Goal: Task Accomplishment & Management: Complete application form

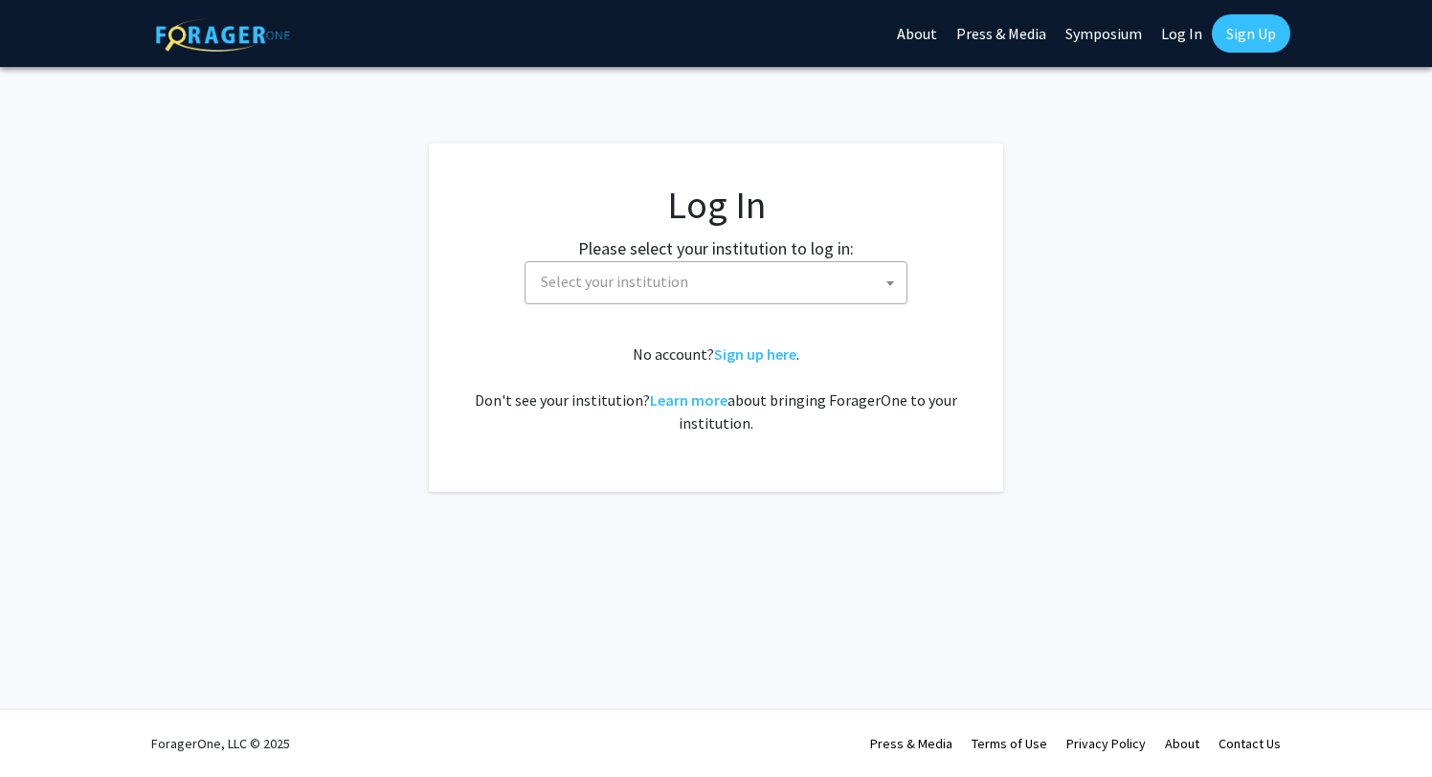
select select
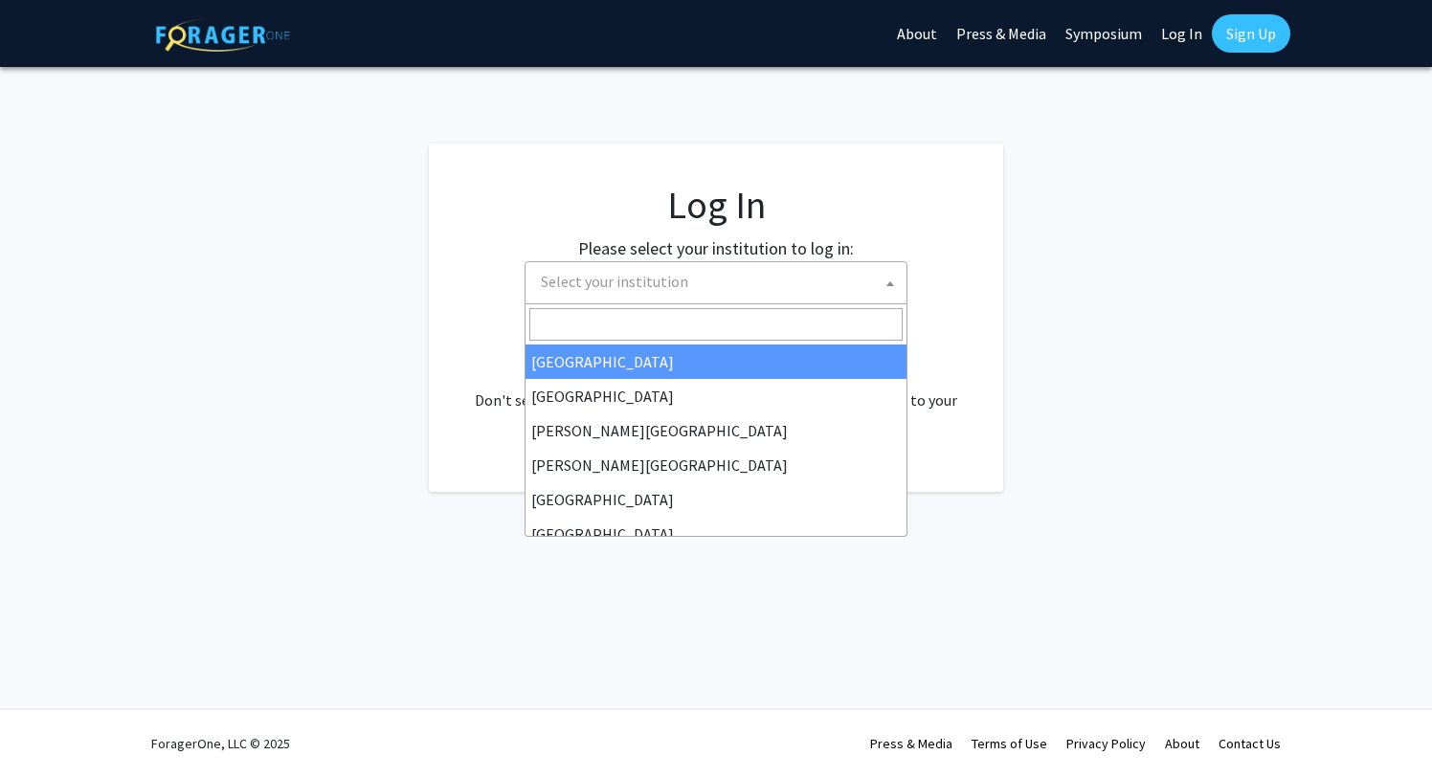
click at [678, 267] on span "Select your institution" at bounding box center [719, 281] width 373 height 39
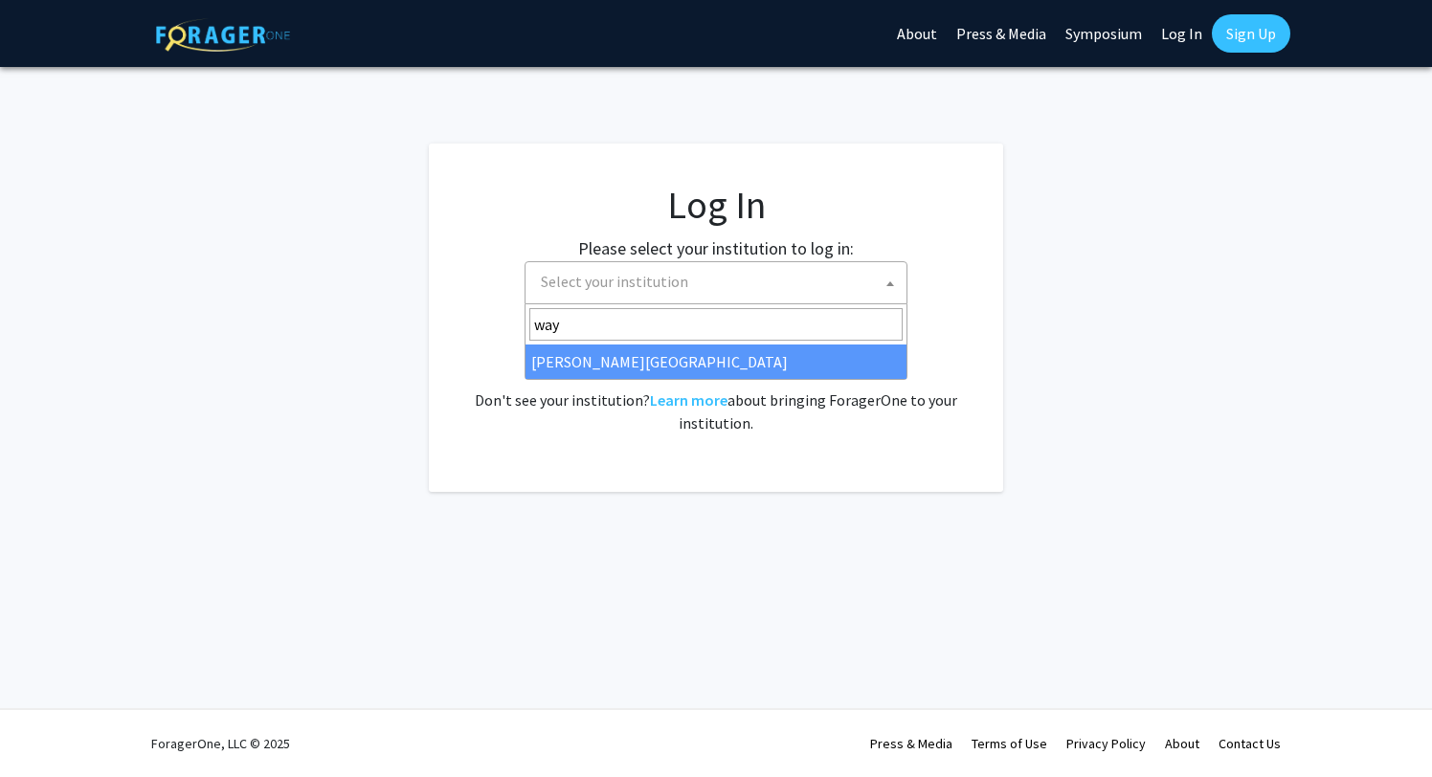
type input "way"
select select "21"
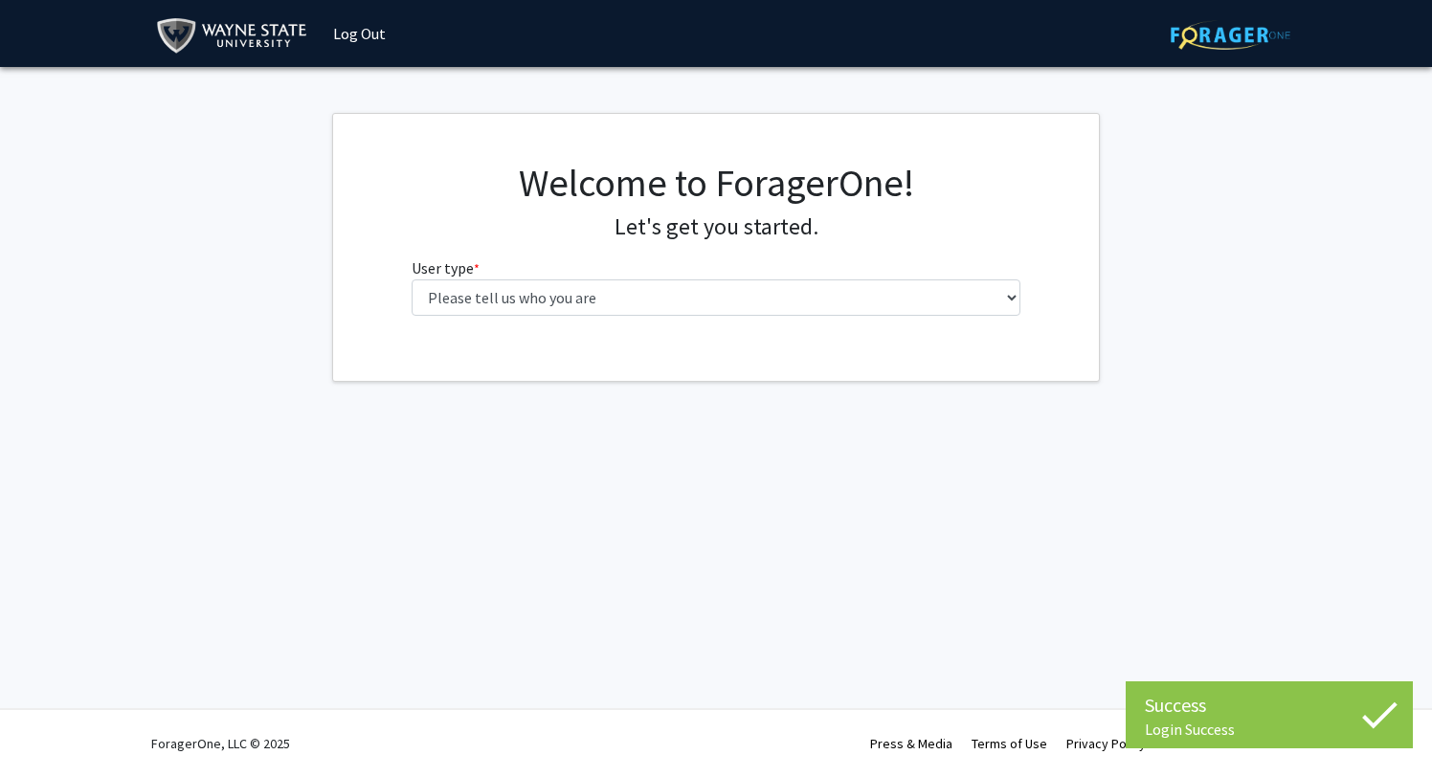
click at [587, 328] on div "Welcome to ForagerOne! Let's get you started. User type * required Please tell …" at bounding box center [716, 245] width 639 height 171
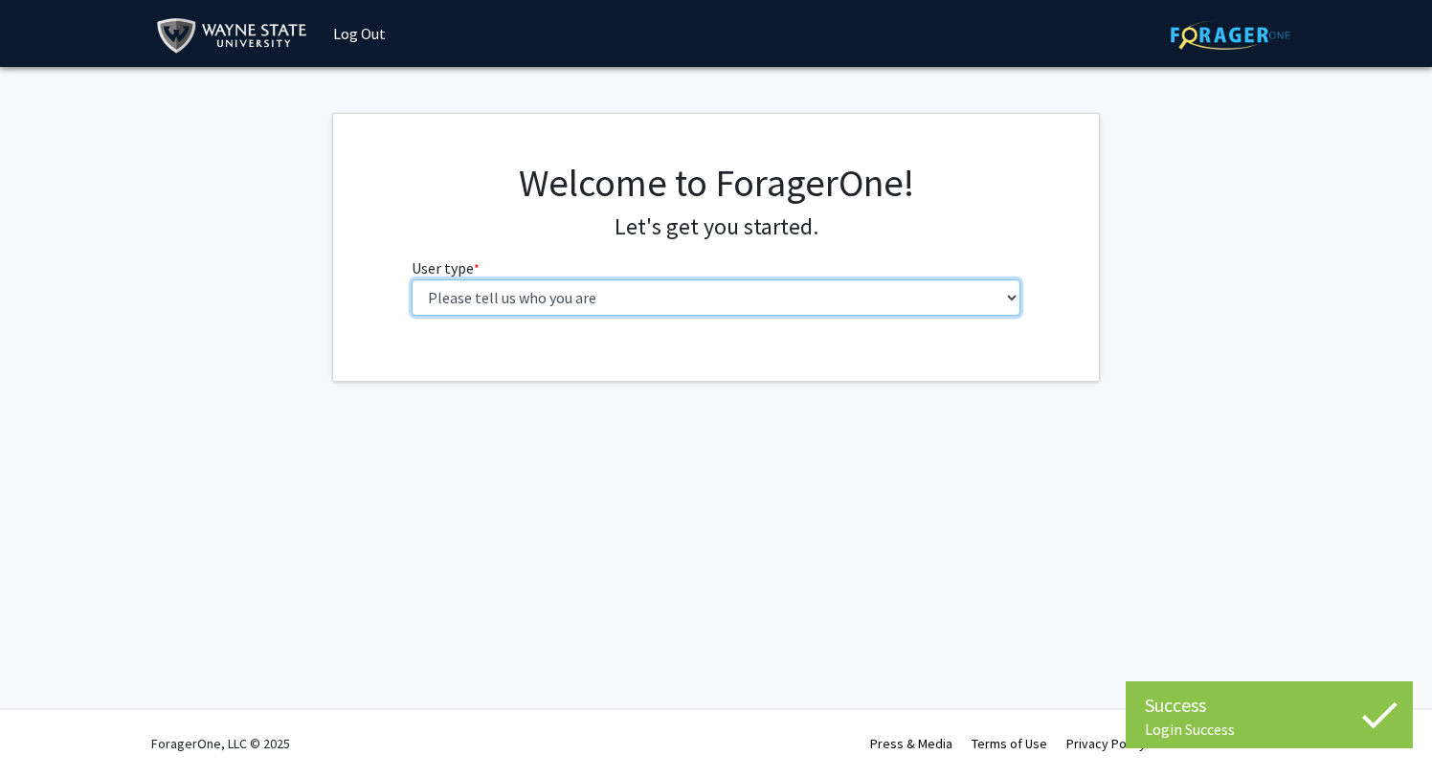
click at [577, 304] on select "Please tell us who you are Undergraduate Student Master's Student Doctoral Cand…" at bounding box center [717, 298] width 610 height 36
select select "2: masters"
click at [412, 280] on select "Please tell us who you are Undergraduate Student Master's Student Doctoral Cand…" at bounding box center [717, 298] width 610 height 36
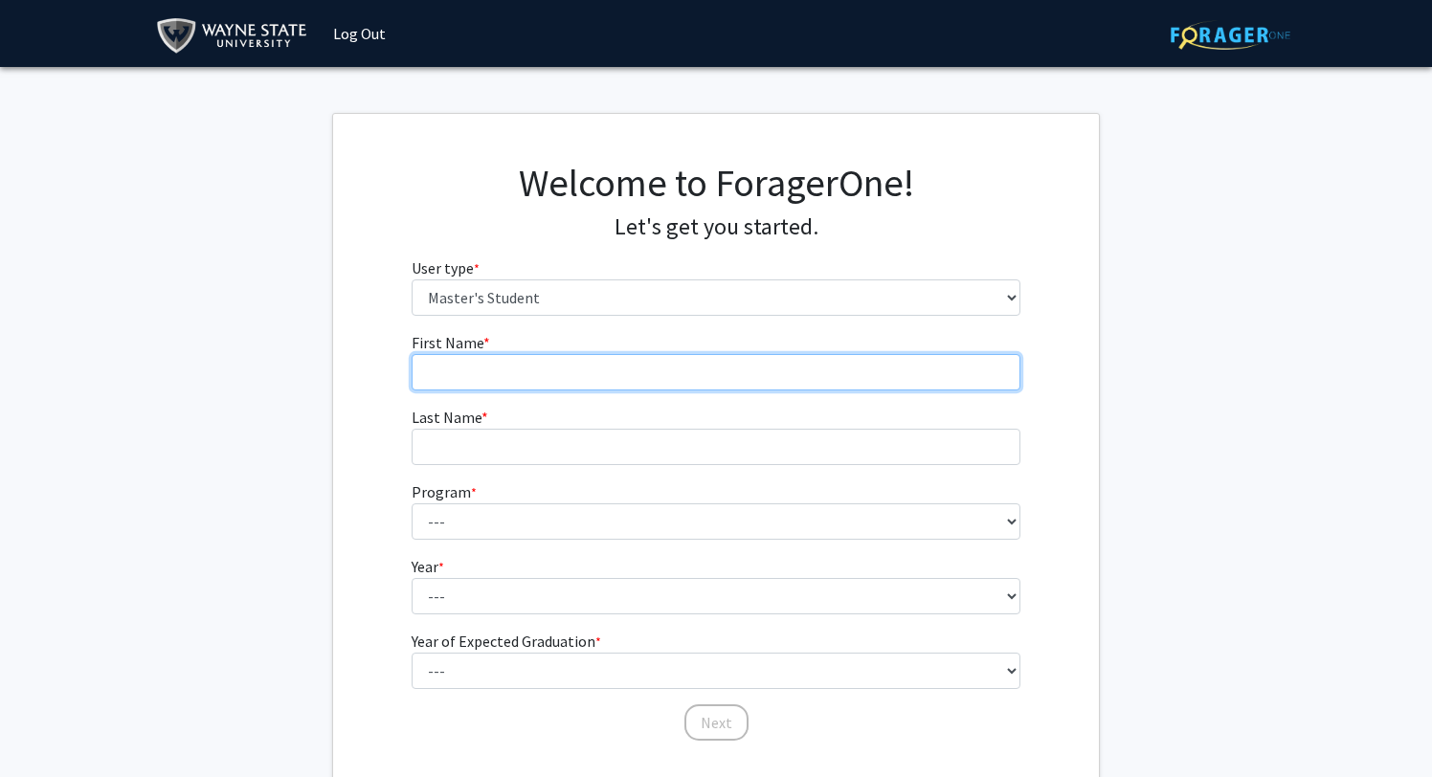
click at [543, 380] on input "First Name * required" at bounding box center [717, 372] width 610 height 36
type input "[PERSON_NAME]"
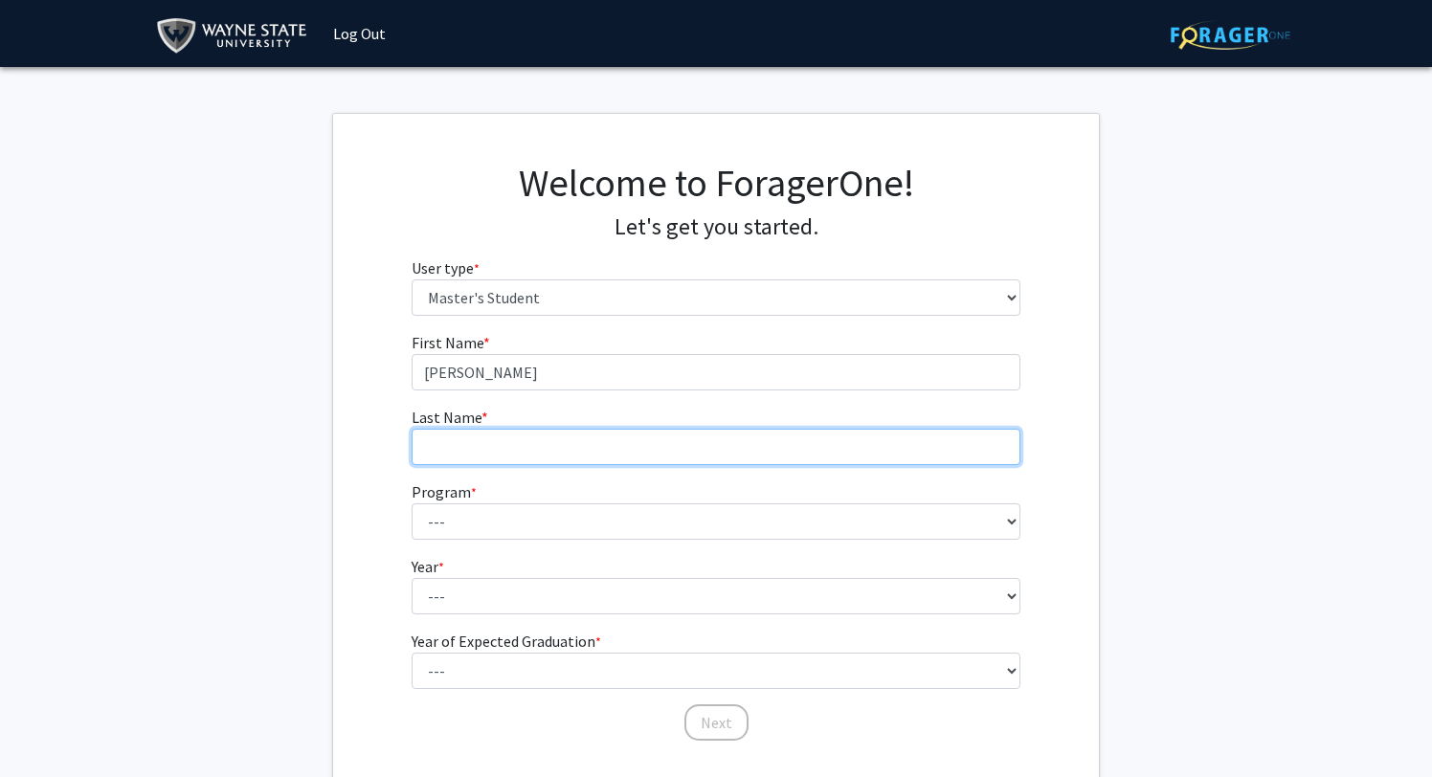
type input "[PERSON_NAME]"
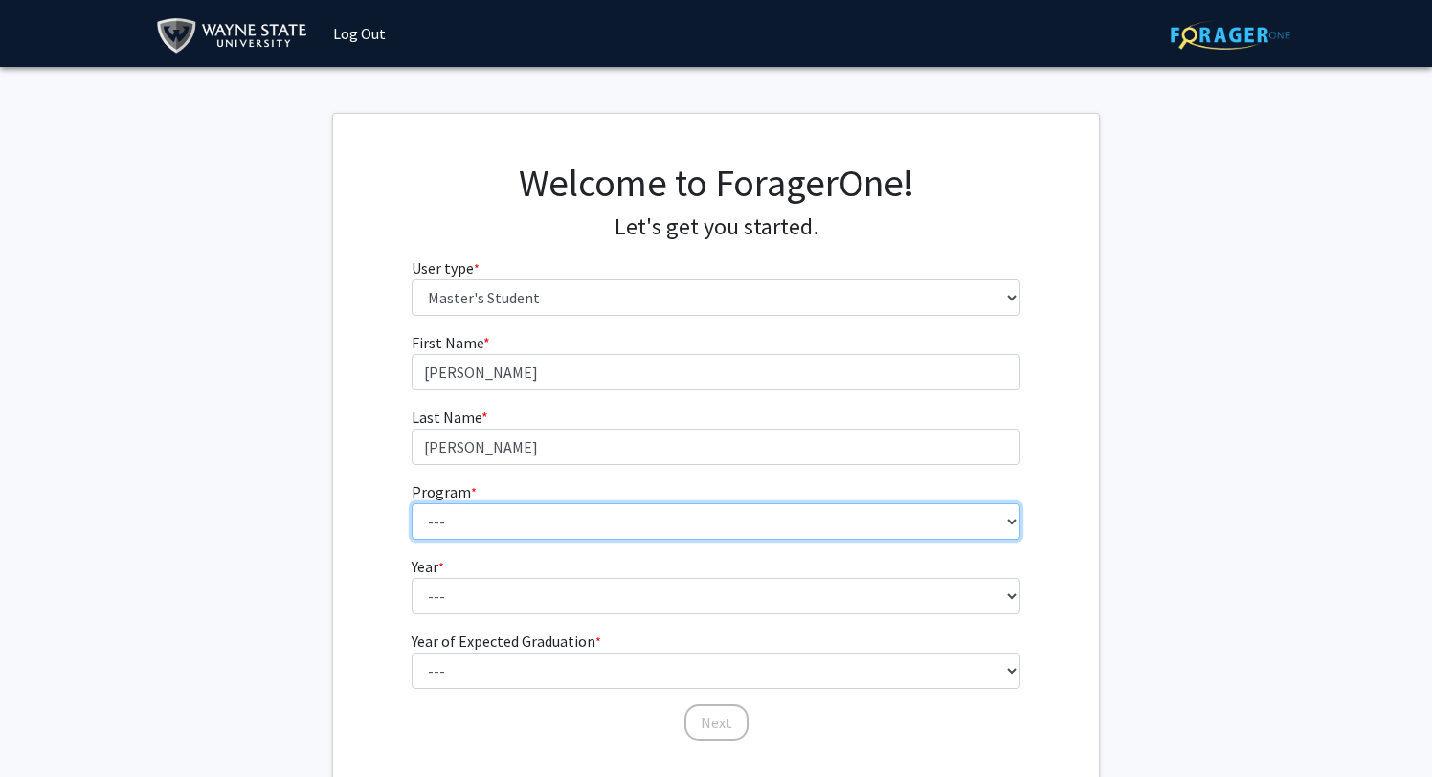
click at [558, 529] on select "--- Accounting Administration & Supervision Adult-Gerontology Acute Care Nurse …" at bounding box center [717, 522] width 610 height 36
select select "124: 1636"
click at [412, 504] on select "--- Accounting Administration & Supervision Adult-Gerontology Acute Care Nurse …" at bounding box center [717, 522] width 610 height 36
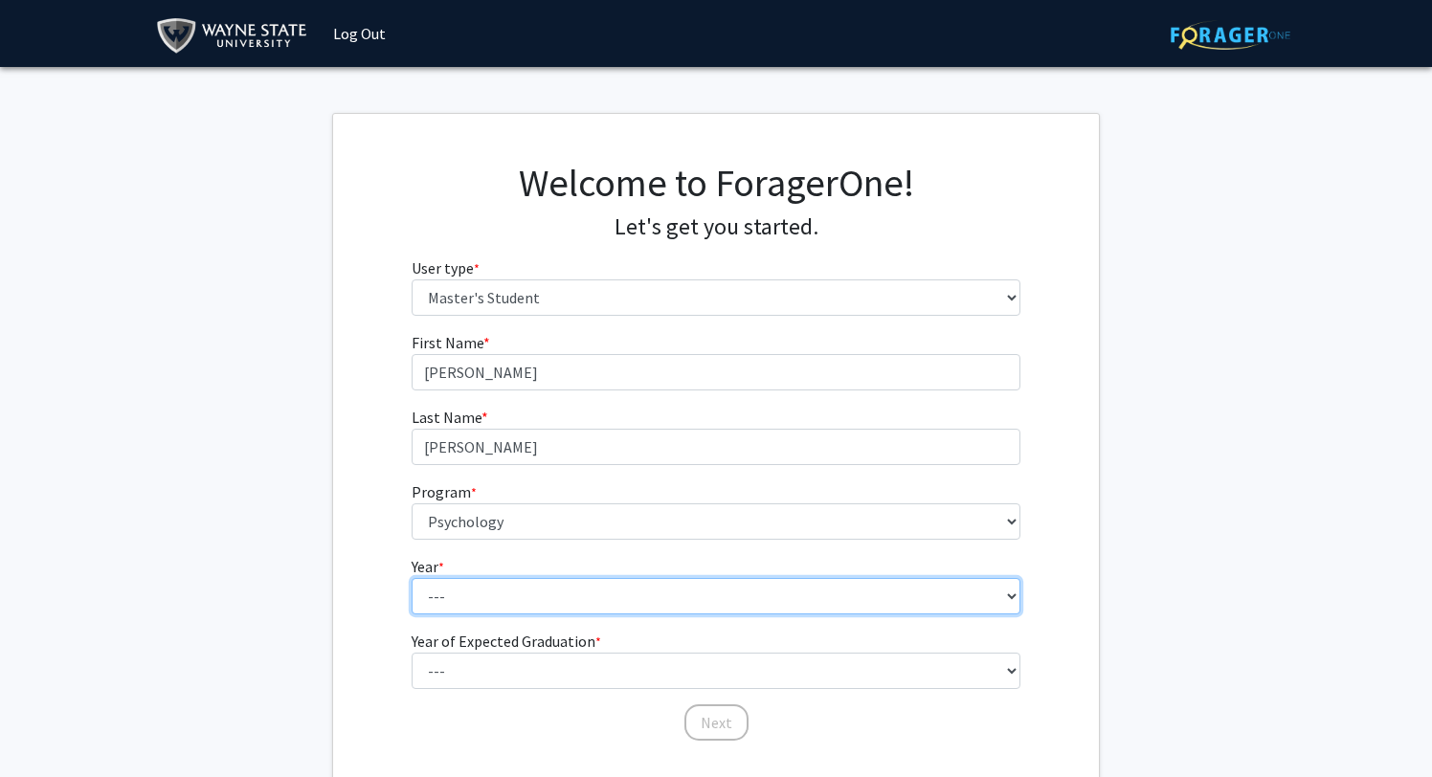
click at [722, 611] on select "--- First Year Second Year" at bounding box center [717, 596] width 610 height 36
select select "2: second_year"
click at [412, 578] on select "--- First Year Second Year" at bounding box center [717, 596] width 610 height 36
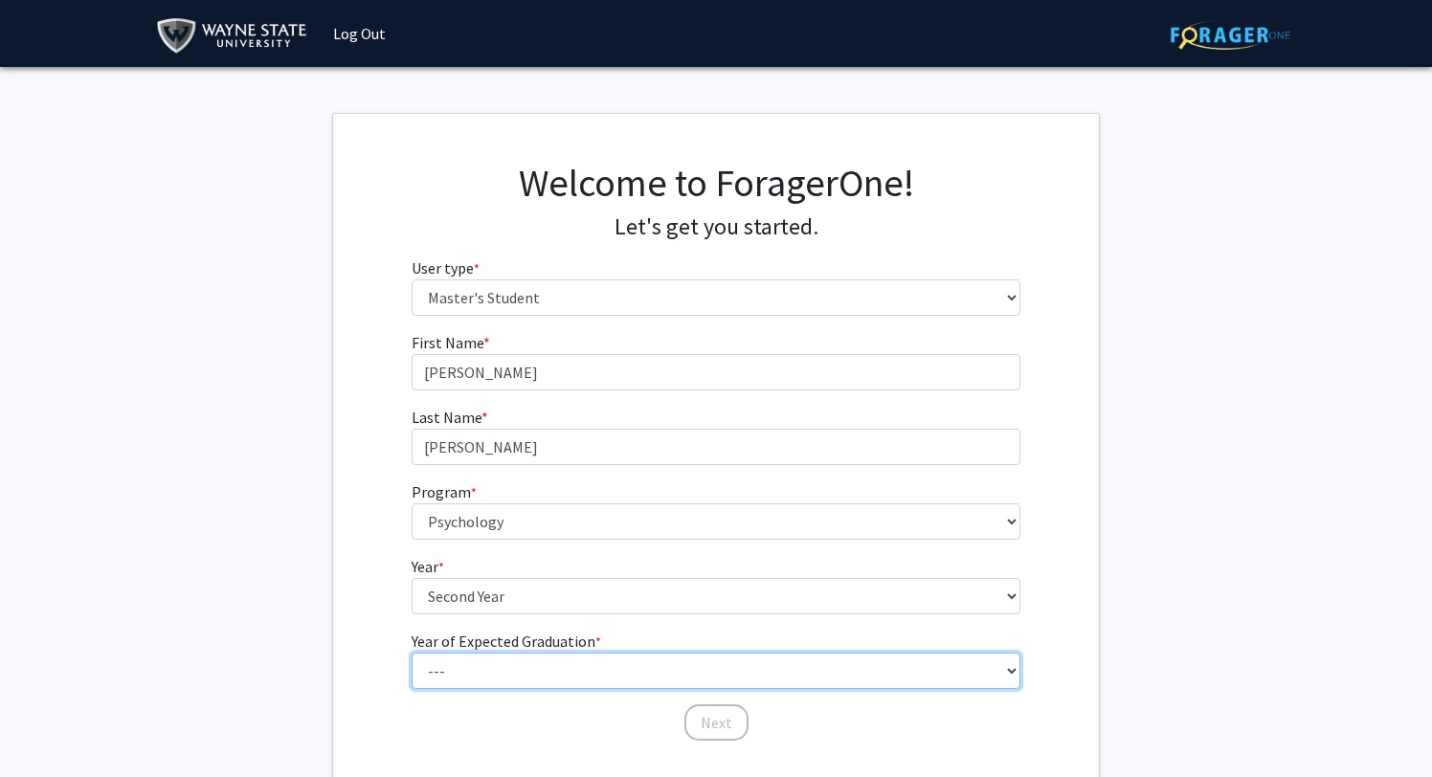
click at [726, 672] on select "--- 2025 2026 2027 2028 2029 2030 2031 2032 2033 2034" at bounding box center [717, 671] width 610 height 36
select select "4: 2028"
click at [412, 653] on select "--- 2025 2026 2027 2028 2029 2030 2031 2032 2033 2034" at bounding box center [717, 671] width 610 height 36
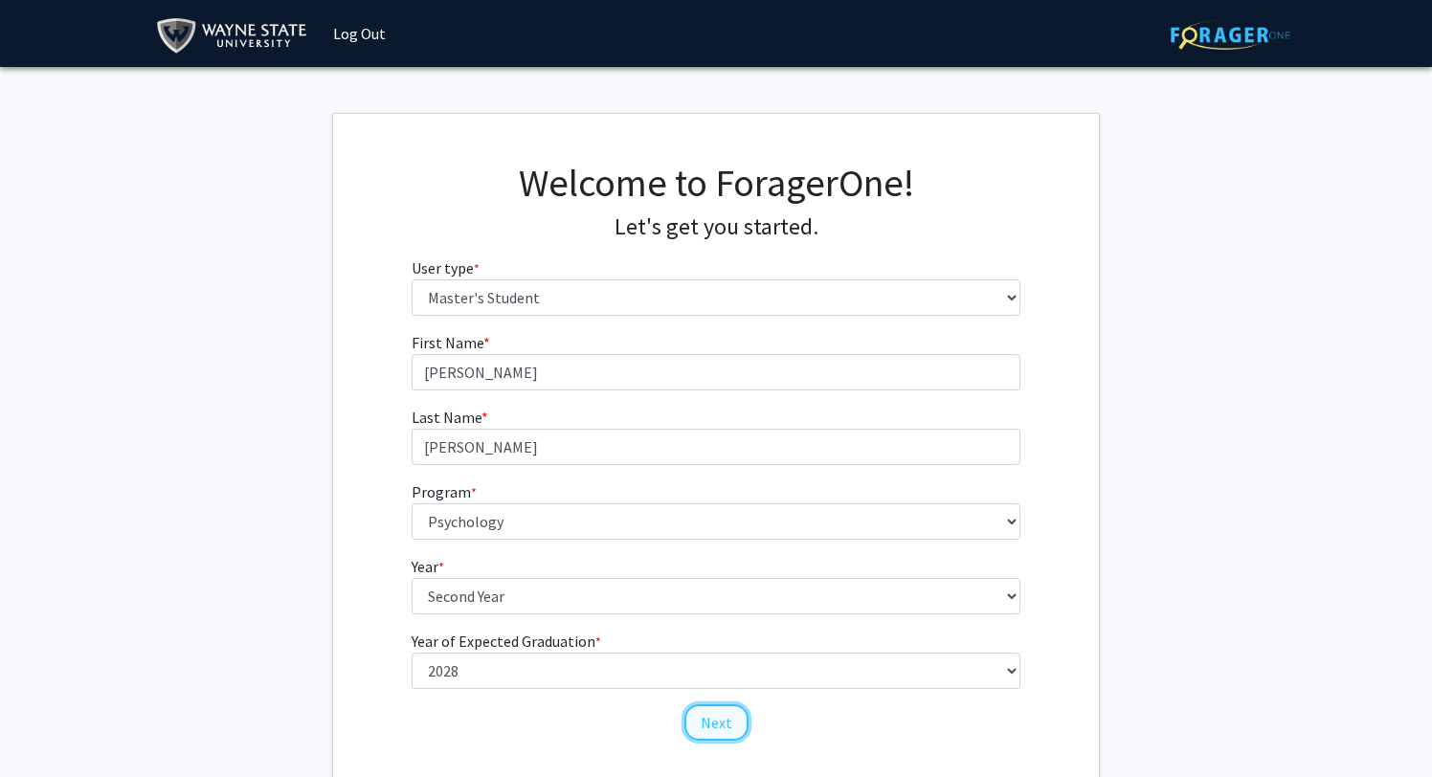
click at [706, 714] on button "Next" at bounding box center [717, 723] width 64 height 36
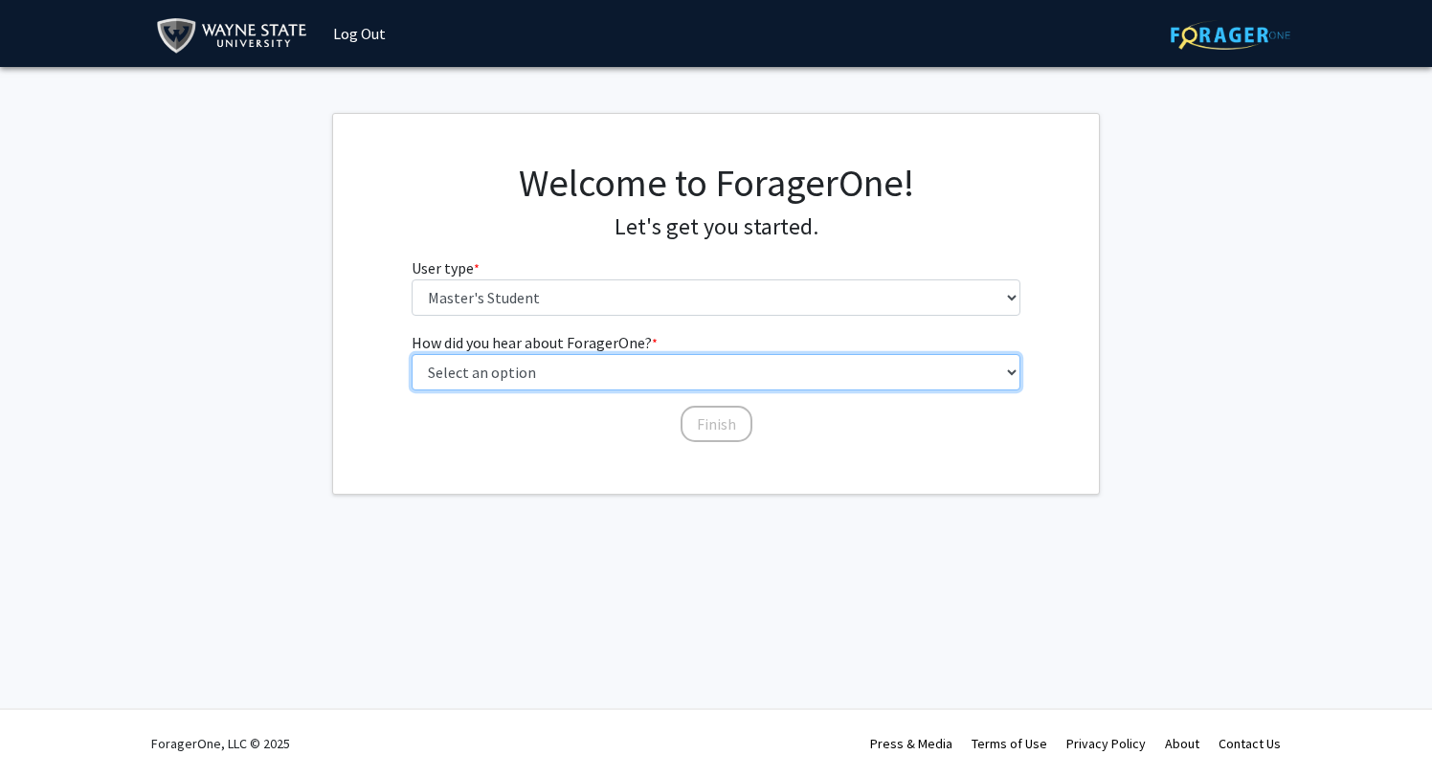
click at [586, 380] on select "Select an option Peer/student recommendation Faculty/staff recommendation Unive…" at bounding box center [717, 372] width 610 height 36
select select "3: university_website"
click at [412, 354] on select "Select an option Peer/student recommendation Faculty/staff recommendation Unive…" at bounding box center [717, 372] width 610 height 36
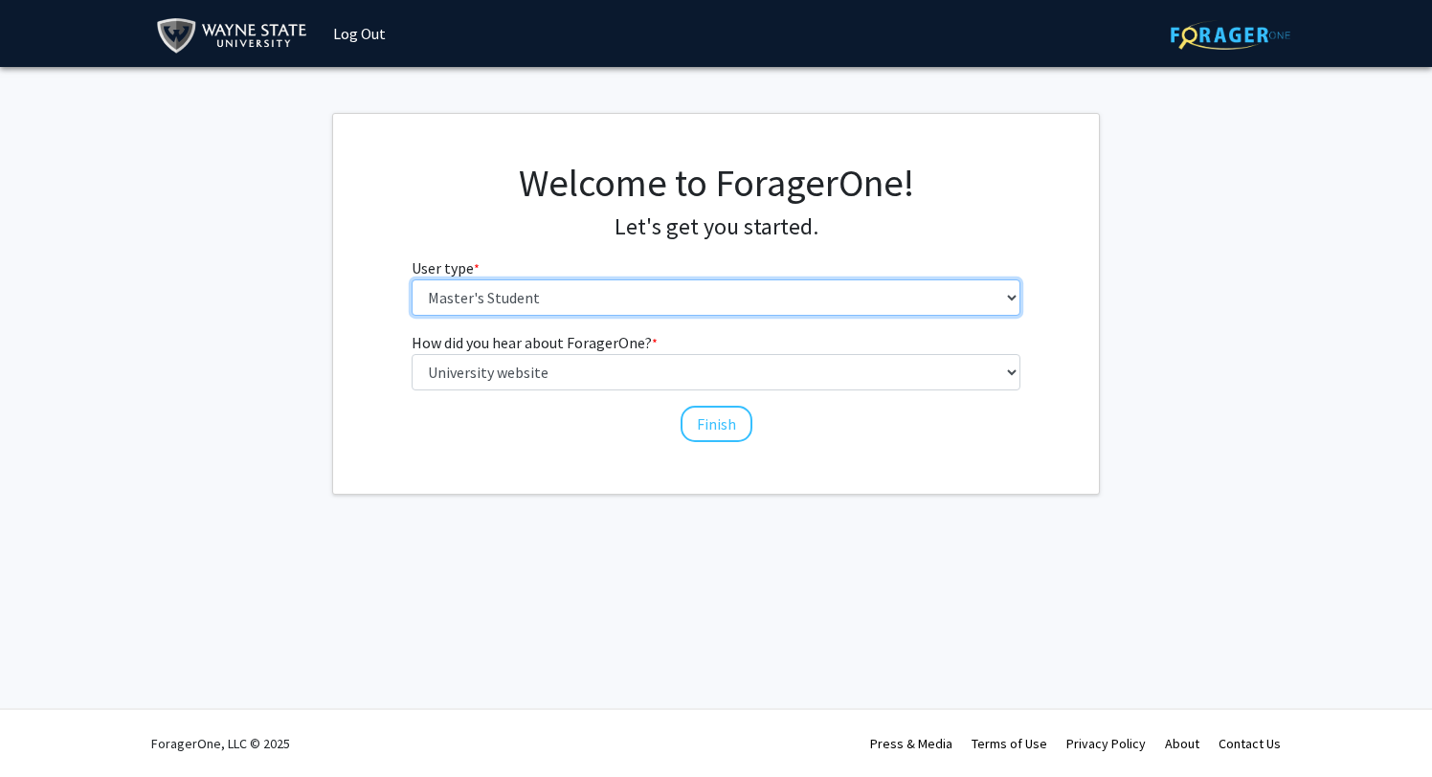
click at [668, 311] on select "Please tell us who you are Undergraduate Student Master's Student Doctoral Cand…" at bounding box center [717, 298] width 610 height 36
select select "1: undergrad"
click at [412, 280] on select "Please tell us who you are Undergraduate Student Master's Student Doctoral Cand…" at bounding box center [717, 298] width 610 height 36
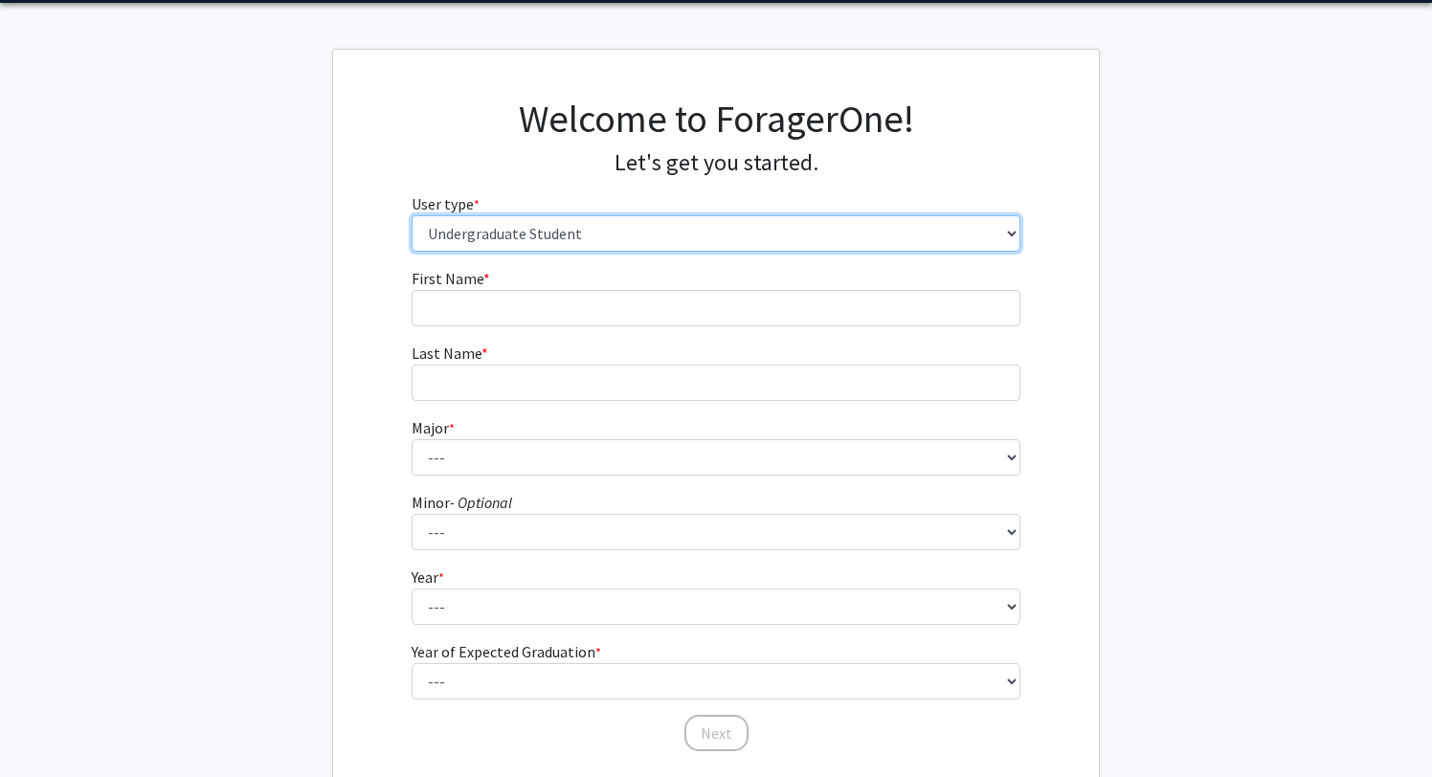
scroll to position [56, 0]
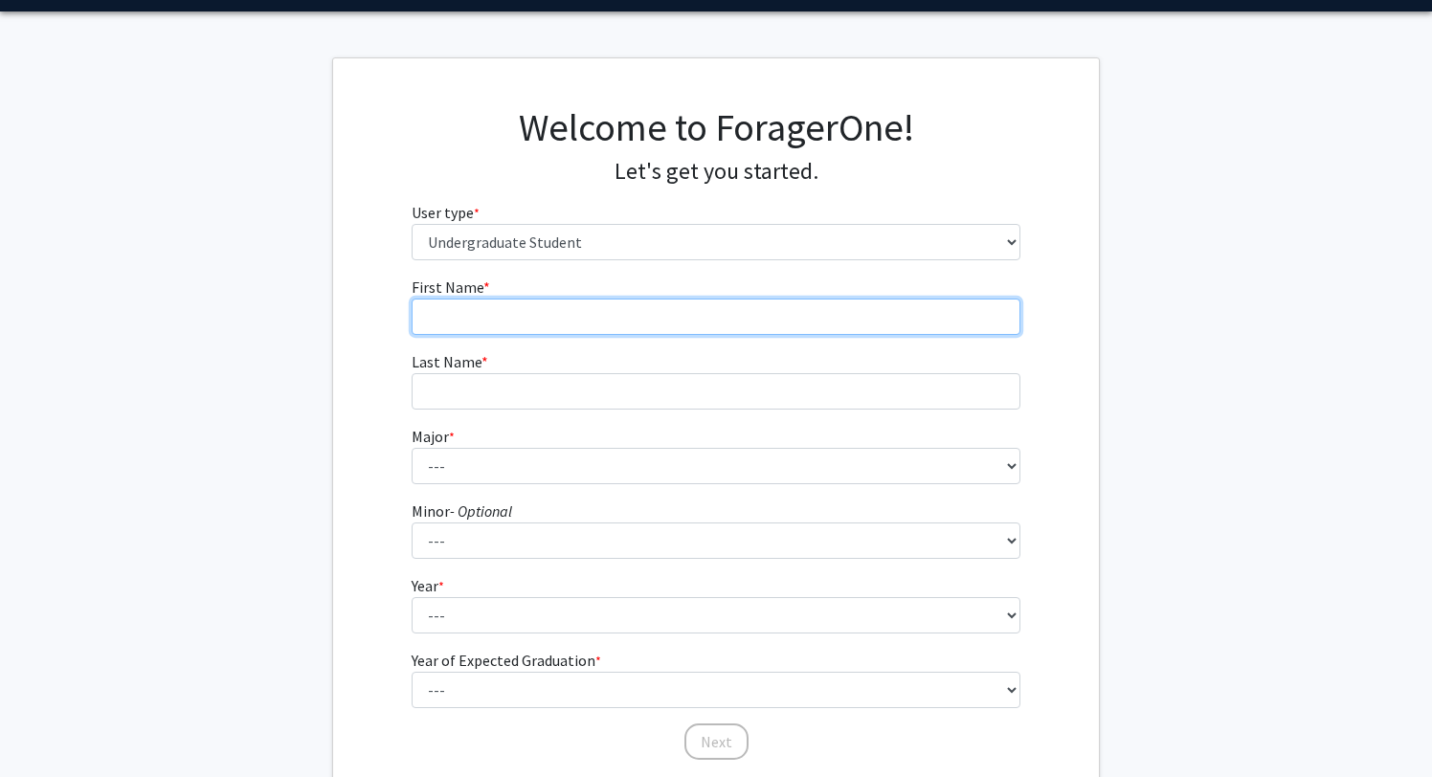
click at [549, 316] on input "First Name * required" at bounding box center [717, 317] width 610 height 36
type input "[PERSON_NAME]"
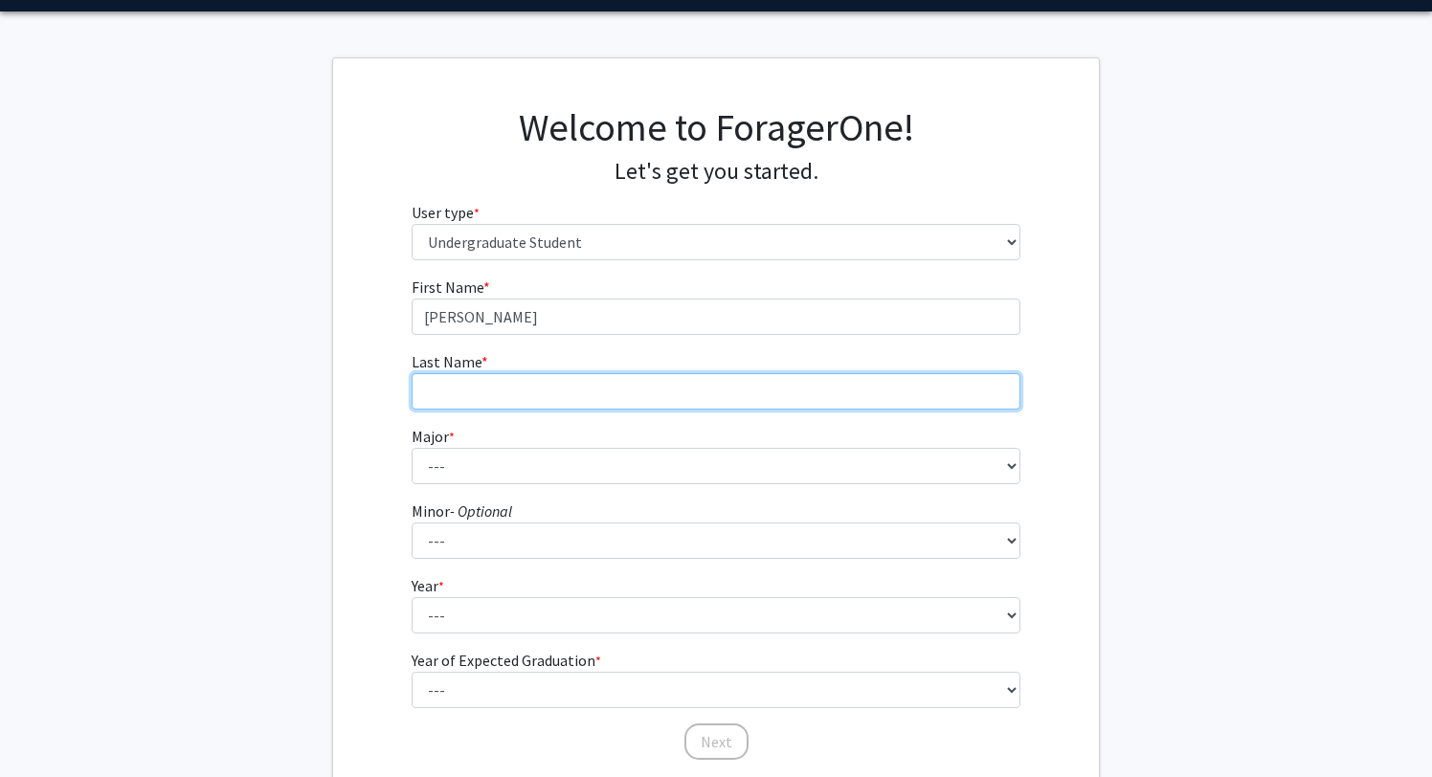
type input "[PERSON_NAME]"
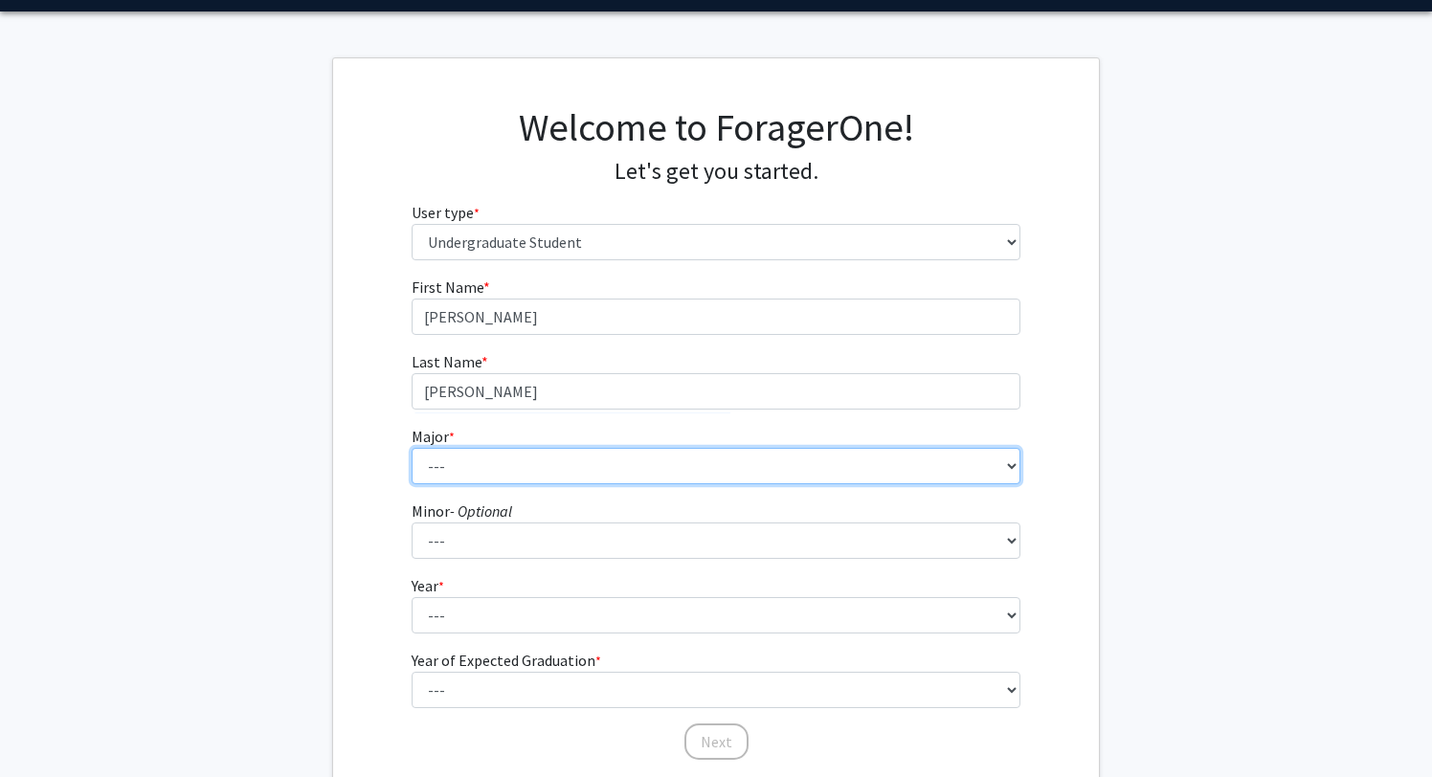
click at [572, 475] on select "--- Accounting African American Studies Anthropology [MEDICAL_DATA] Arabic for …" at bounding box center [717, 466] width 610 height 36
select select "69: 1849"
click at [412, 448] on select "--- Accounting African American Studies Anthropology [MEDICAL_DATA] Arabic for …" at bounding box center [717, 466] width 610 height 36
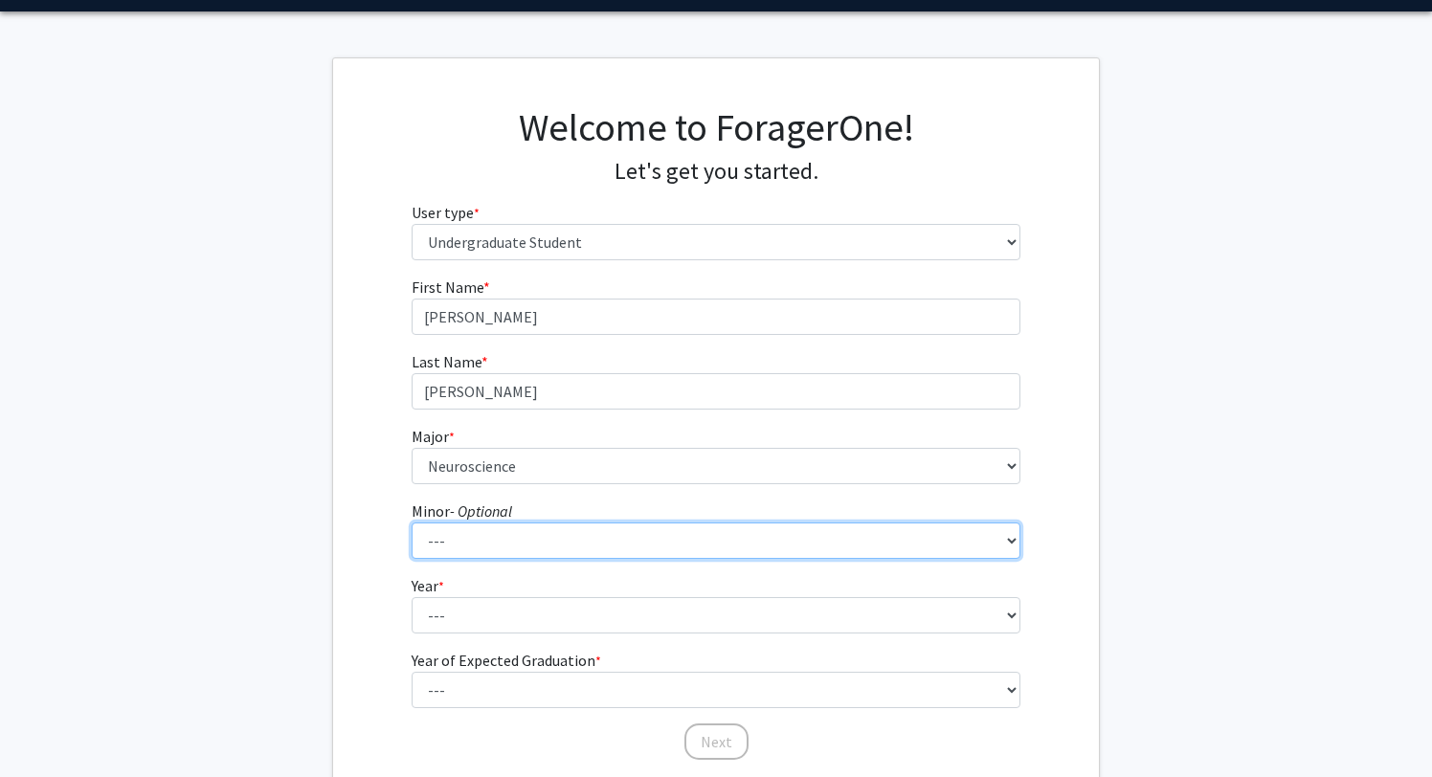
click at [519, 543] on select "--- African American Studies Africana Theatre and Dance Animation and Interacti…" at bounding box center [717, 541] width 610 height 36
select select "18: 1383"
click at [412, 523] on select "--- African American Studies Africana Theatre and Dance Animation and Interacti…" at bounding box center [717, 541] width 610 height 36
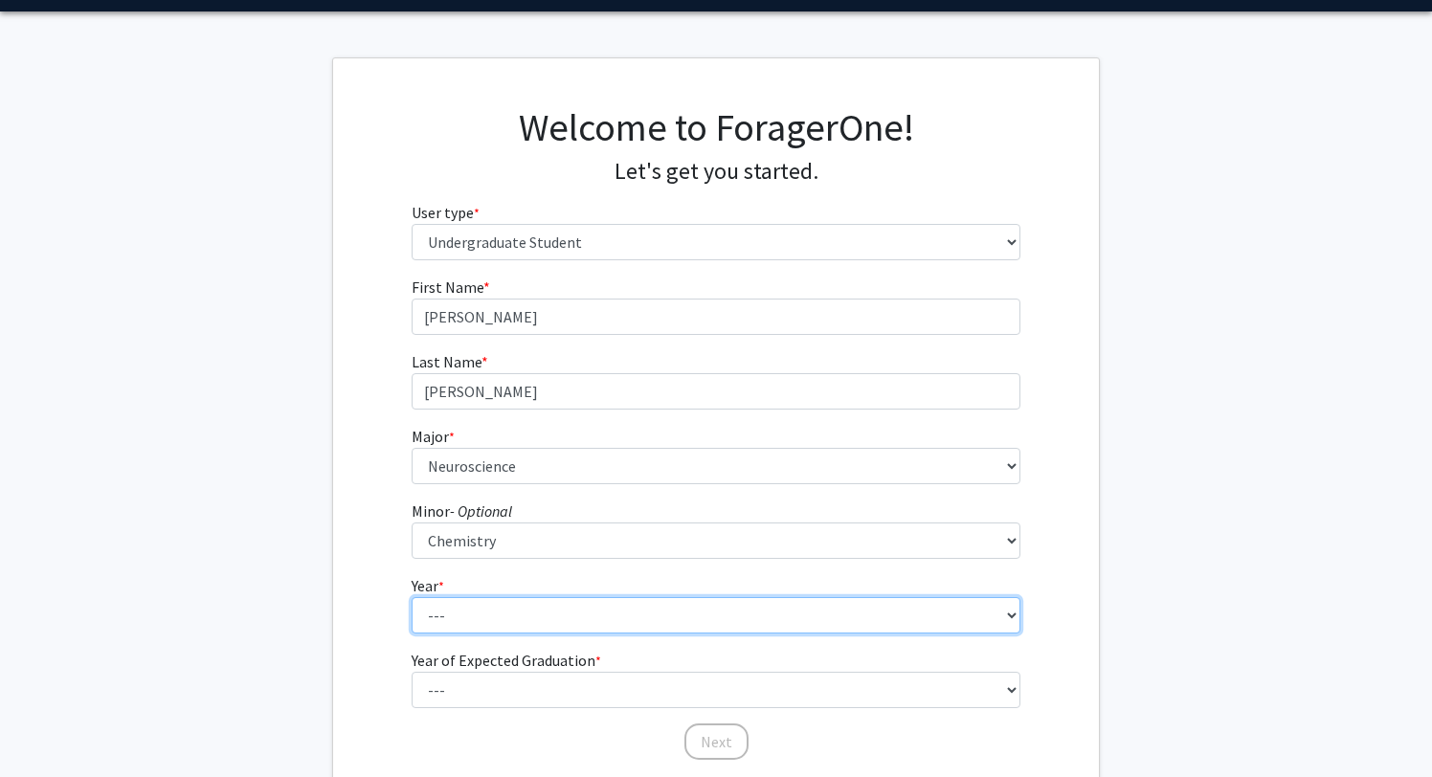
click at [523, 611] on select "--- First-year Sophomore Junior Senior Postbaccalaureate Certificate" at bounding box center [717, 615] width 610 height 36
select select "2: sophomore"
click at [412, 597] on select "--- First-year Sophomore Junior Senior Postbaccalaureate Certificate" at bounding box center [717, 615] width 610 height 36
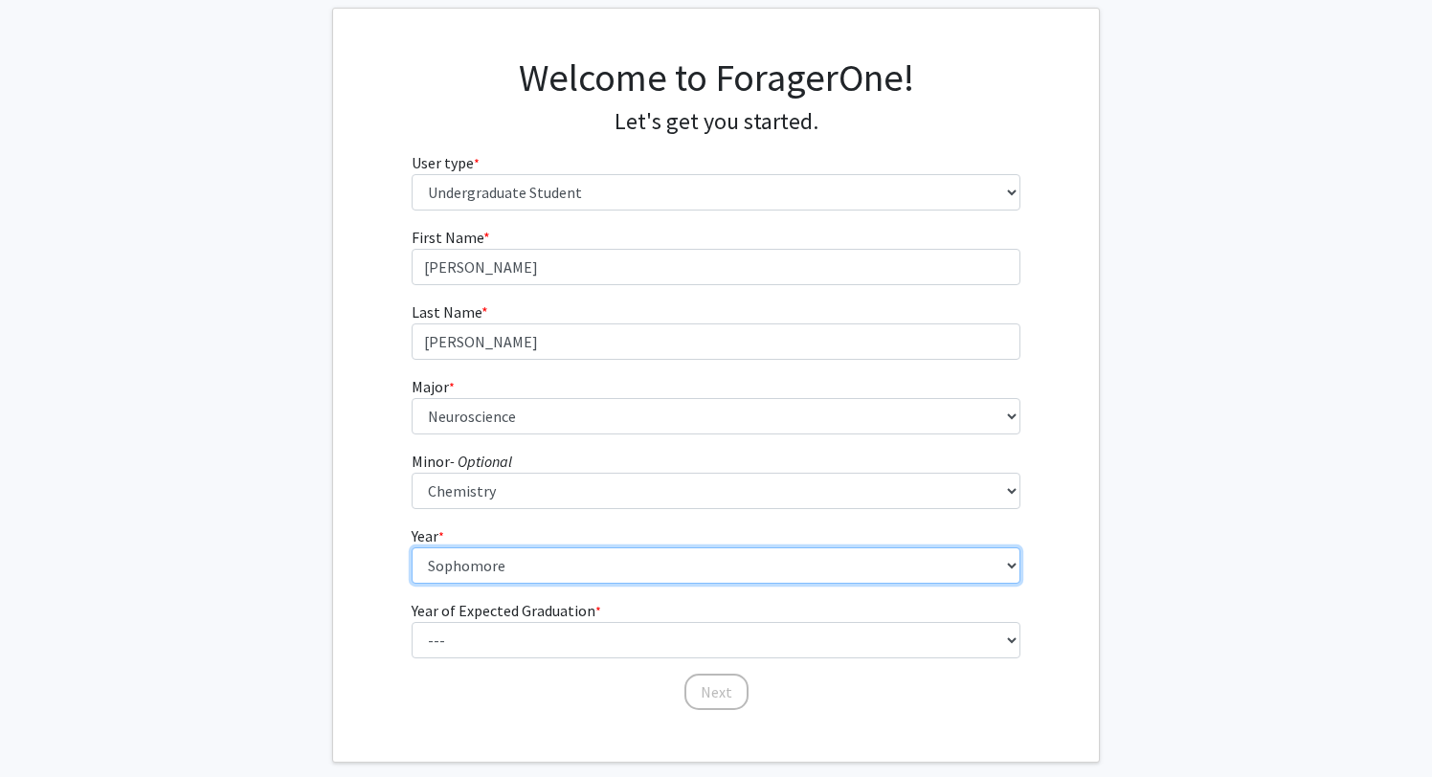
scroll to position [178, 0]
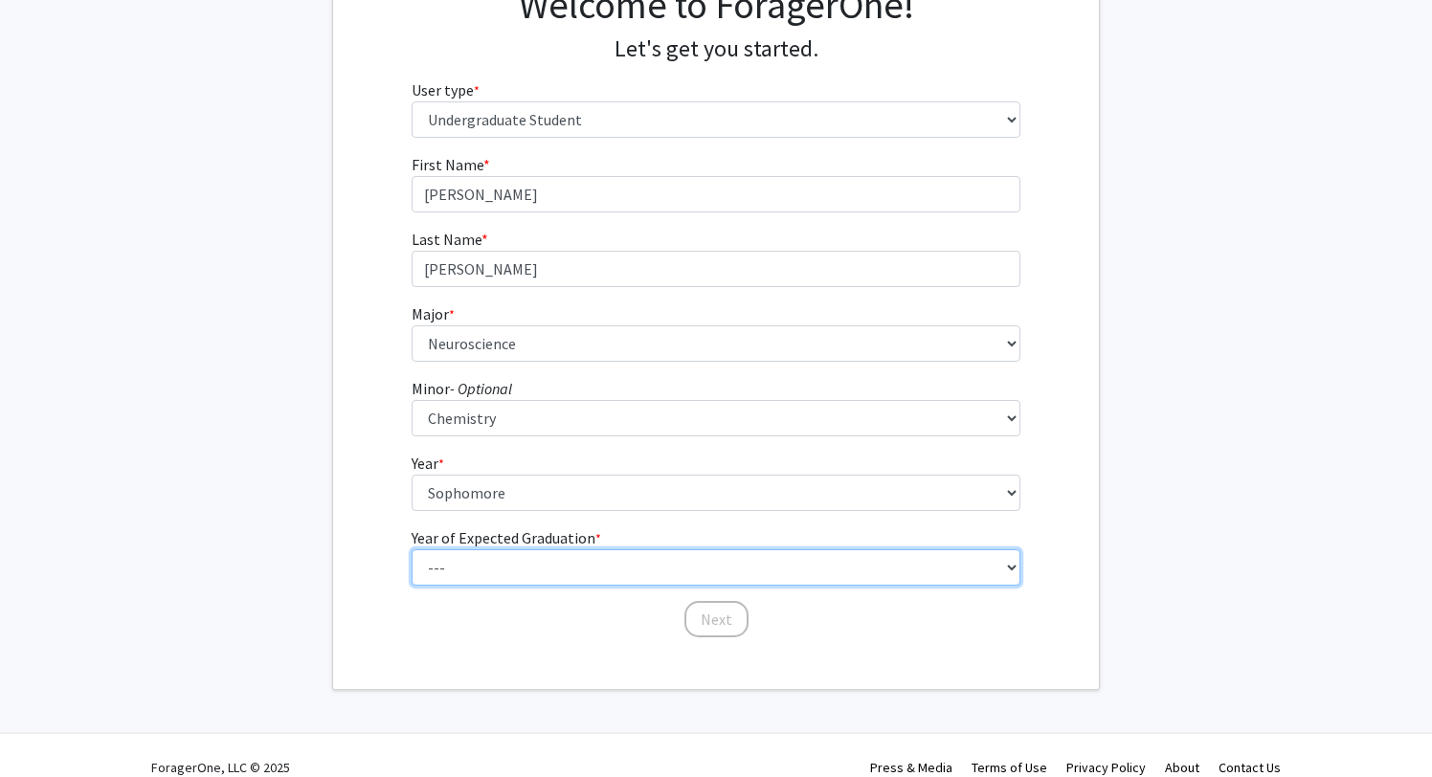
click at [528, 579] on select "--- 2025 2026 2027 2028 2029 2030 2031 2032 2033 2034" at bounding box center [717, 568] width 610 height 36
select select "4: 2028"
click at [412, 550] on select "--- 2025 2026 2027 2028 2029 2030 2031 2032 2033 2034" at bounding box center [717, 568] width 610 height 36
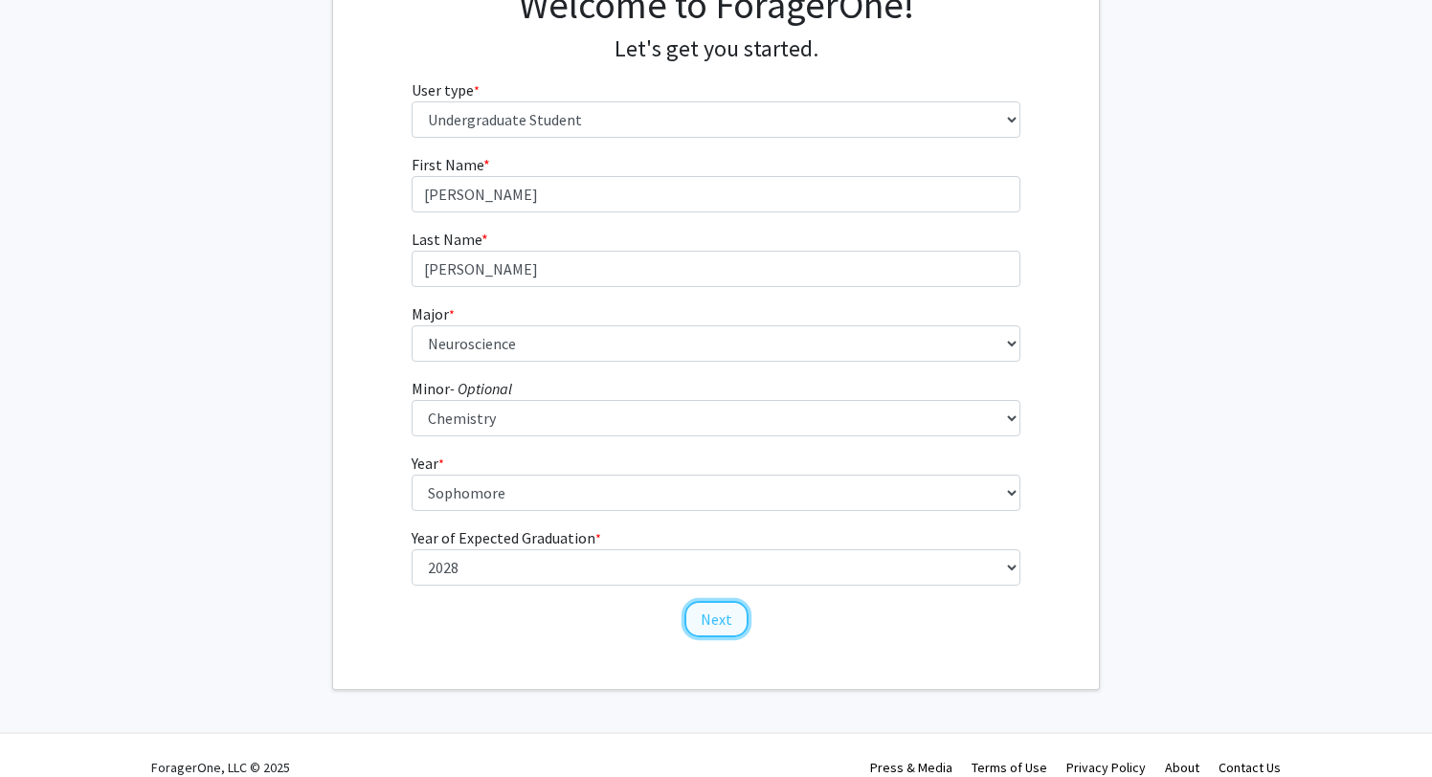
click at [723, 606] on button "Next" at bounding box center [717, 619] width 64 height 36
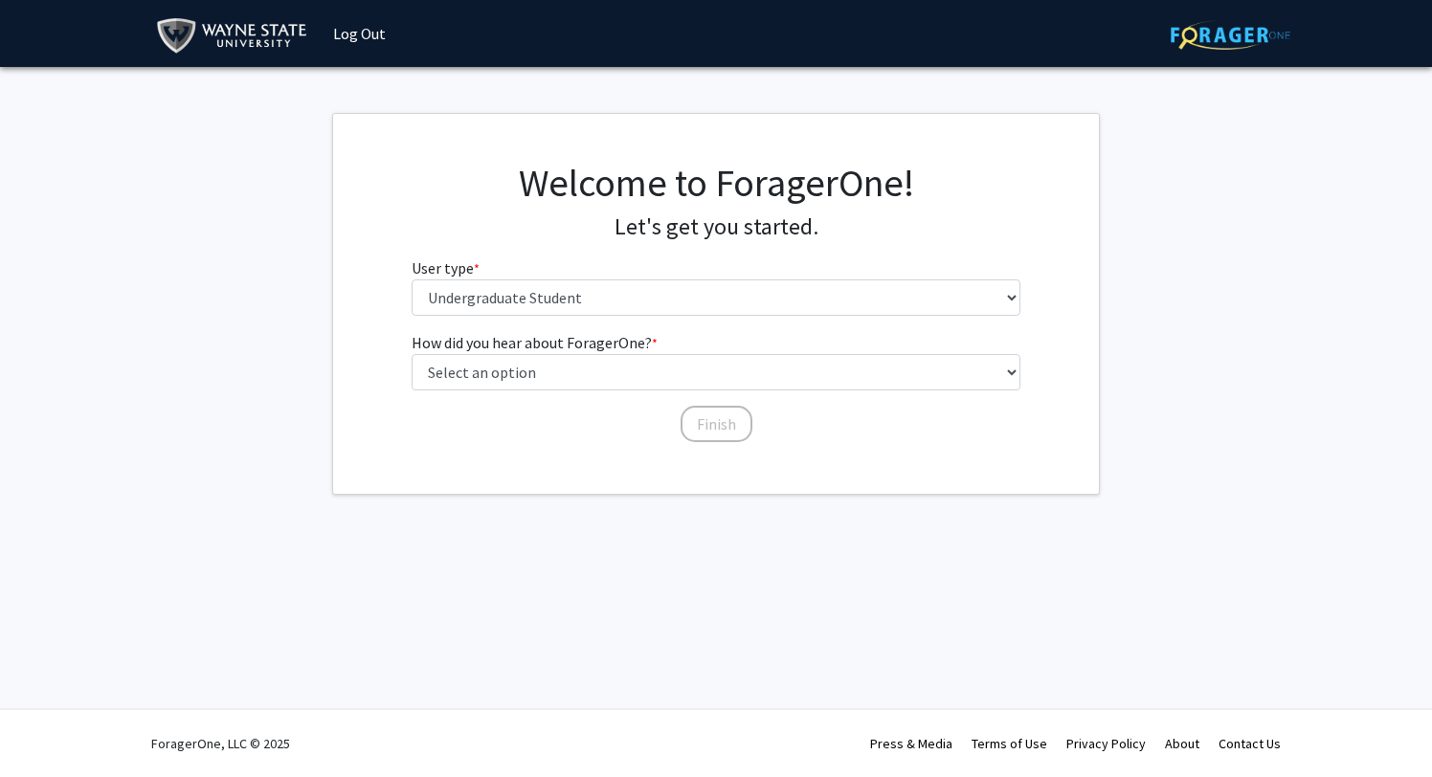
scroll to position [0, 0]
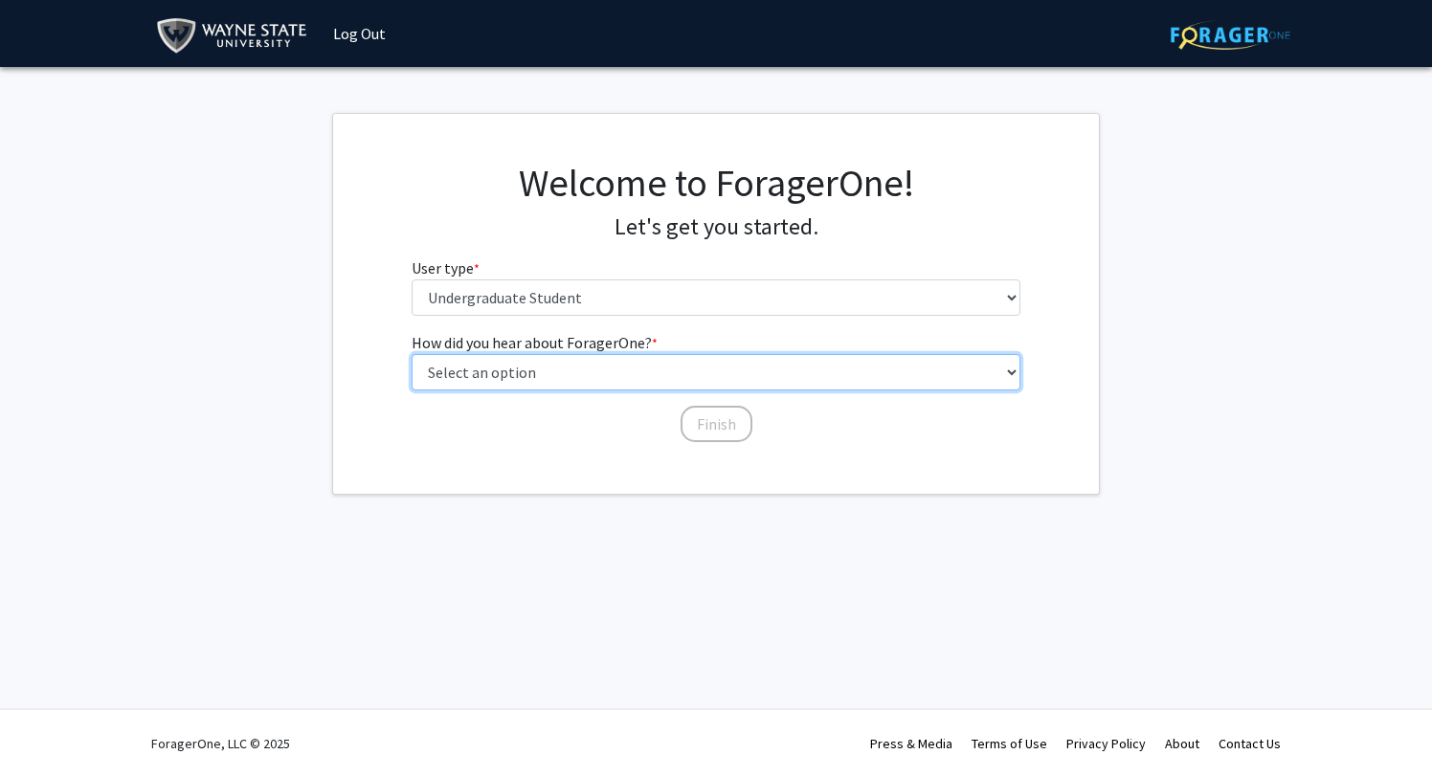
click at [622, 383] on select "Select an option Peer/student recommendation Faculty/staff recommendation Unive…" at bounding box center [717, 372] width 610 height 36
select select "3: university_website"
click at [412, 354] on select "Select an option Peer/student recommendation Faculty/staff recommendation Unive…" at bounding box center [717, 372] width 610 height 36
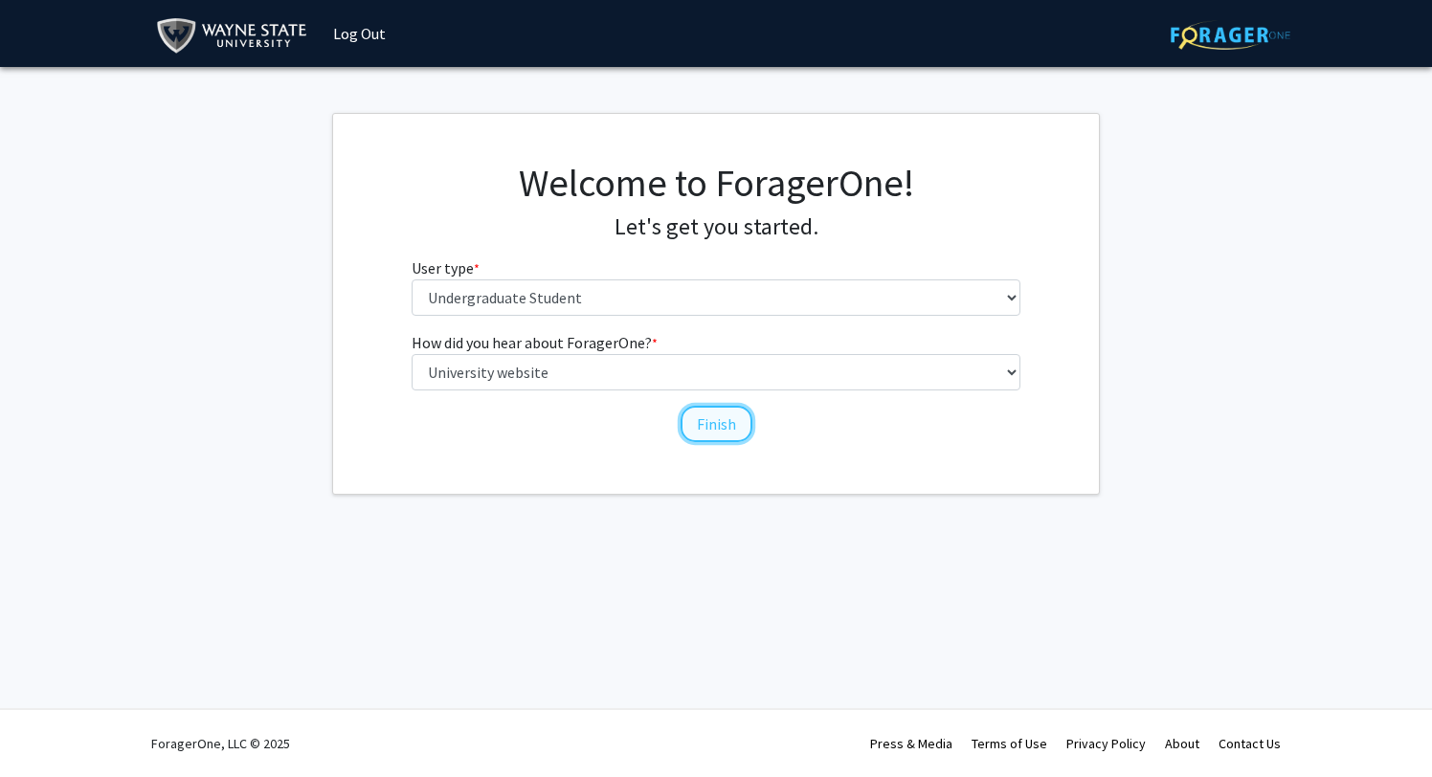
click at [725, 413] on button "Finish" at bounding box center [717, 424] width 72 height 36
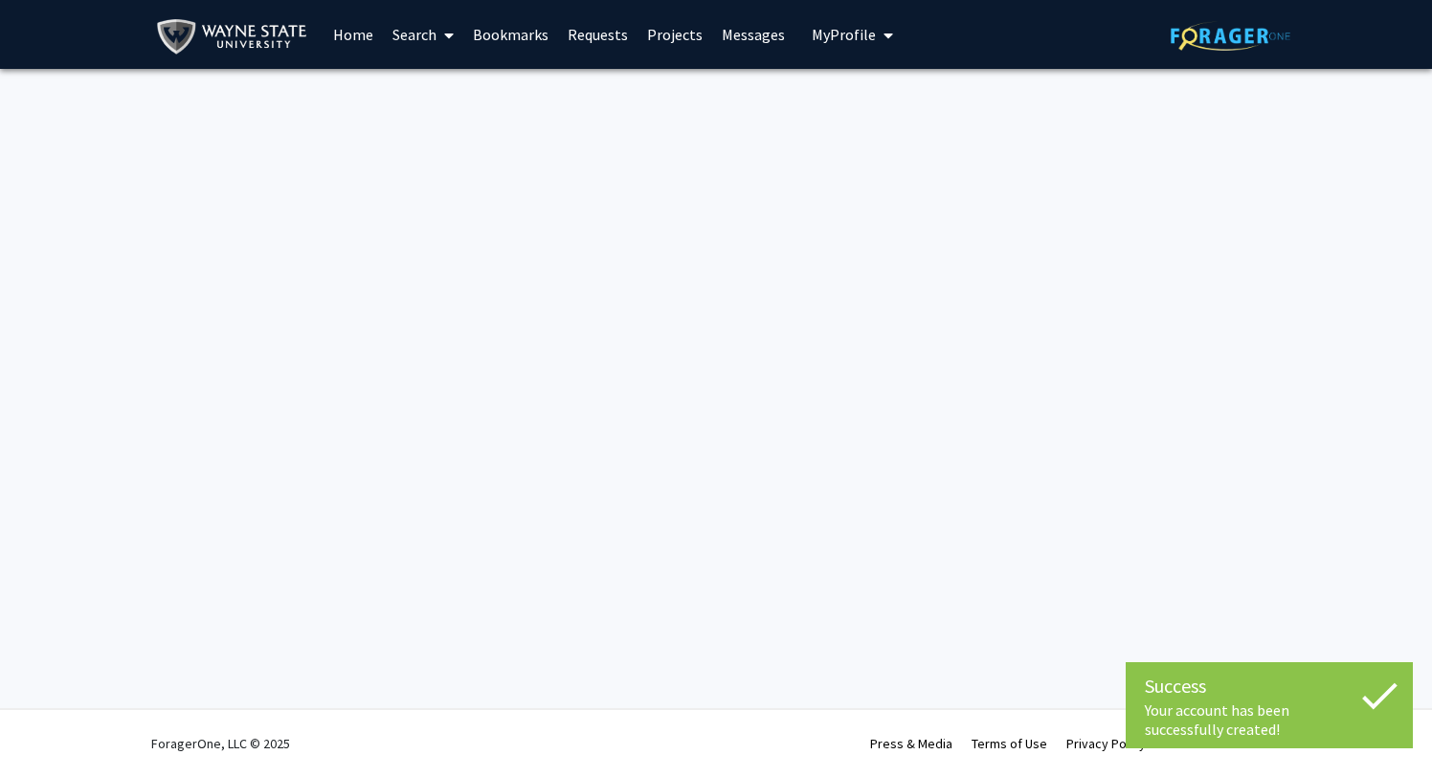
click at [726, 435] on div "Success Your account has been successfully created! Your account has been succe…" at bounding box center [716, 388] width 1432 height 777
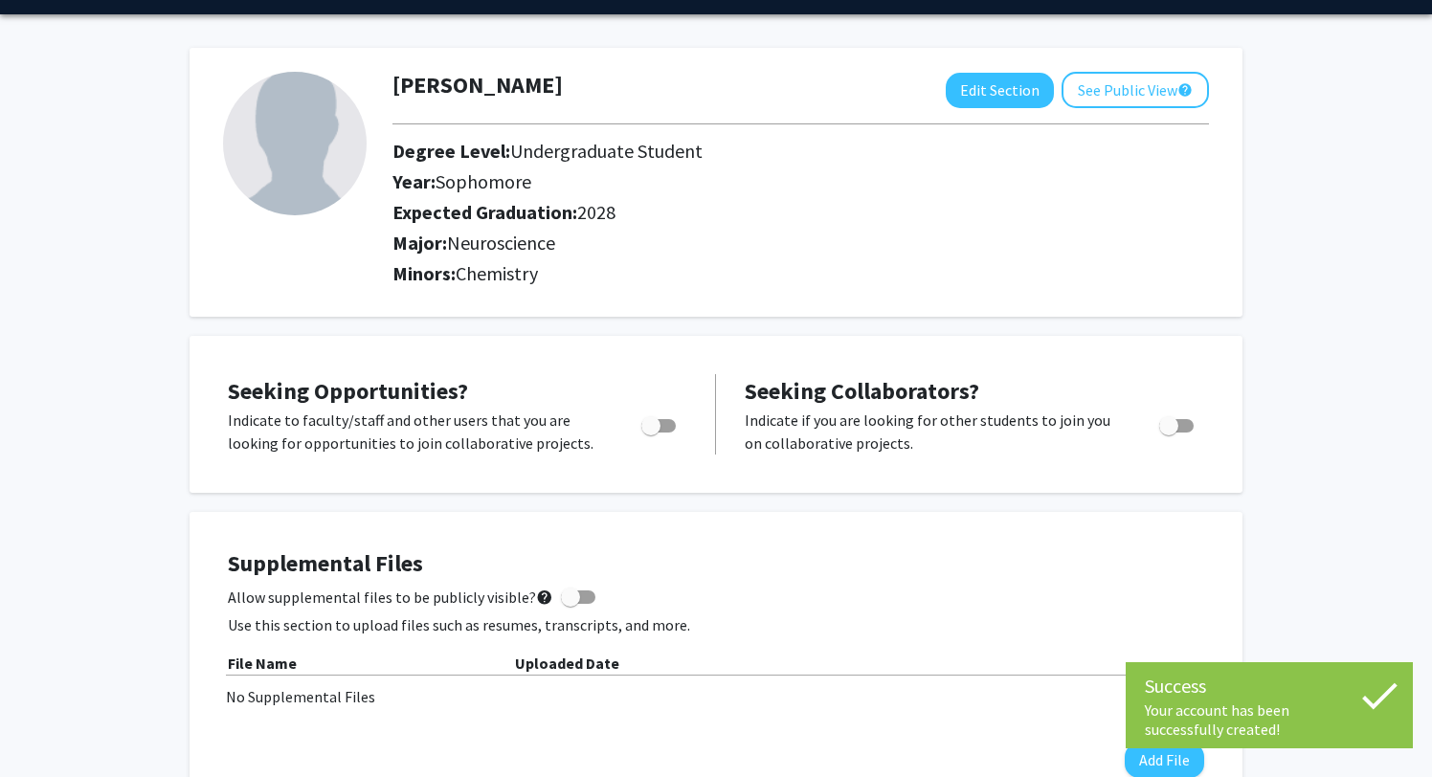
scroll to position [56, 0]
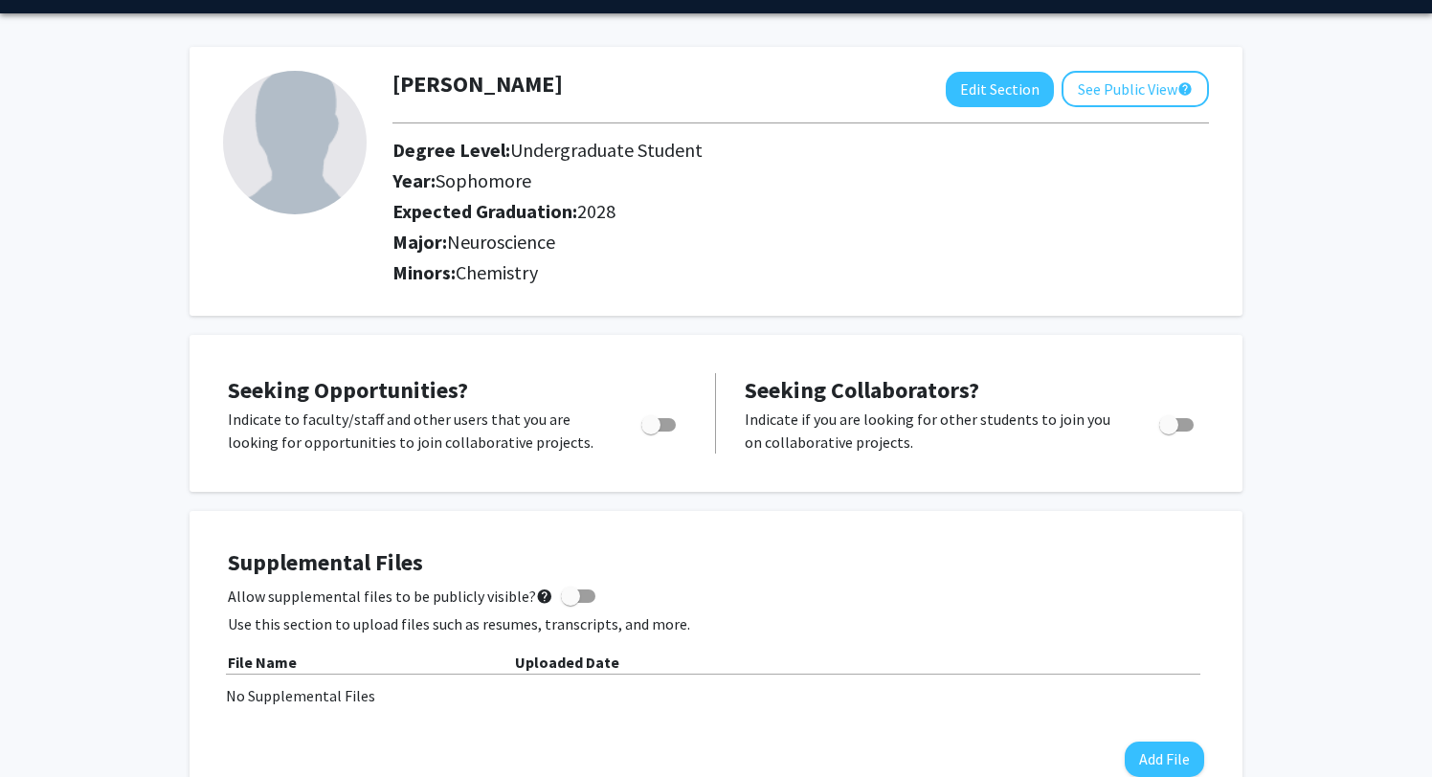
click at [655, 430] on span "Toggle" at bounding box center [651, 425] width 19 height 19
click at [651, 432] on input "Are you actively seeking opportunities?" at bounding box center [650, 432] width 1 height 1
checkbox input "true"
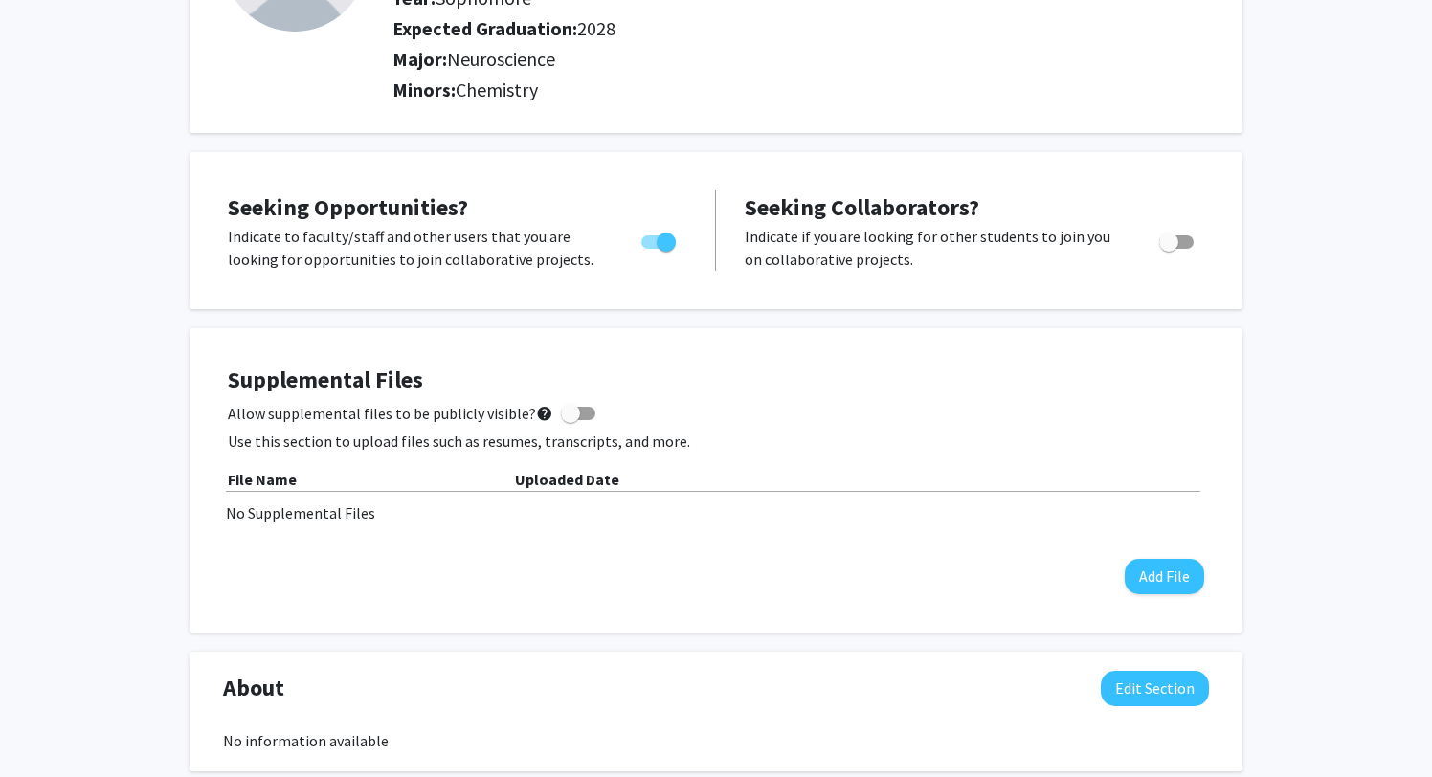
scroll to position [0, 0]
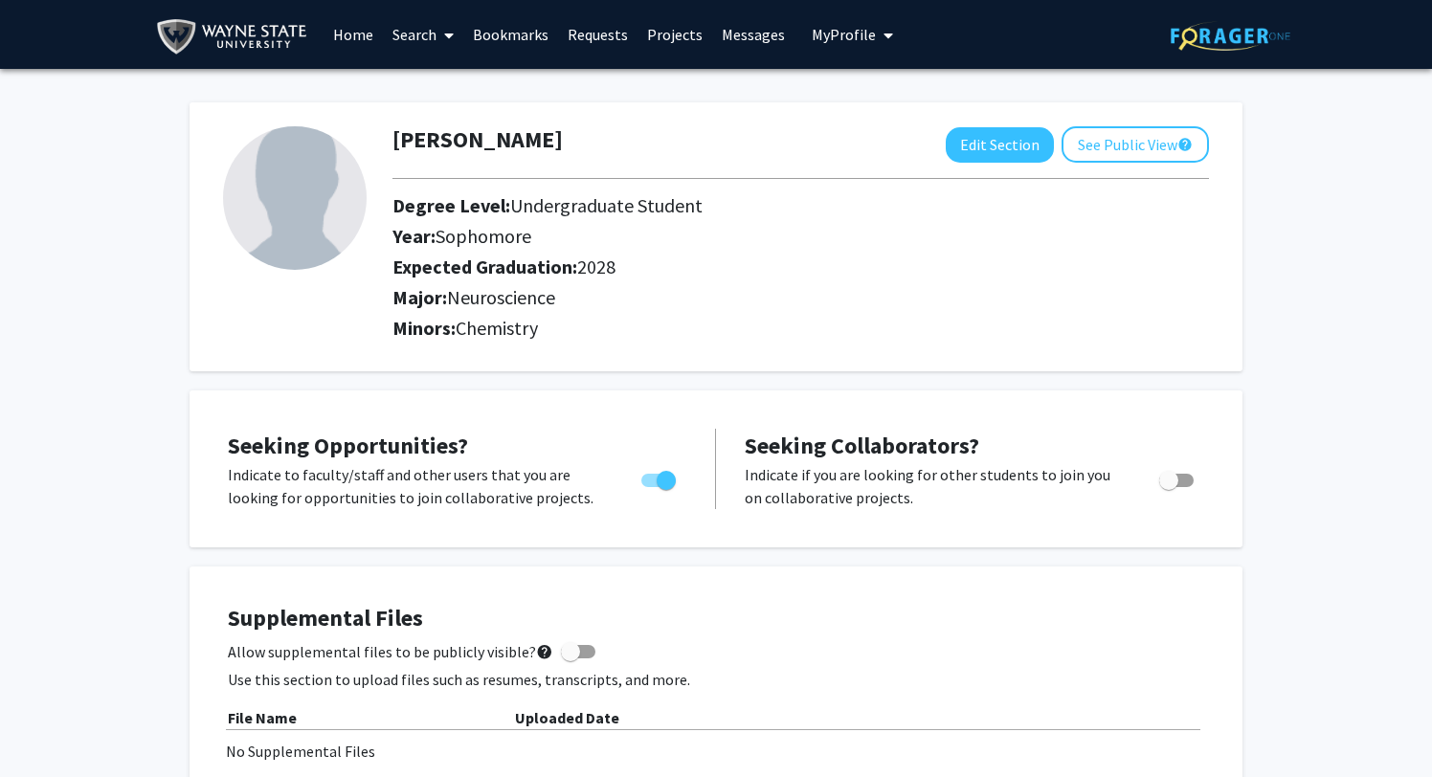
click at [348, 34] on link "Home" at bounding box center [353, 34] width 59 height 67
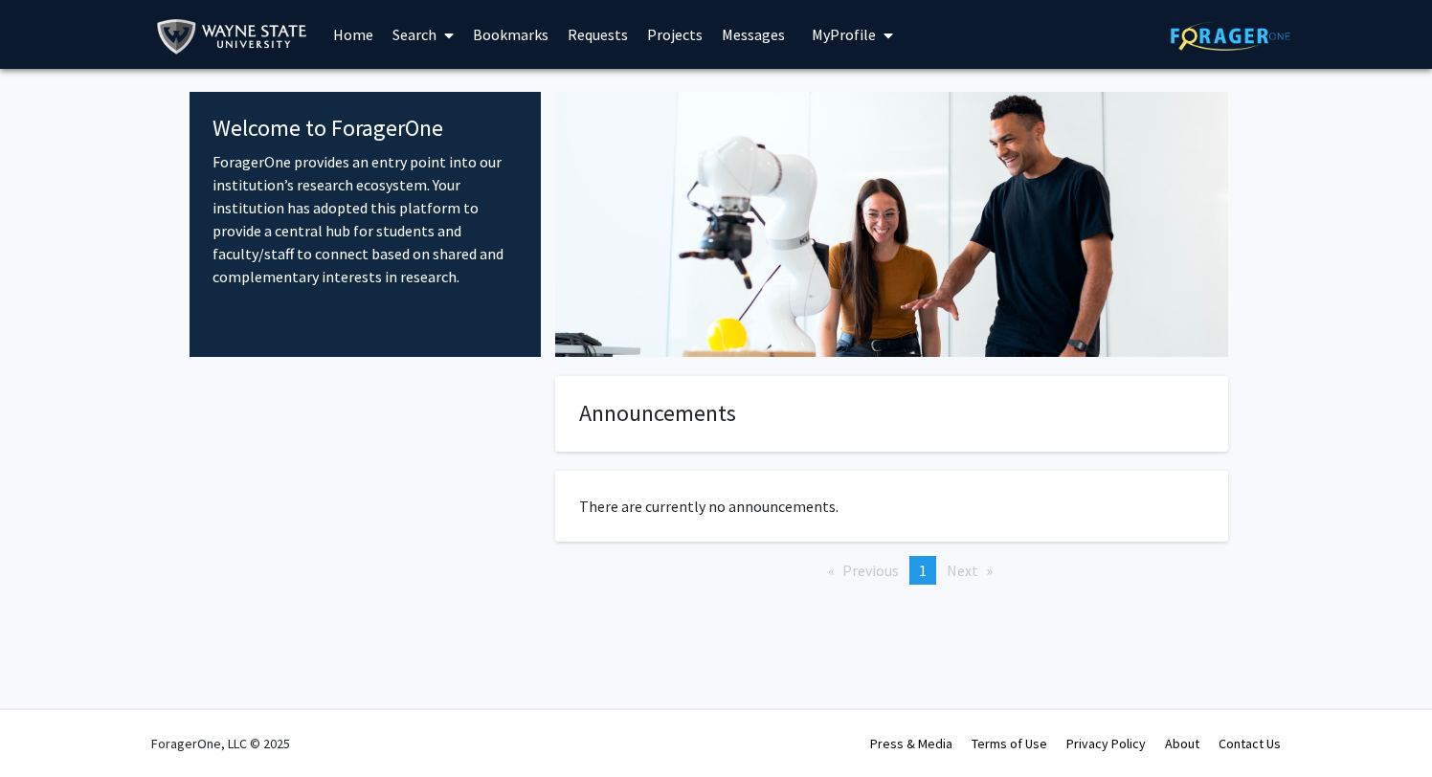
click at [433, 19] on link "Search" at bounding box center [423, 34] width 80 height 67
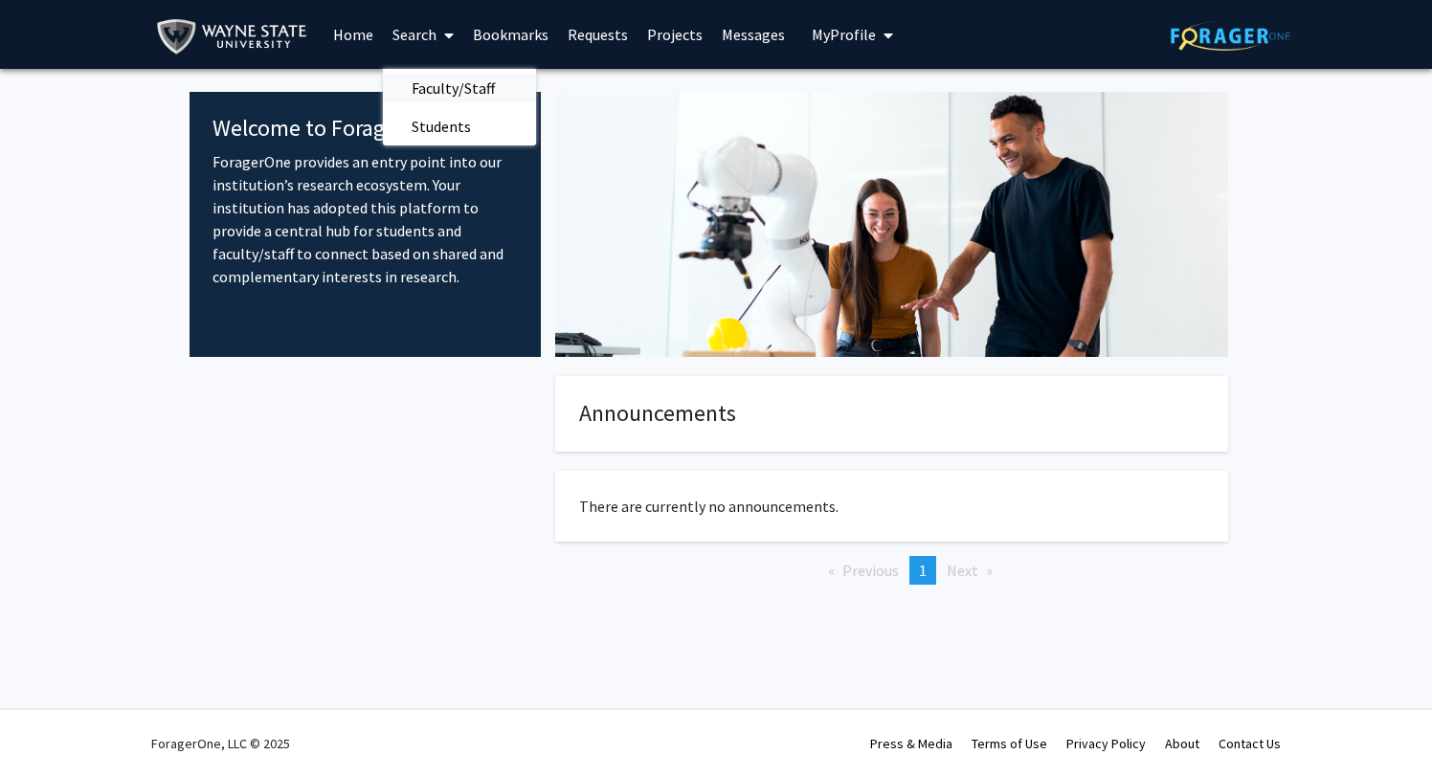
click at [466, 92] on span "Faculty/Staff" at bounding box center [453, 88] width 141 height 38
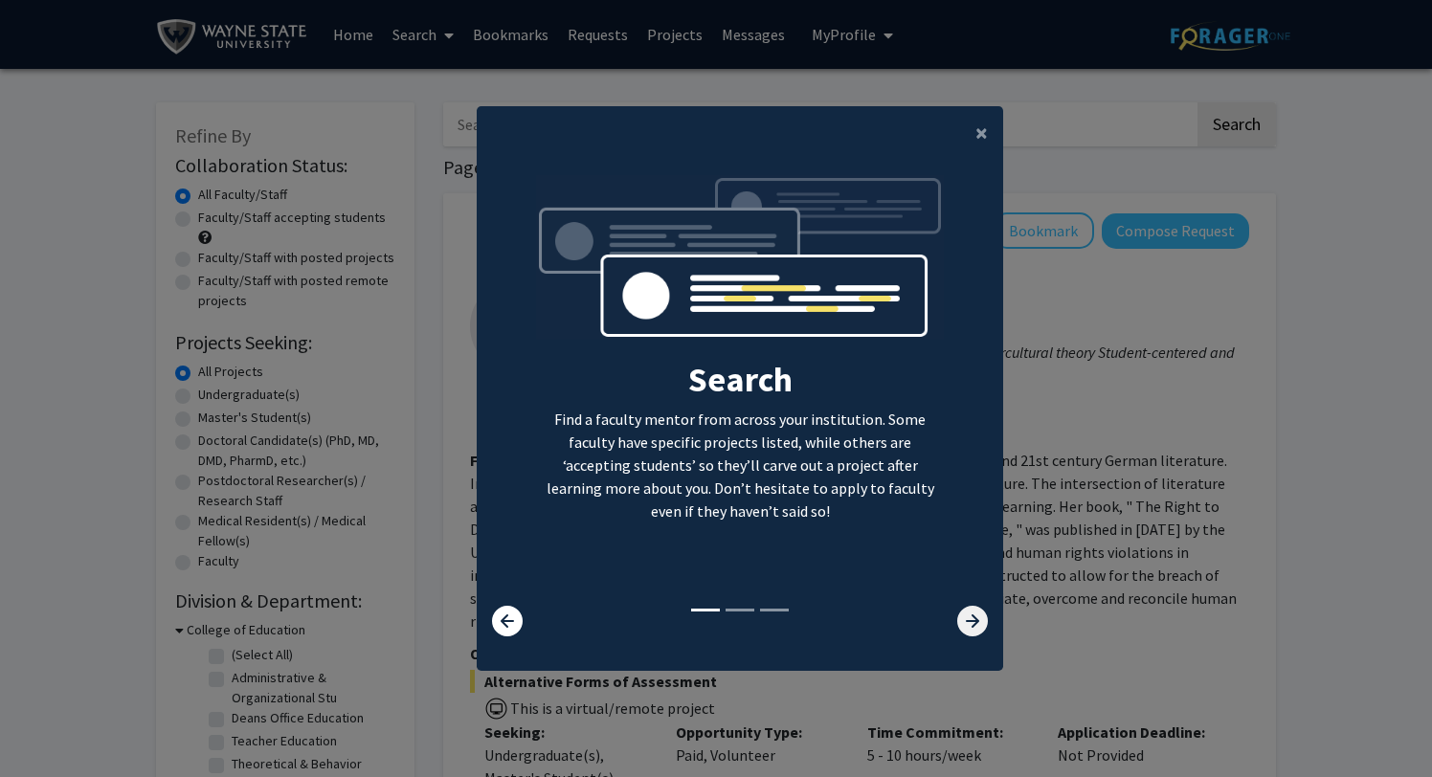
click at [977, 635] on icon at bounding box center [973, 621] width 31 height 31
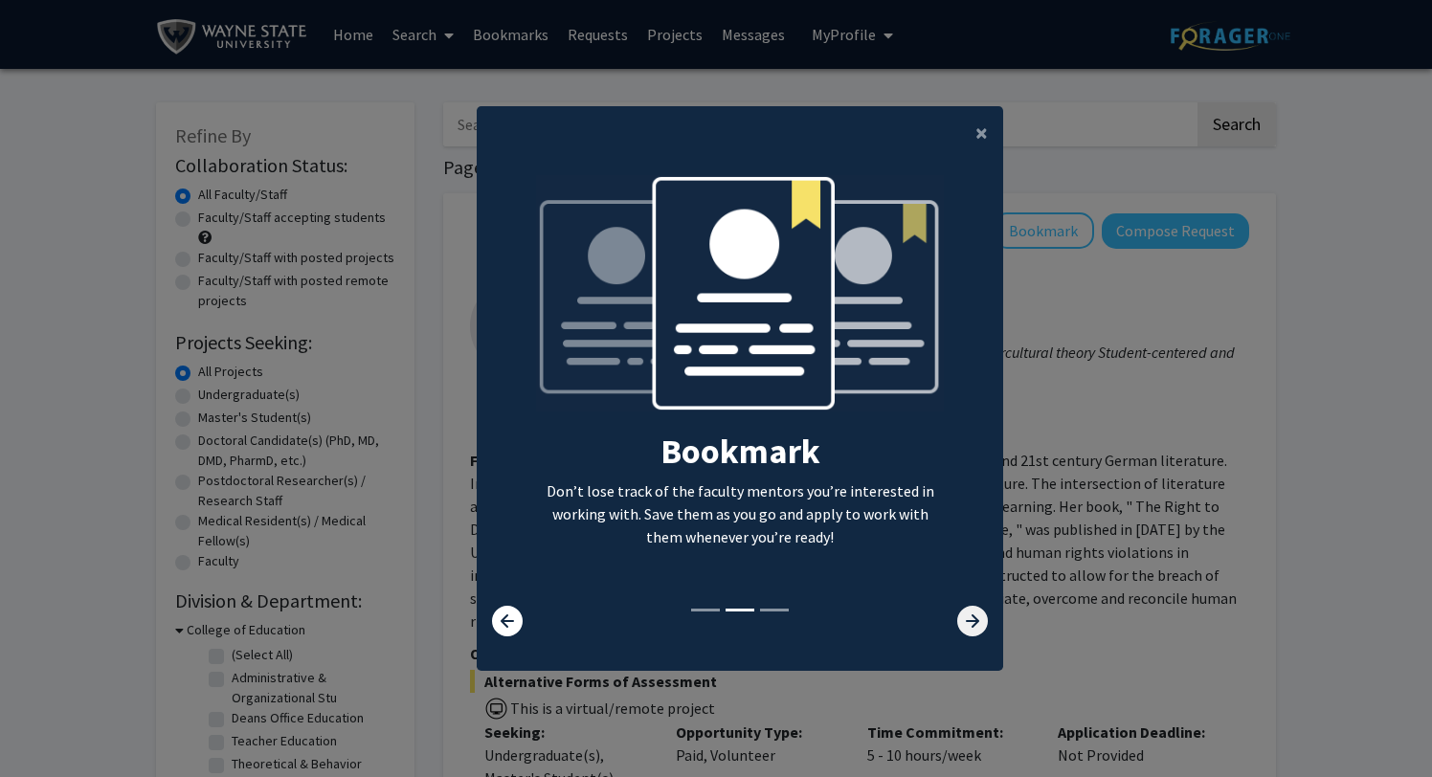
click at [977, 635] on icon at bounding box center [973, 621] width 31 height 31
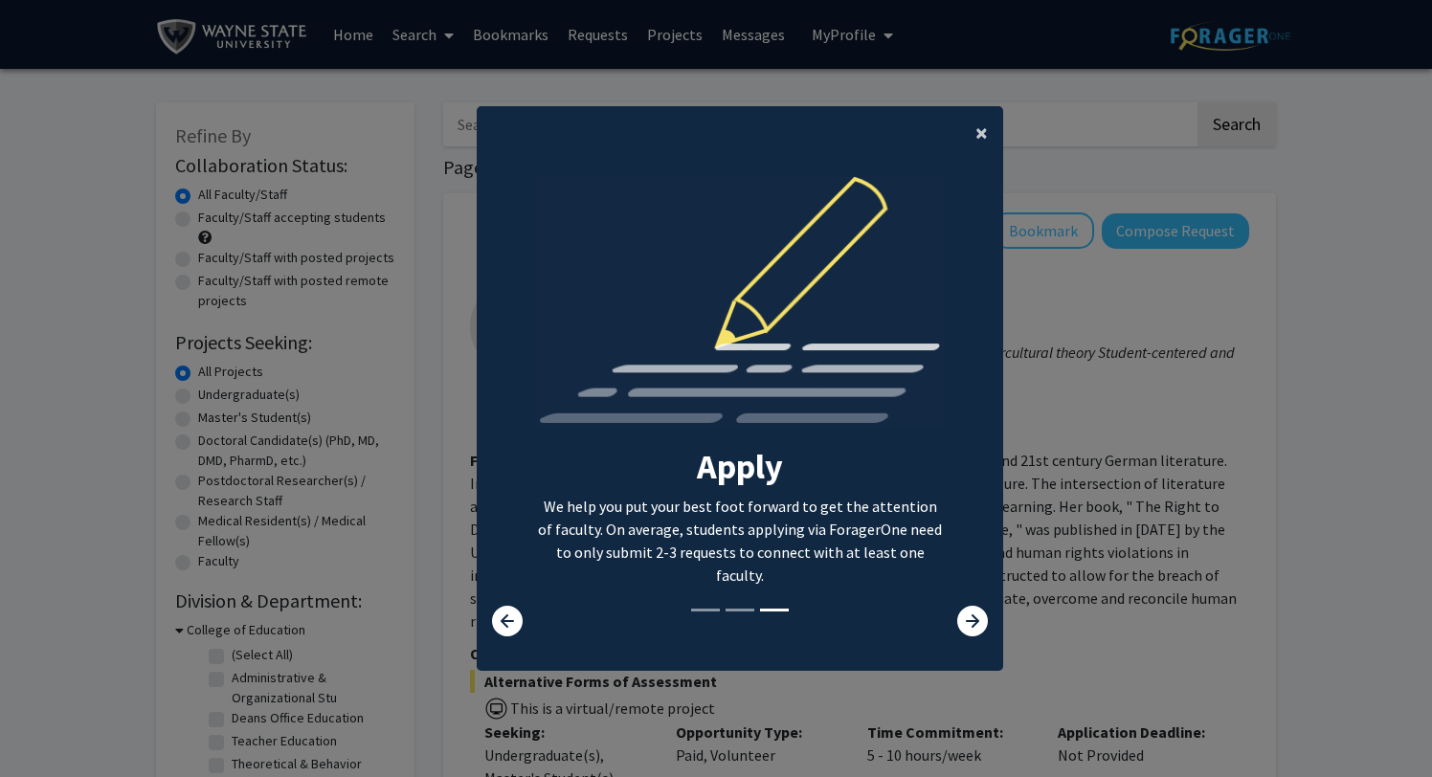
click at [983, 137] on span "×" at bounding box center [982, 133] width 12 height 30
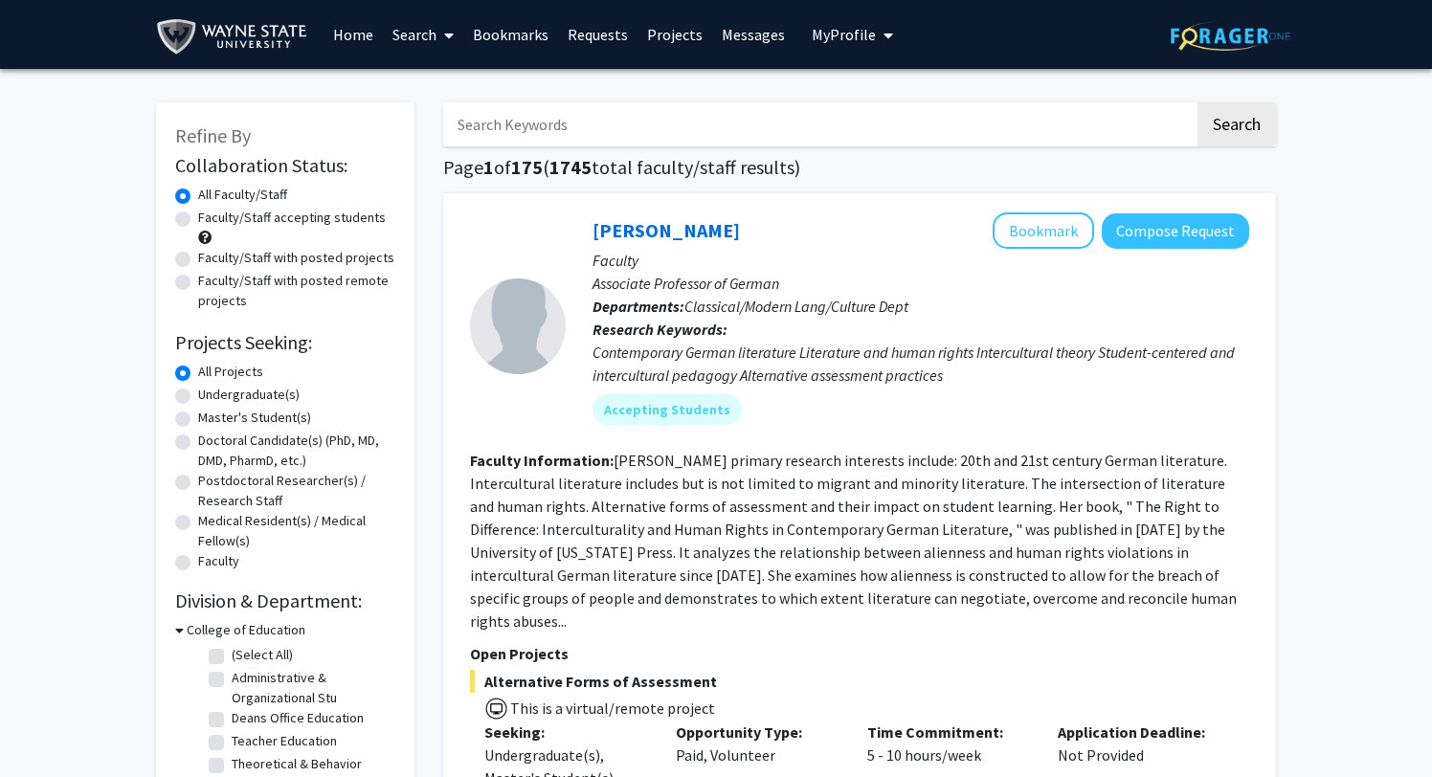
click at [276, 402] on label "Undergraduate(s)" at bounding box center [248, 395] width 101 height 20
click at [211, 397] on input "Undergraduate(s)" at bounding box center [204, 391] width 12 height 12
radio input "true"
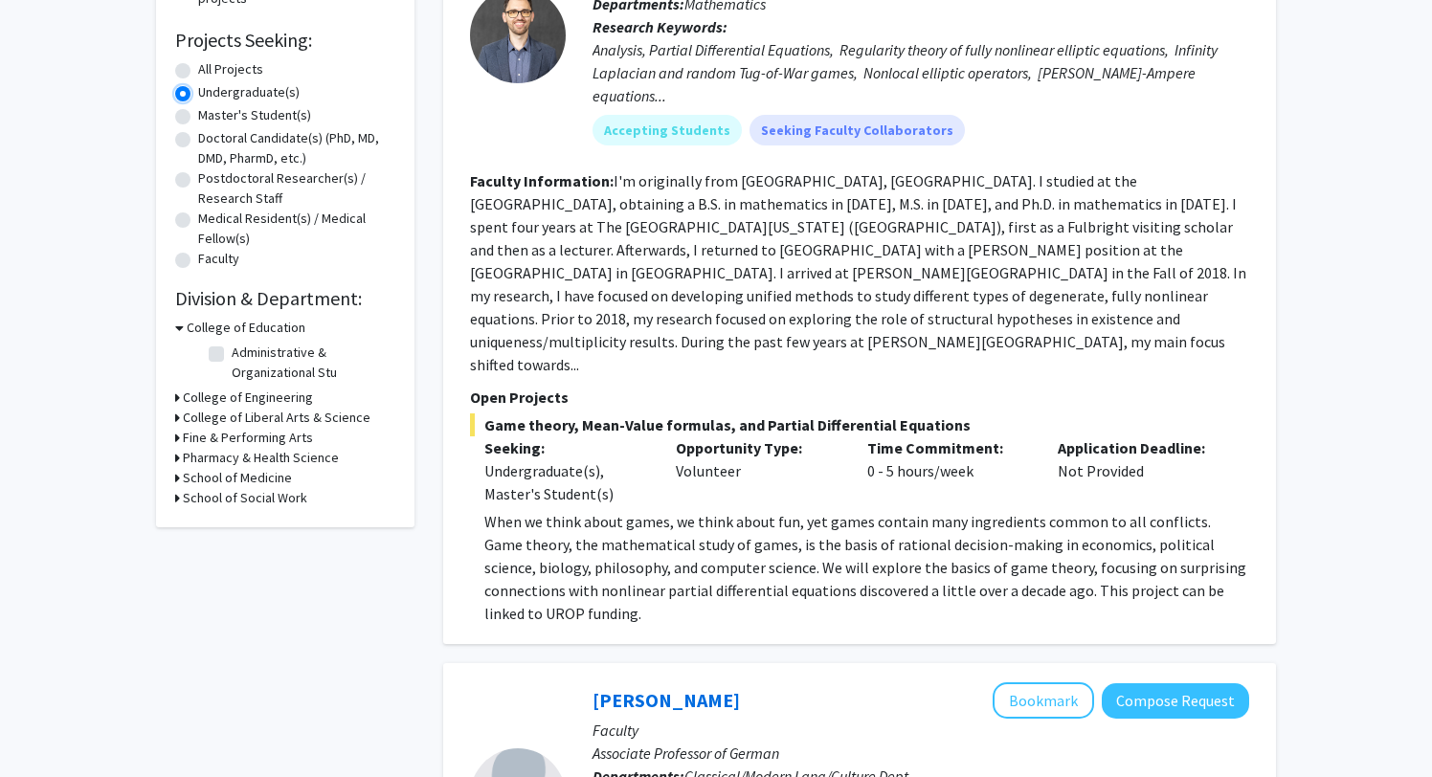
scroll to position [439, 0]
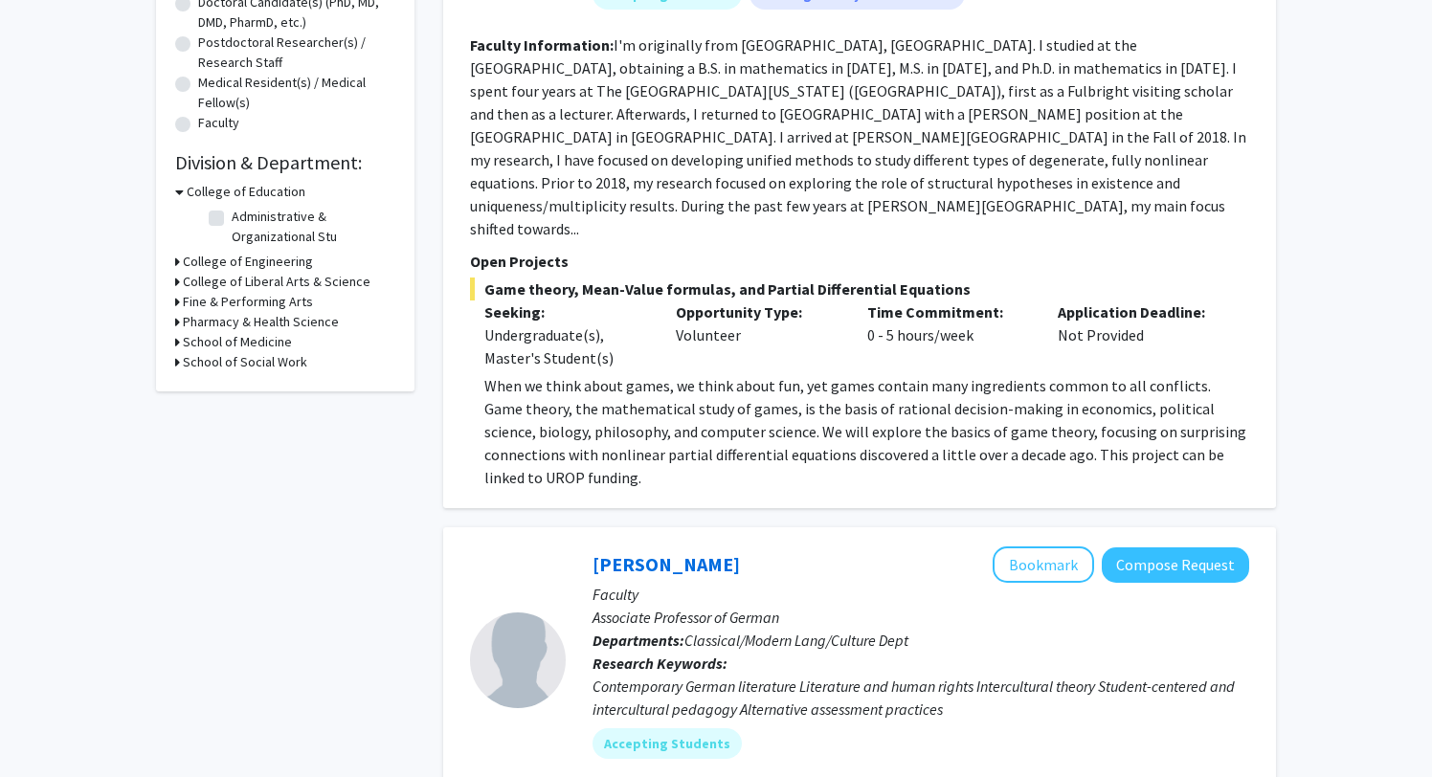
click at [328, 284] on h3 "College of Liberal Arts & Science" at bounding box center [277, 282] width 188 height 20
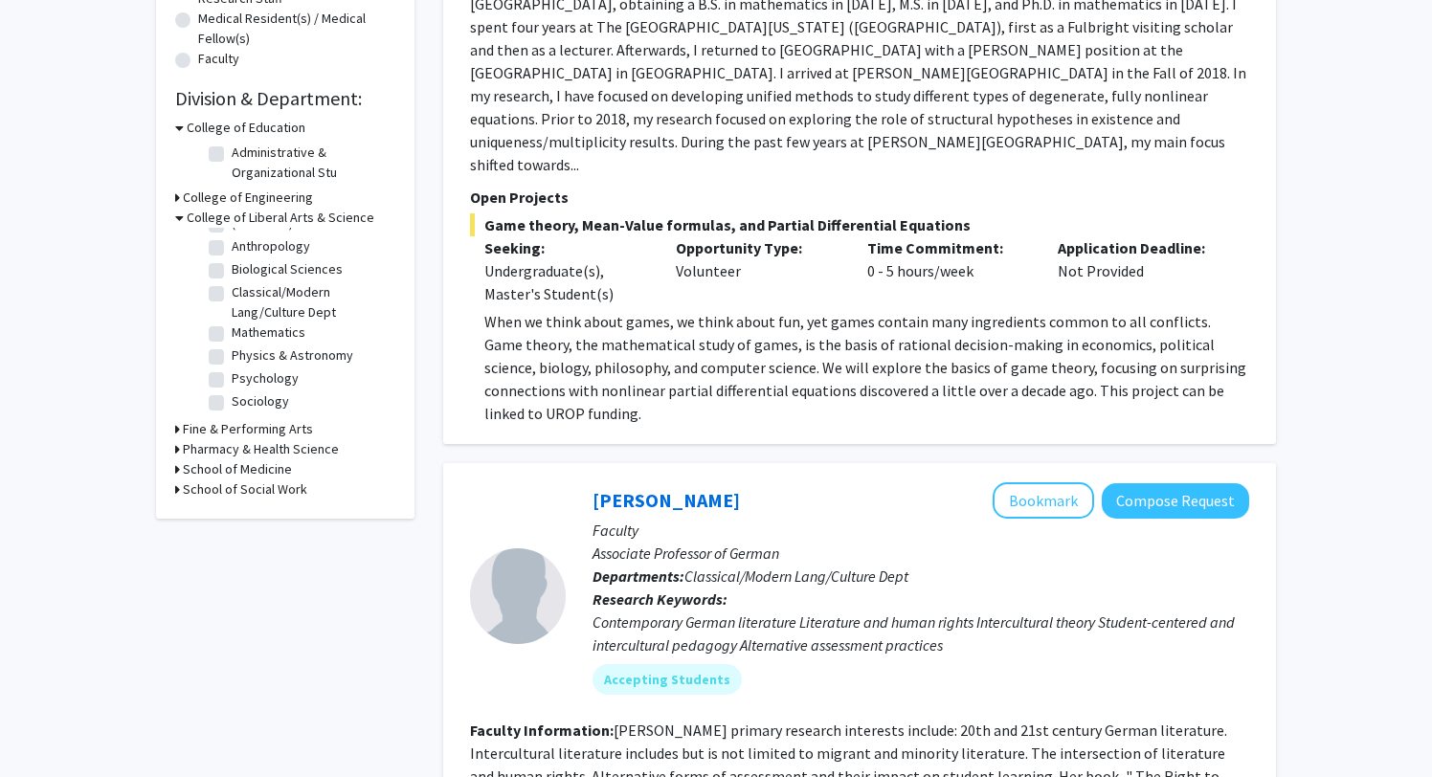
scroll to position [519, 0]
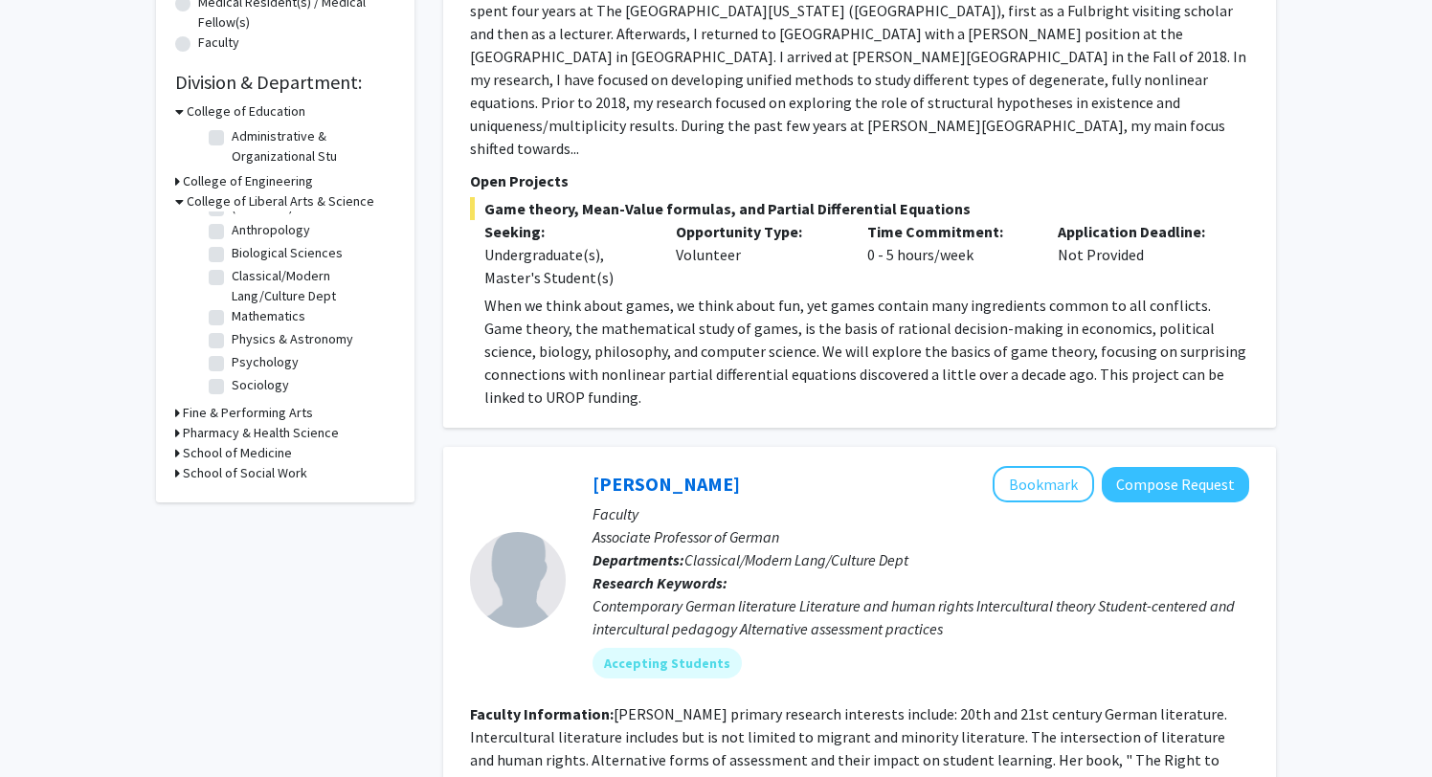
click at [282, 367] on label "Psychology" at bounding box center [265, 362] width 67 height 20
click at [244, 365] on input "Psychology" at bounding box center [238, 358] width 12 height 12
checkbox input "true"
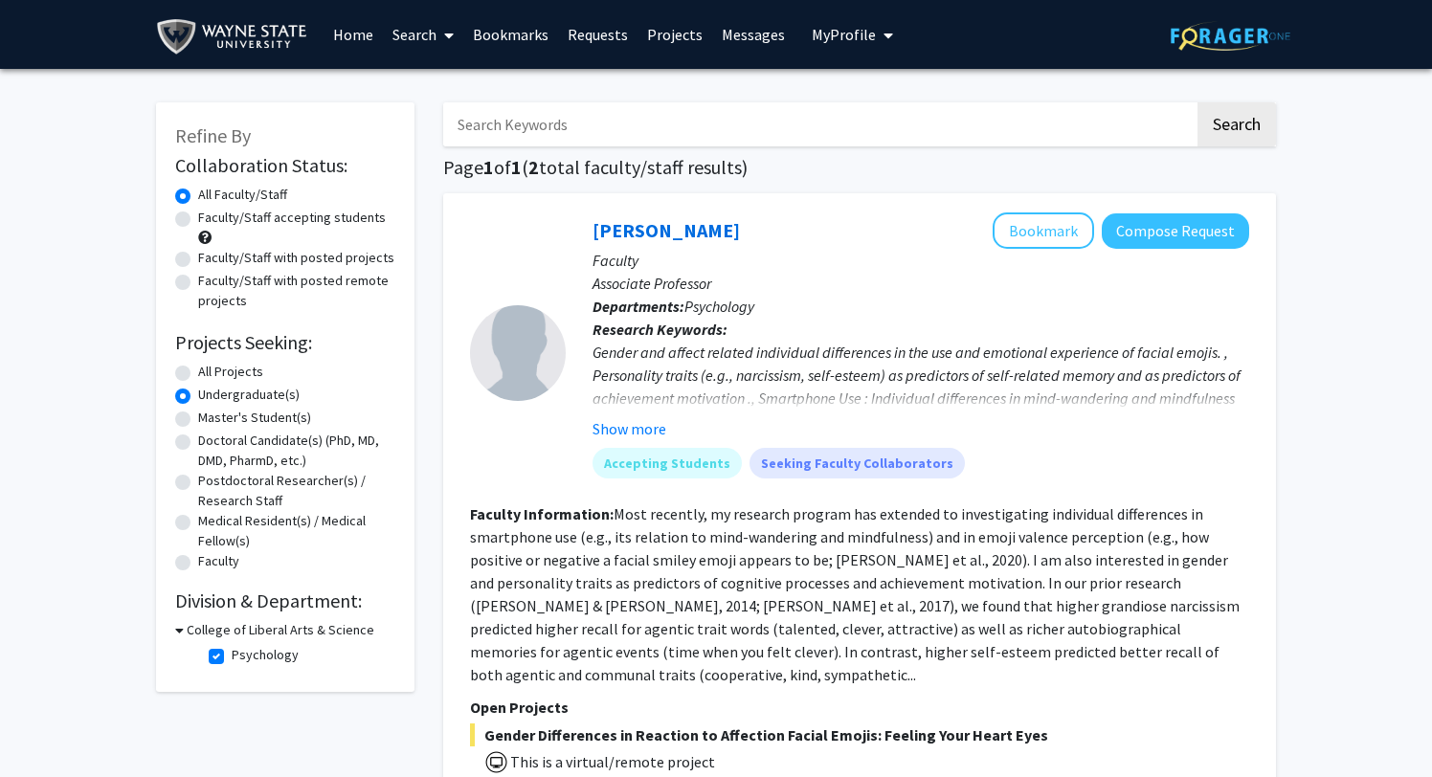
click at [813, 582] on fg-read-more "Most recently, my research program has extended to investigating individual dif…" at bounding box center [855, 595] width 770 height 180
click at [352, 224] on label "Faculty/Staff accepting students" at bounding box center [292, 218] width 188 height 20
click at [211, 220] on input "Faculty/Staff accepting students" at bounding box center [204, 214] width 12 height 12
radio input "true"
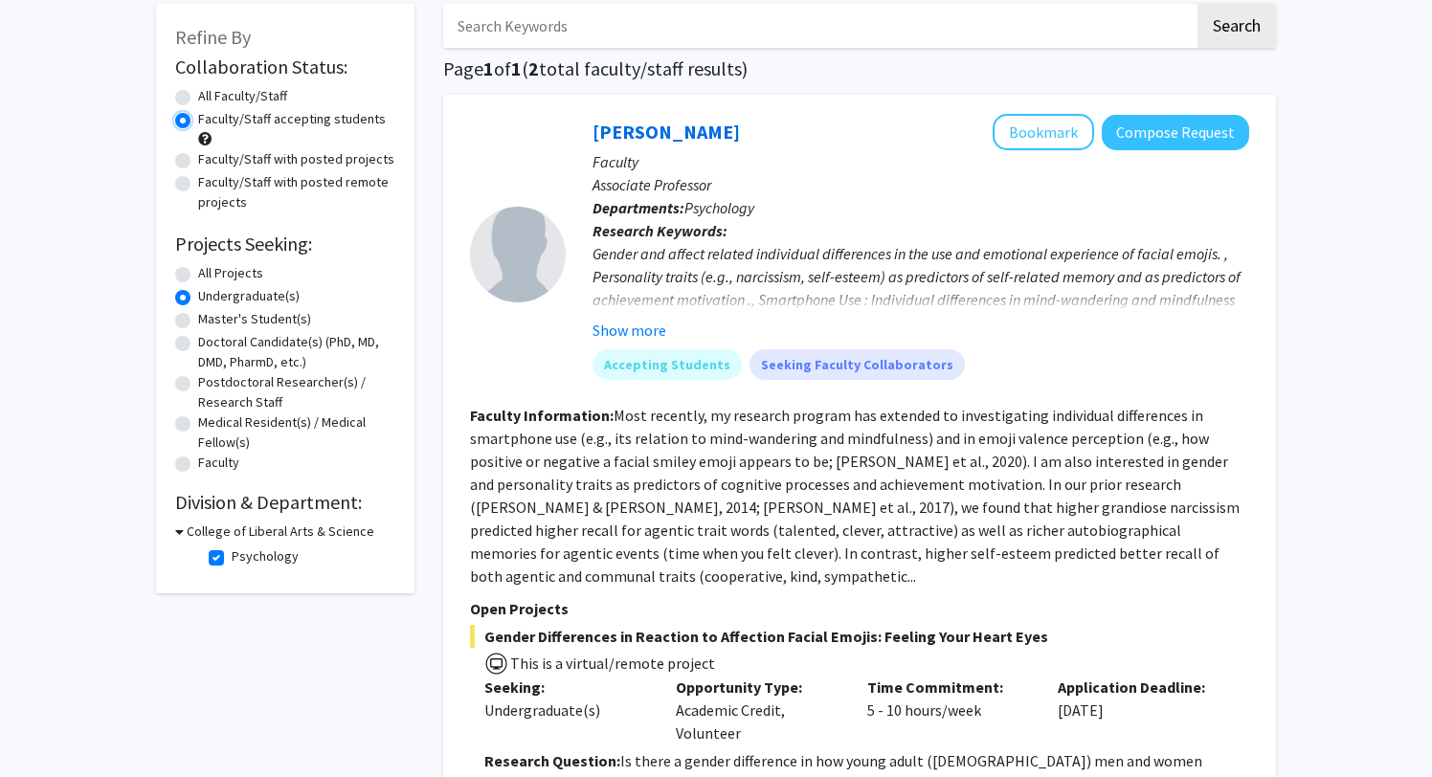
scroll to position [110, 0]
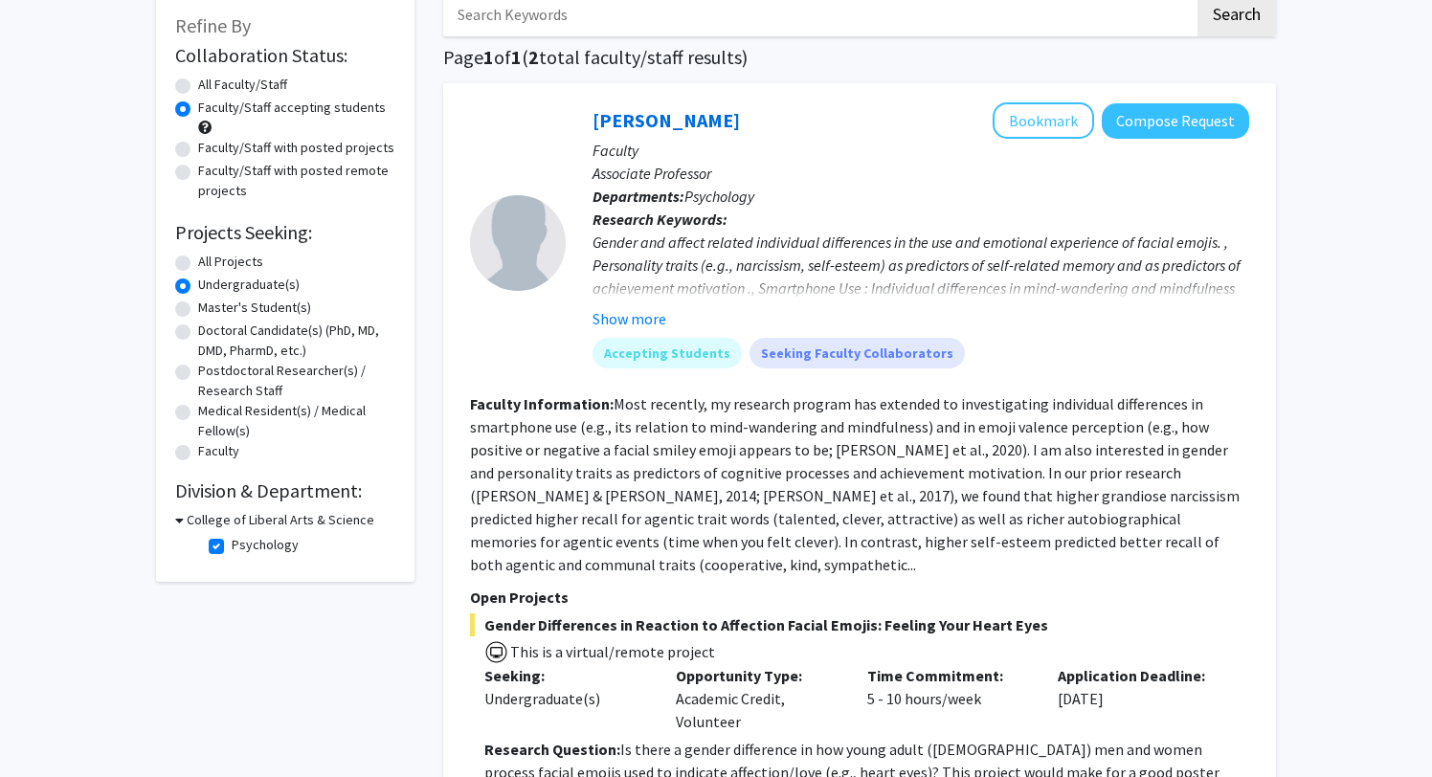
click at [325, 519] on h3 "College of Liberal Arts & Science" at bounding box center [281, 520] width 188 height 20
click at [325, 519] on h3 "College of Liberal Arts & Science" at bounding box center [277, 520] width 188 height 20
click at [288, 519] on h3 "College of Liberal Arts & Science" at bounding box center [281, 520] width 188 height 20
click at [269, 515] on h3 "College of Liberal Arts & Science" at bounding box center [277, 520] width 188 height 20
click at [269, 541] on label "Psychology" at bounding box center [265, 545] width 67 height 20
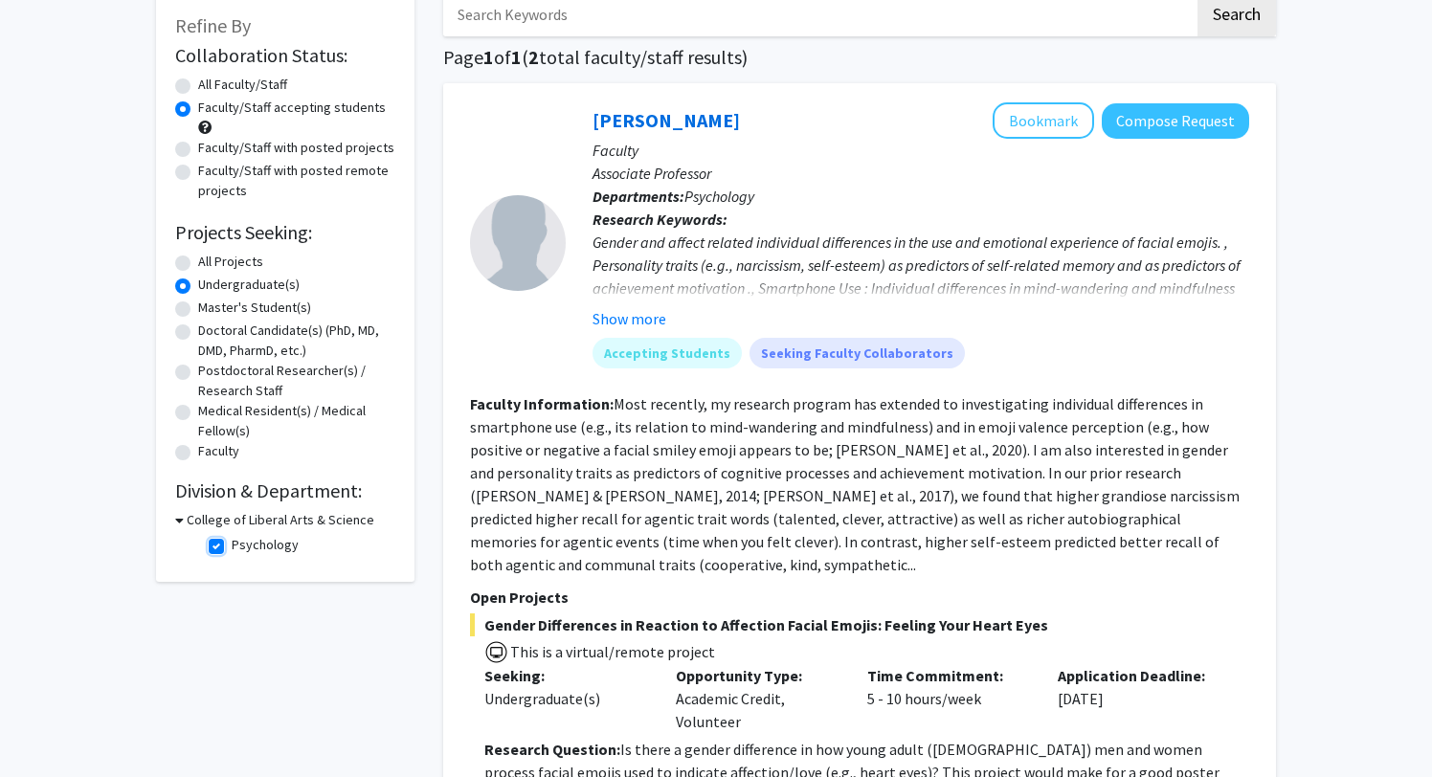
click at [244, 541] on input "Psychology" at bounding box center [238, 541] width 12 height 12
checkbox input "false"
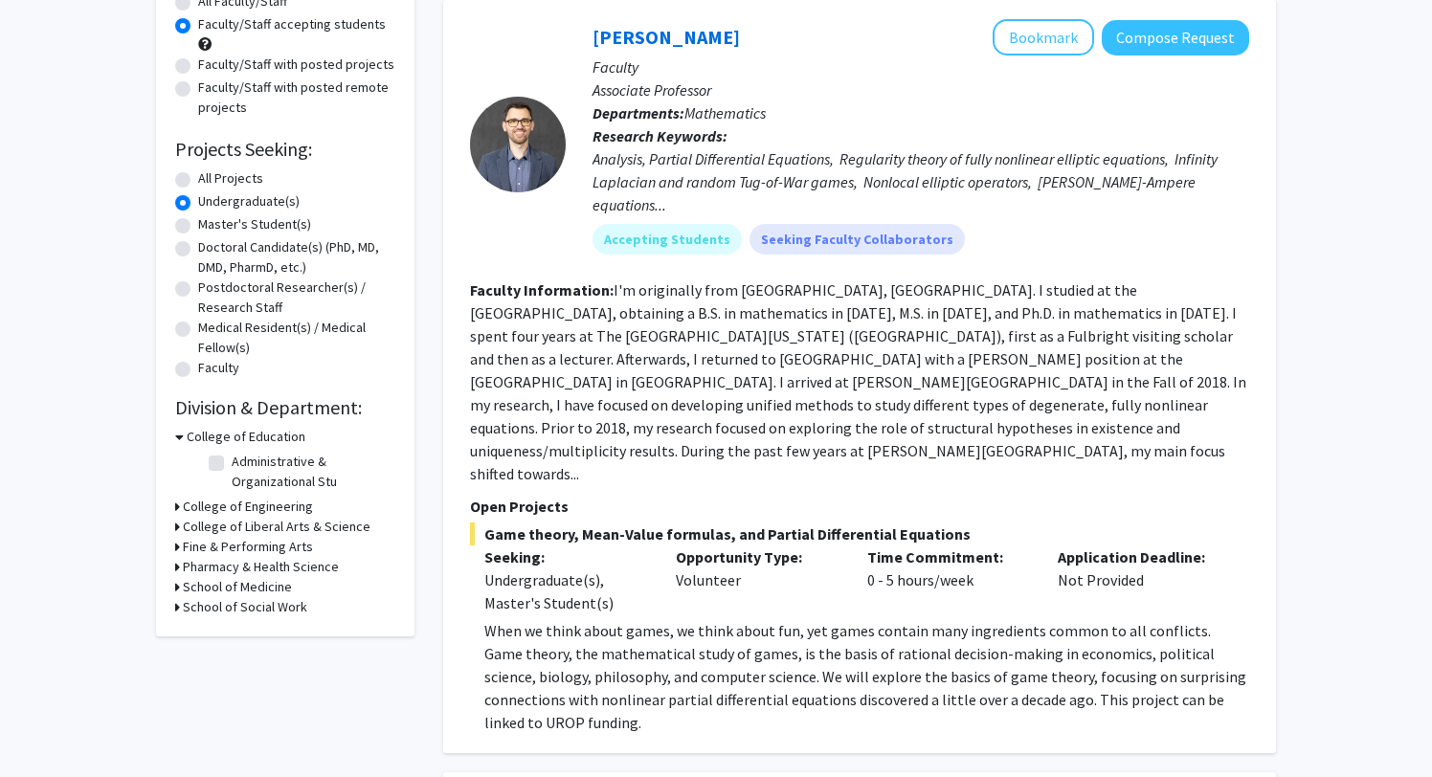
scroll to position [272, 0]
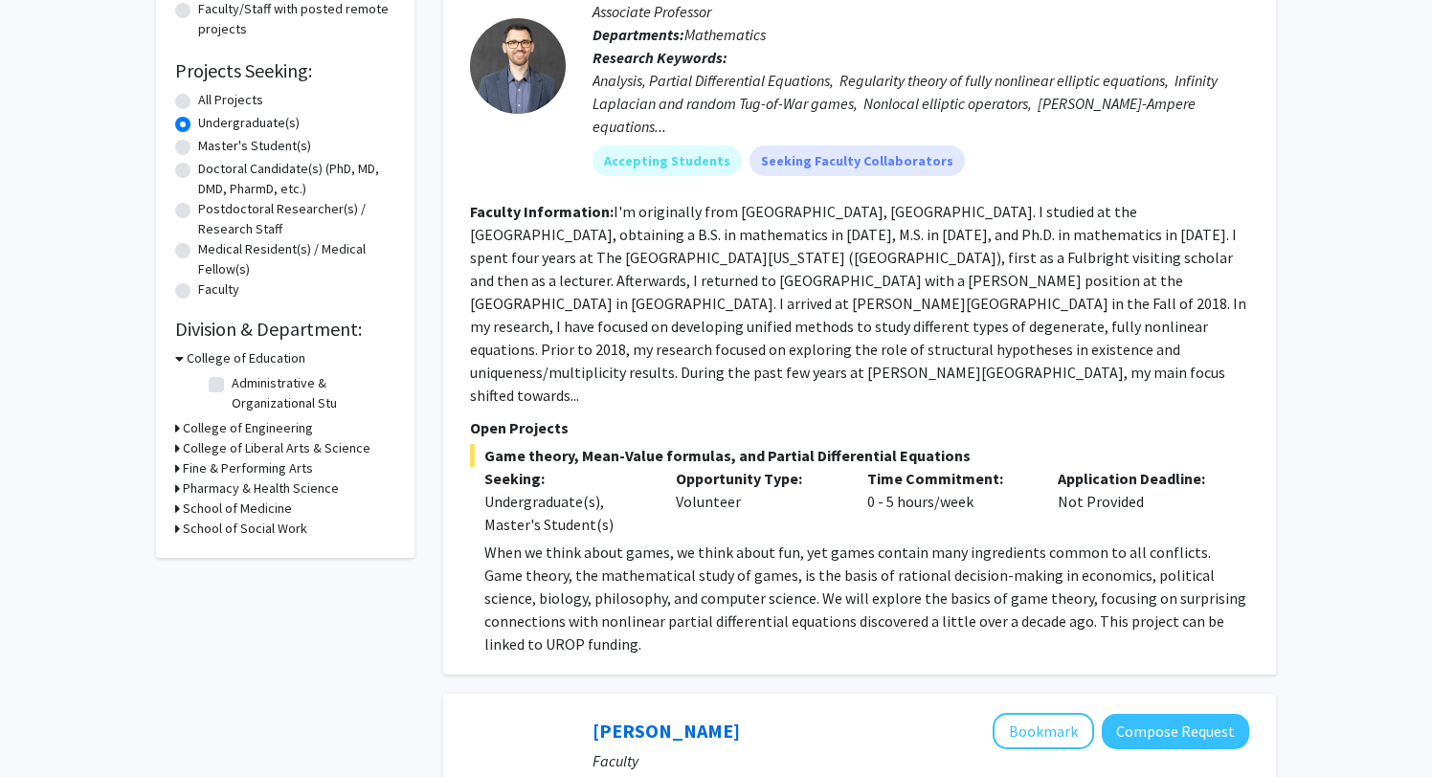
click at [282, 490] on h3 "Pharmacy & Health Science" at bounding box center [261, 489] width 156 height 20
click at [284, 449] on h3 "College of Liberal Arts & Science" at bounding box center [277, 449] width 188 height 20
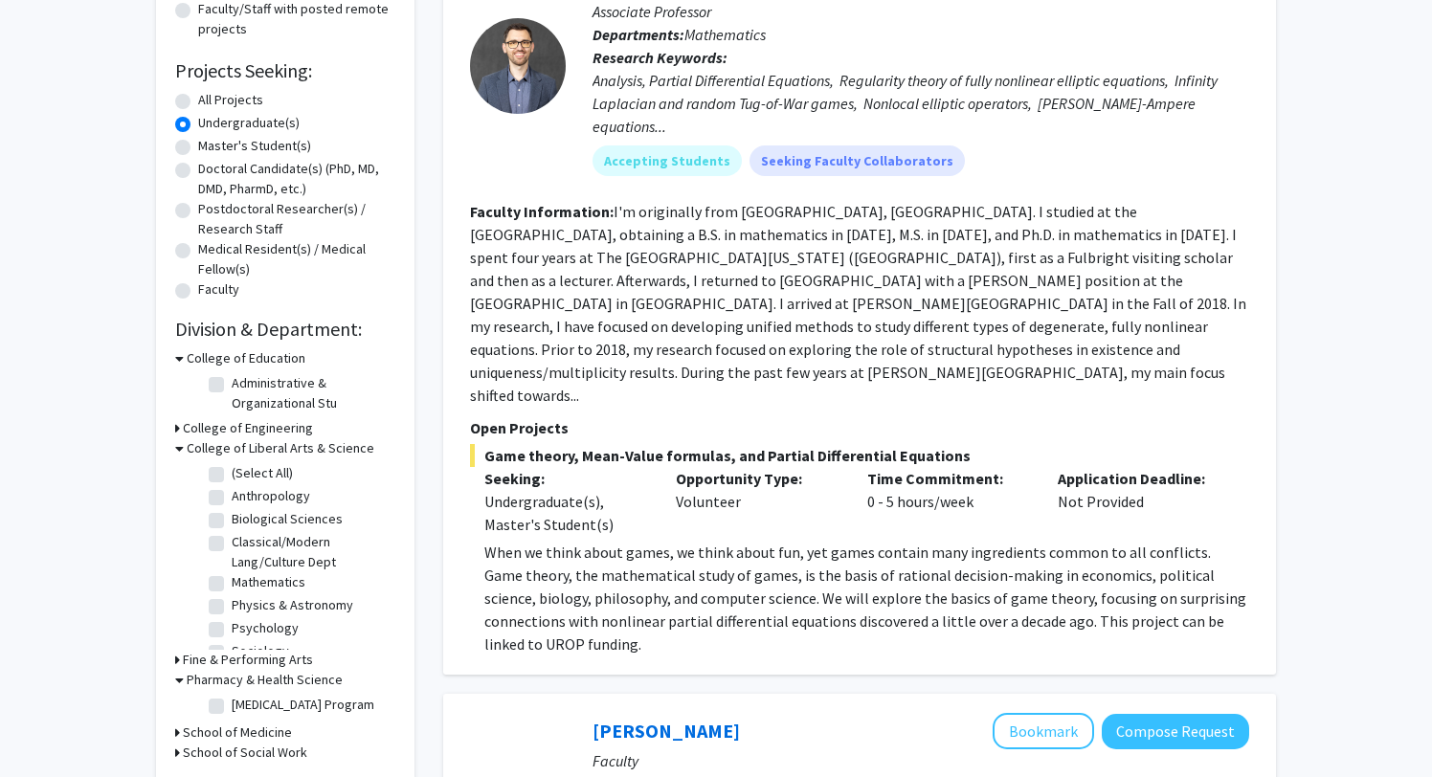
scroll to position [19, 0]
click at [232, 612] on label "Psychology" at bounding box center [265, 609] width 67 height 20
click at [232, 612] on input "Psychology" at bounding box center [238, 605] width 12 height 12
checkbox input "true"
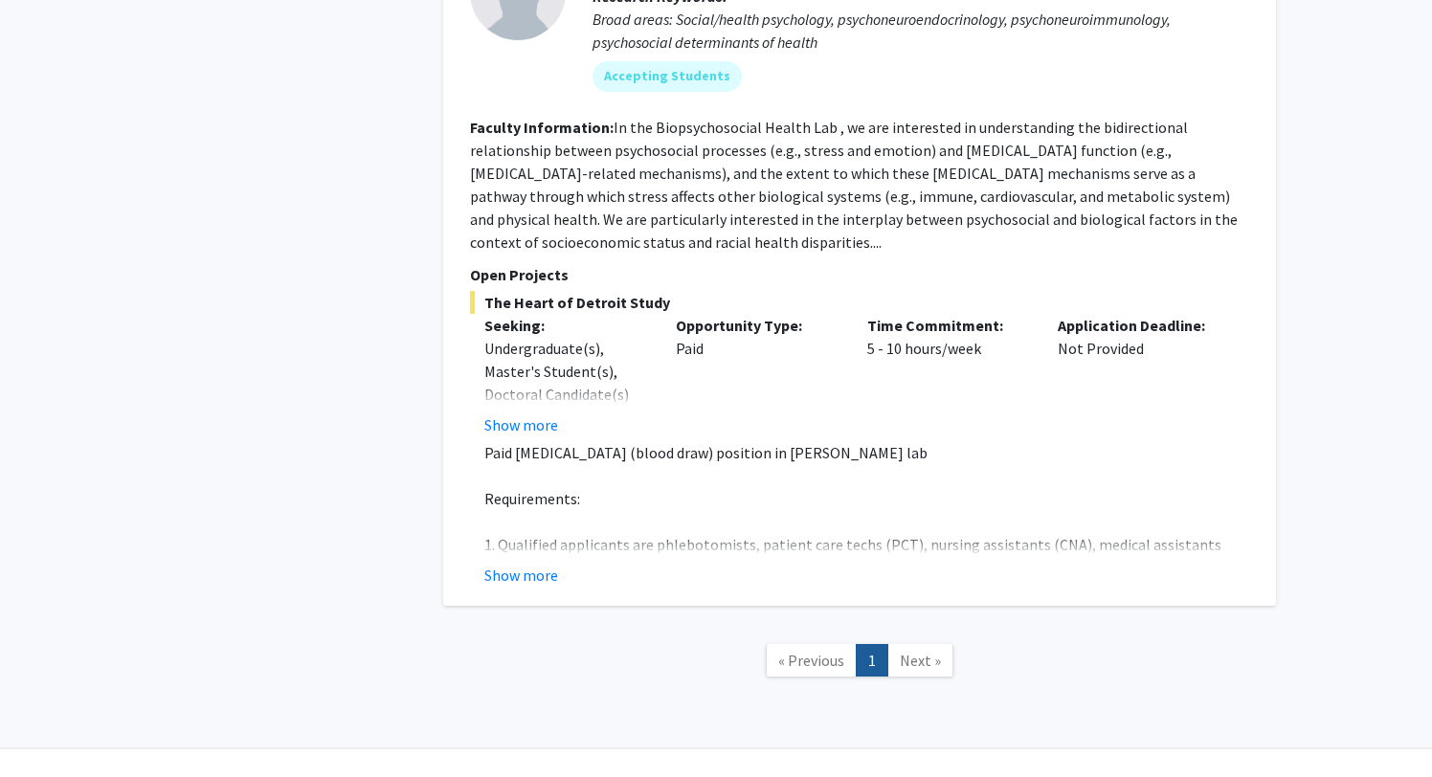
scroll to position [1176, 0]
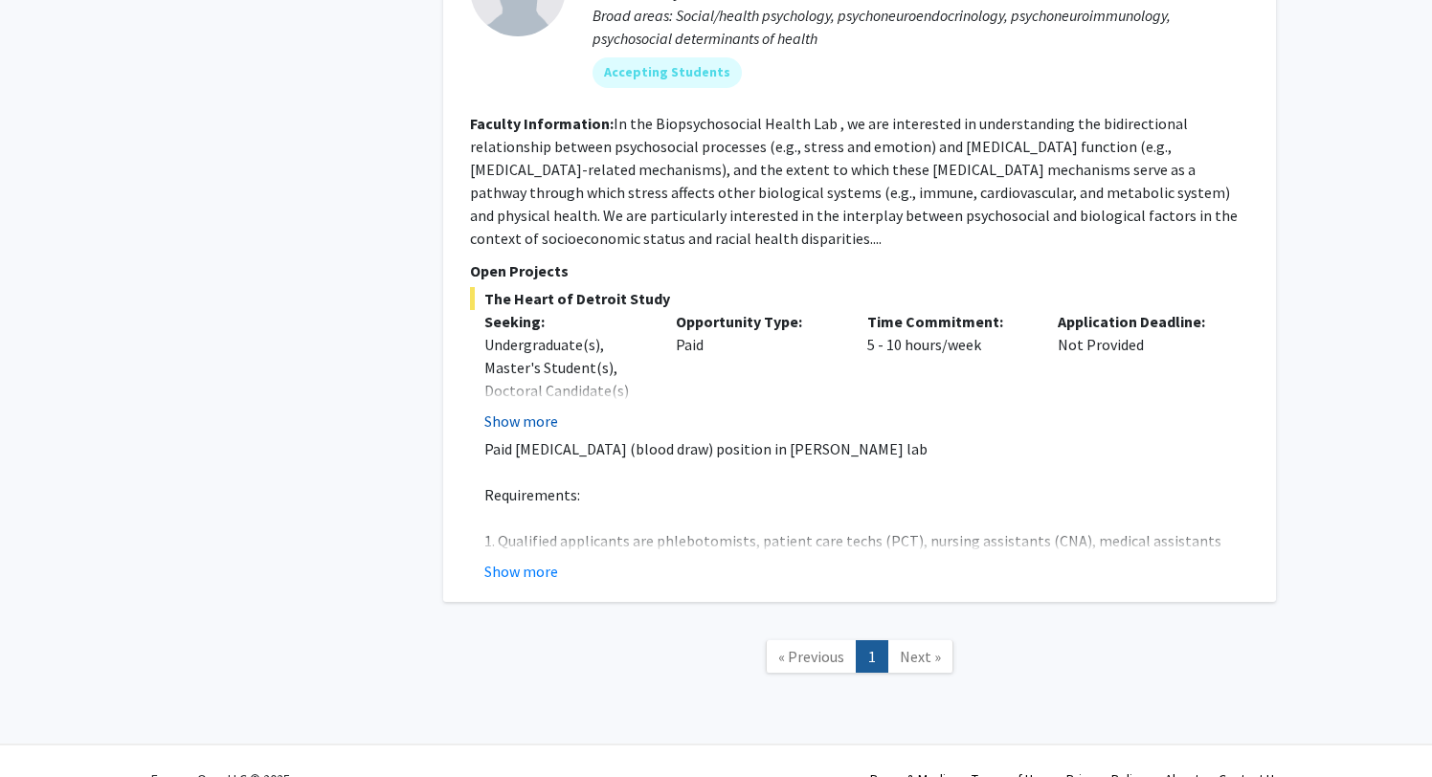
click at [524, 410] on button "Show more" at bounding box center [521, 421] width 74 height 23
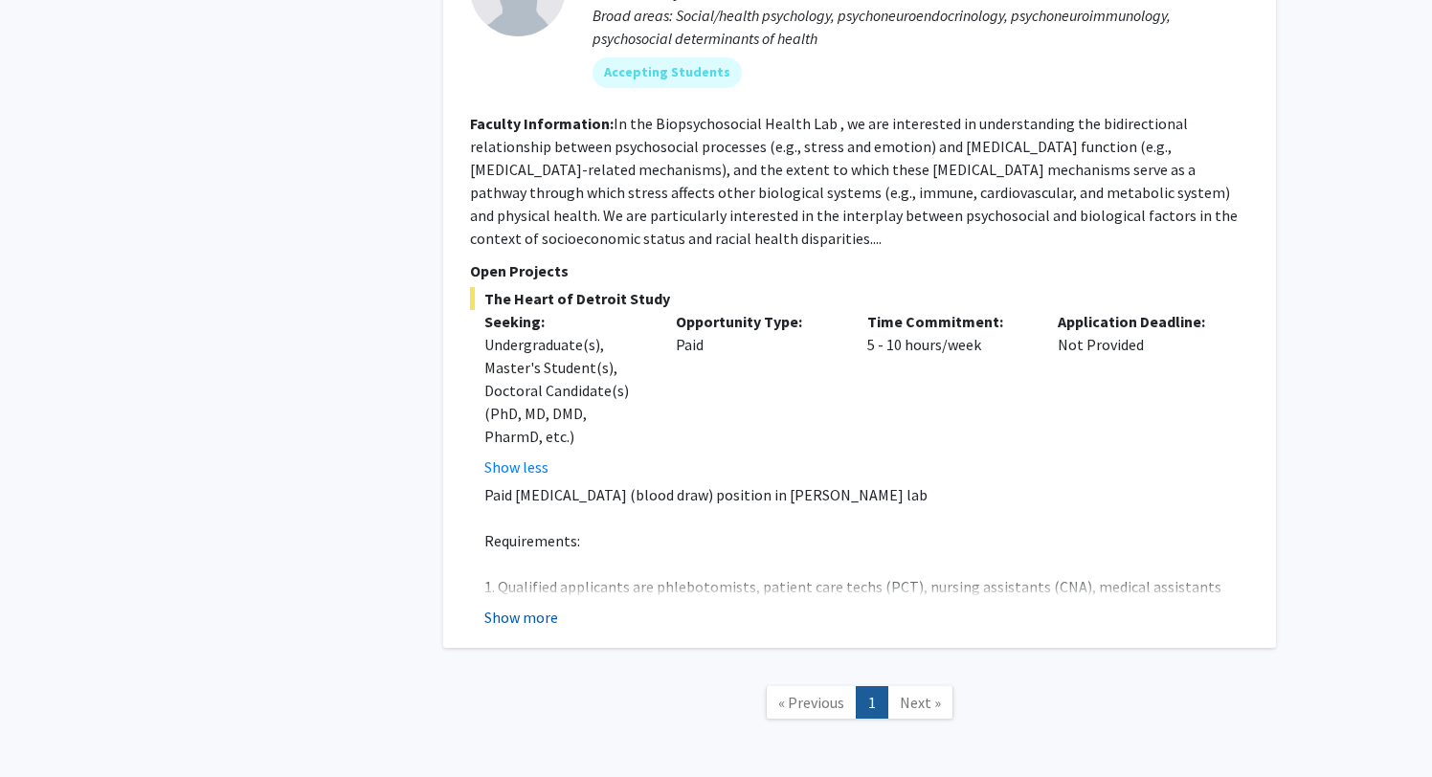
click at [541, 606] on button "Show more" at bounding box center [521, 617] width 74 height 23
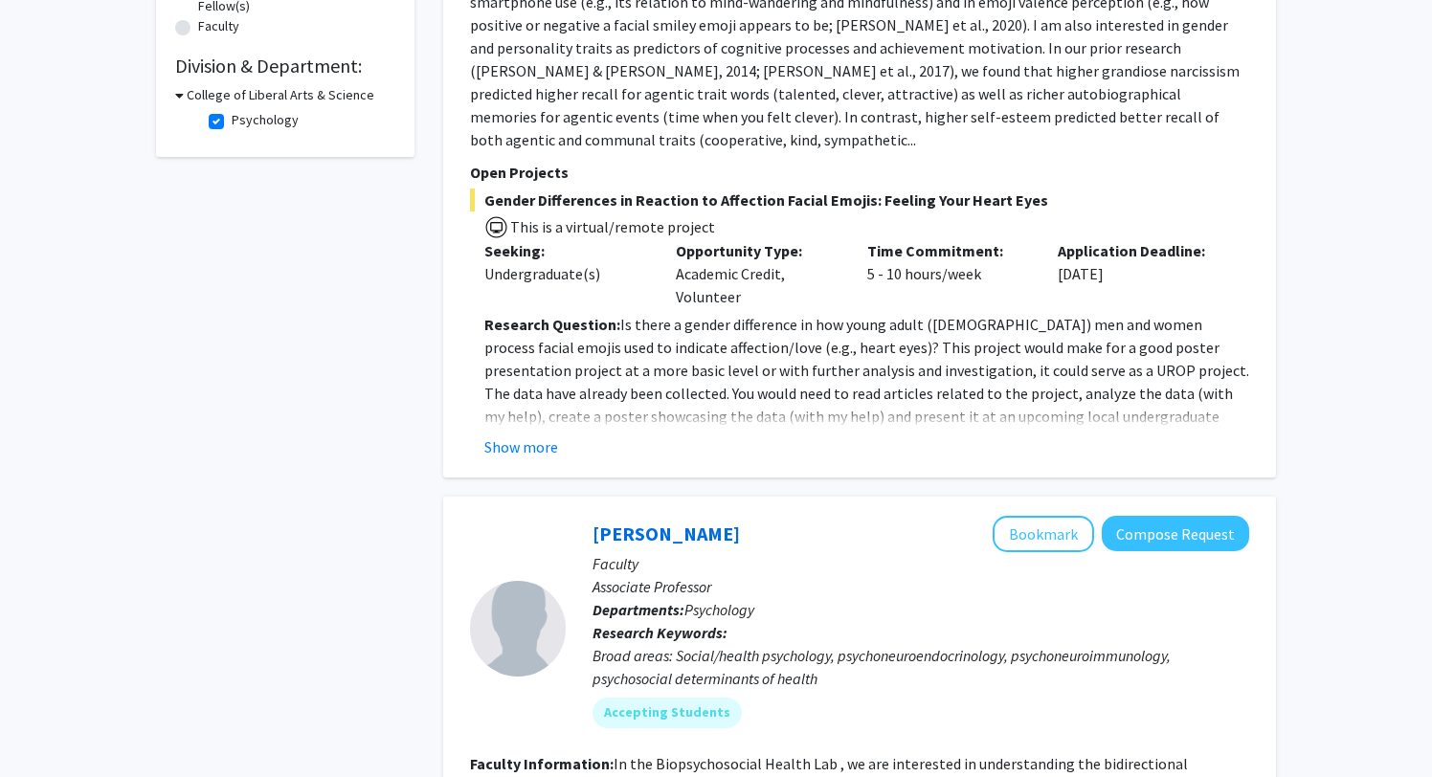
scroll to position [341, 0]
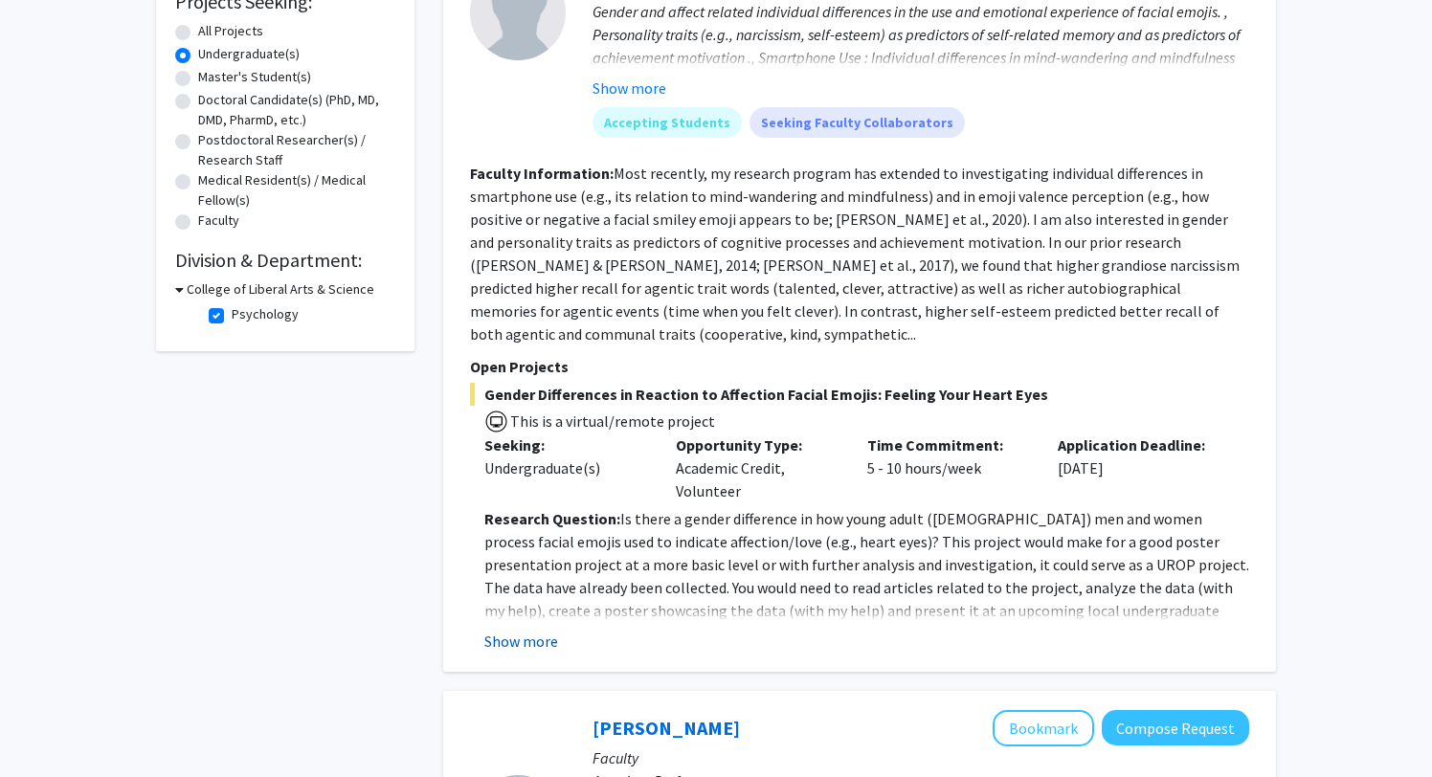
click at [533, 630] on button "Show more" at bounding box center [521, 641] width 74 height 23
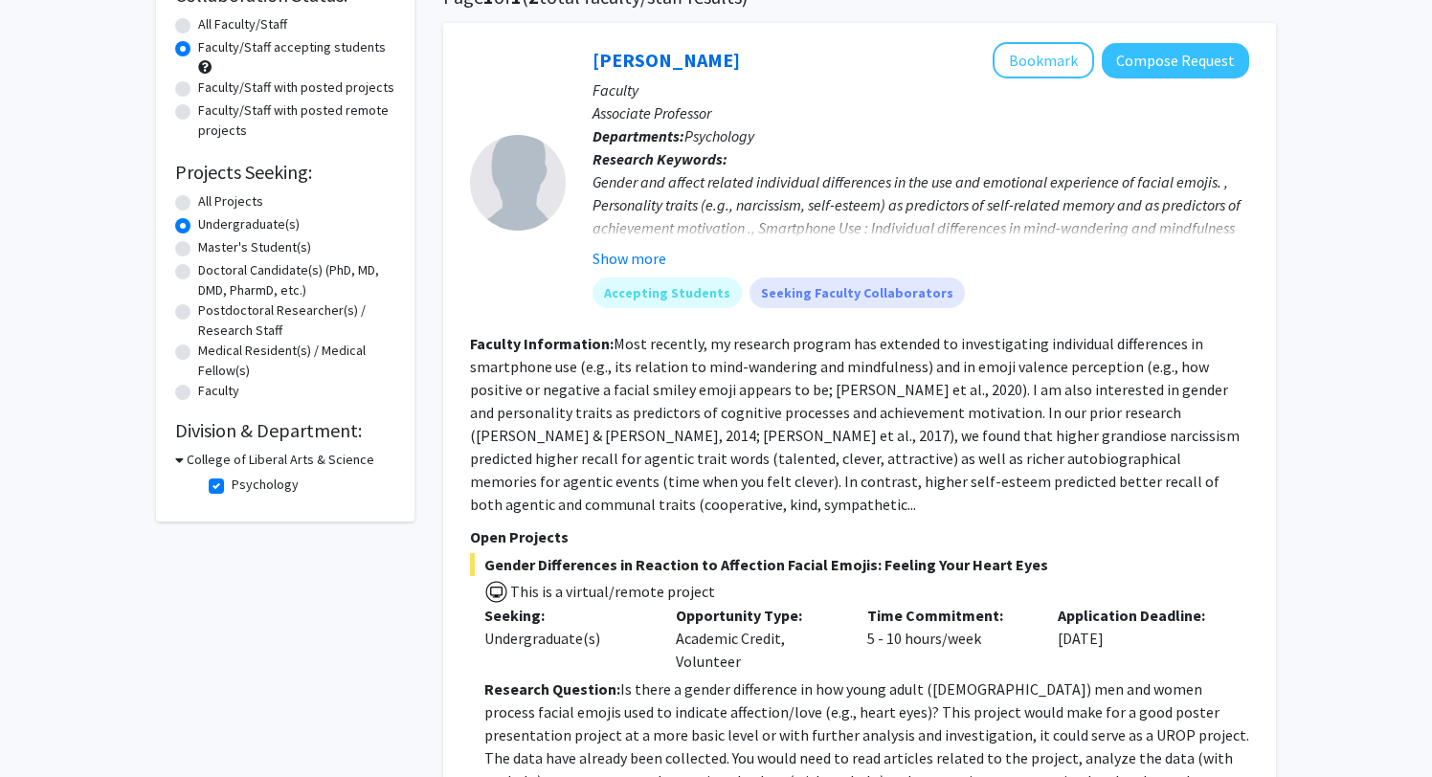
scroll to position [0, 0]
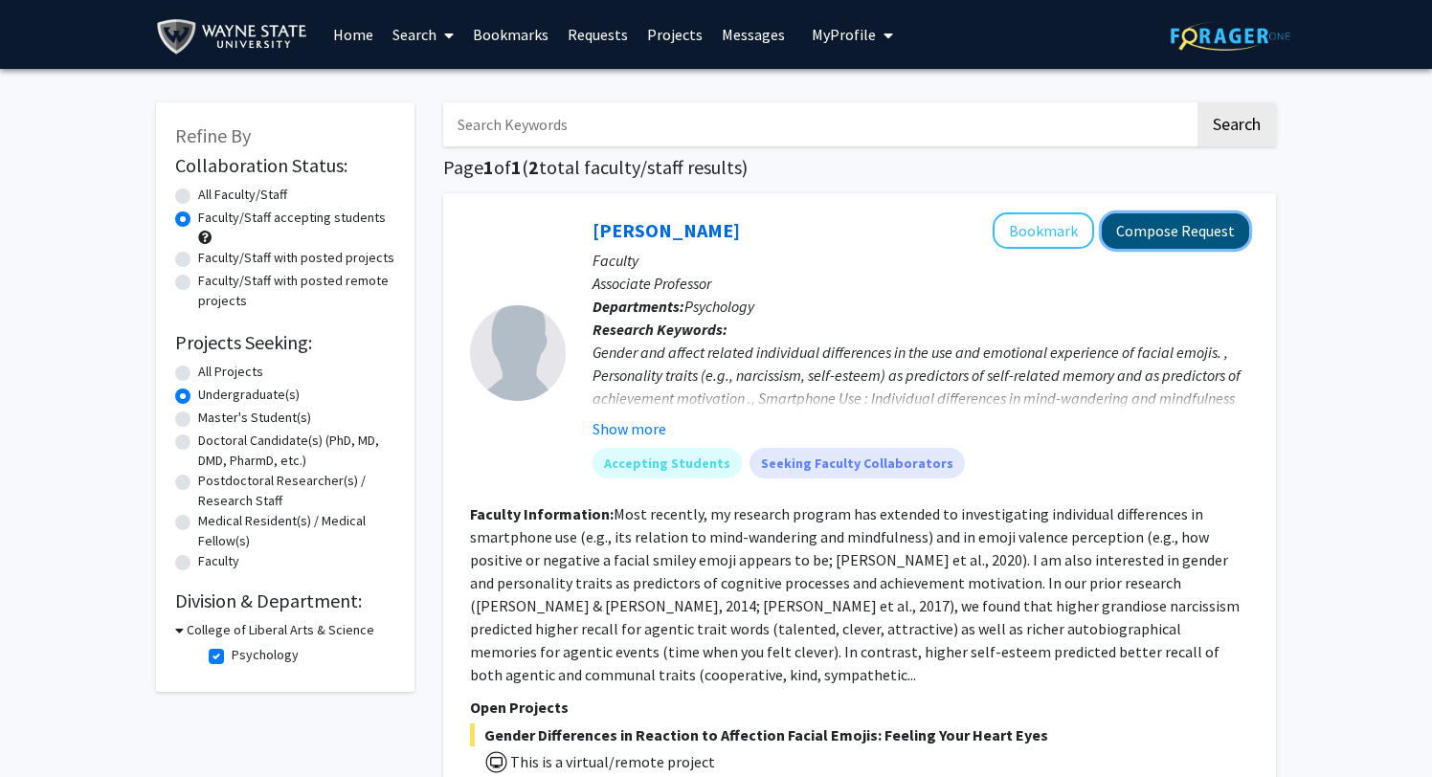
click at [1155, 215] on button "Compose Request" at bounding box center [1175, 231] width 147 height 35
click at [1029, 229] on button "Bookmark" at bounding box center [1043, 231] width 101 height 36
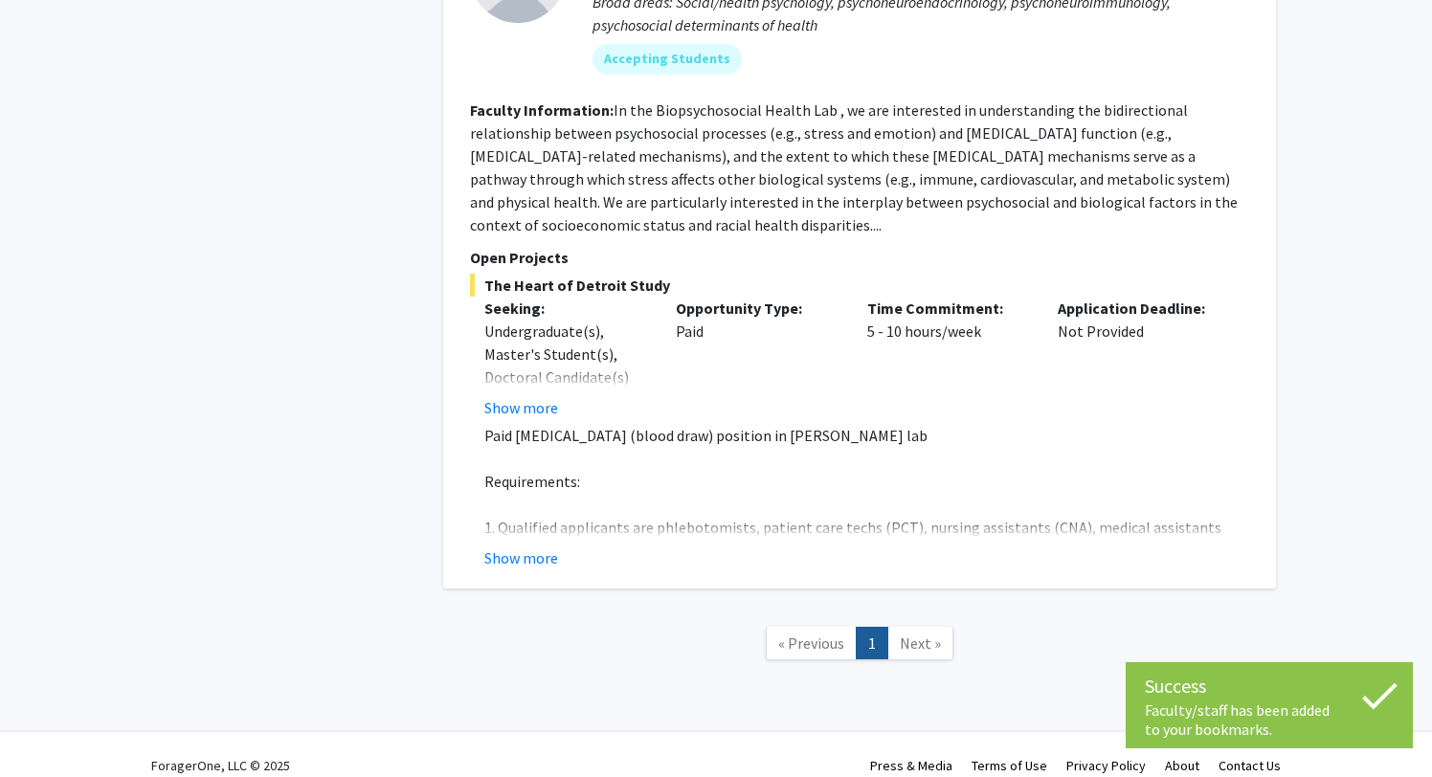
scroll to position [1183, 0]
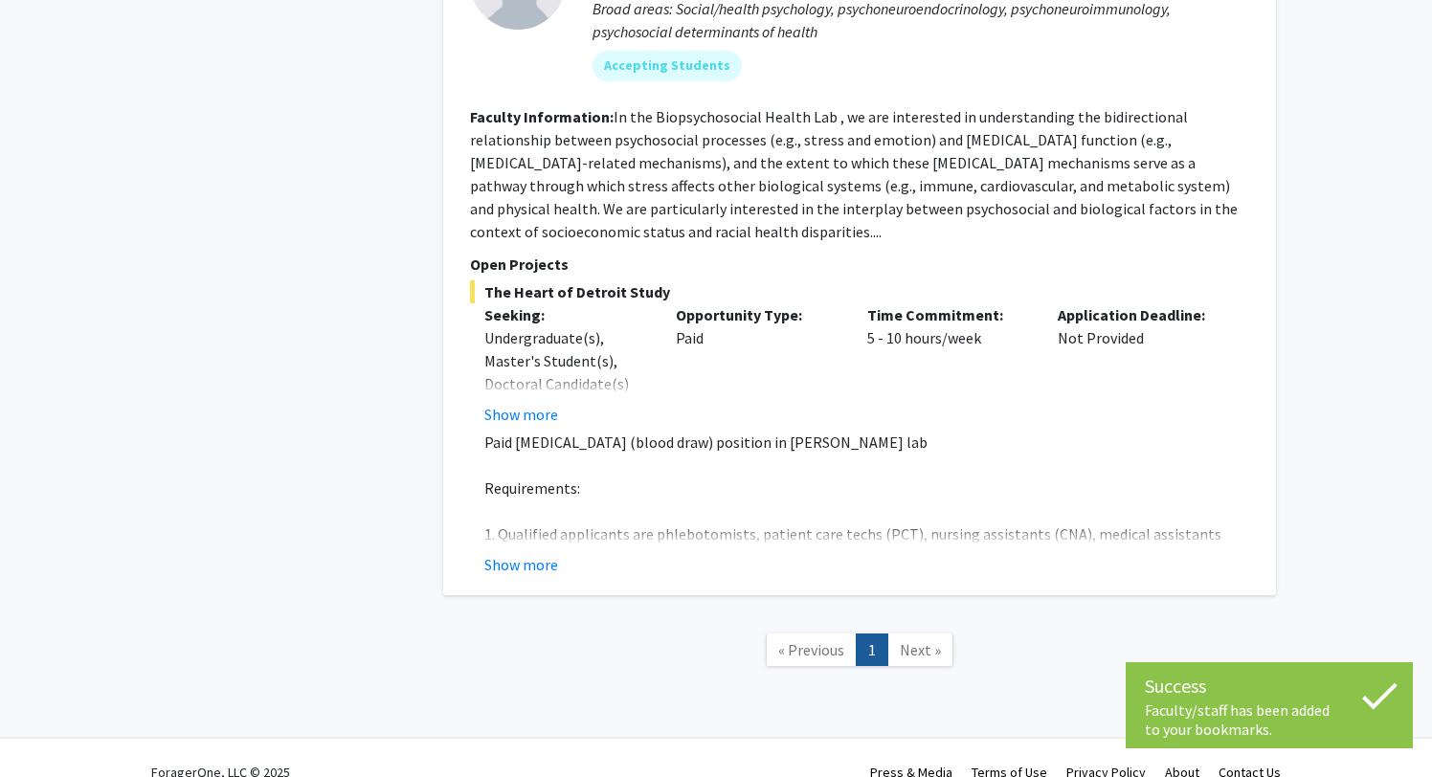
click at [912, 641] on span "Next »" at bounding box center [920, 650] width 41 height 19
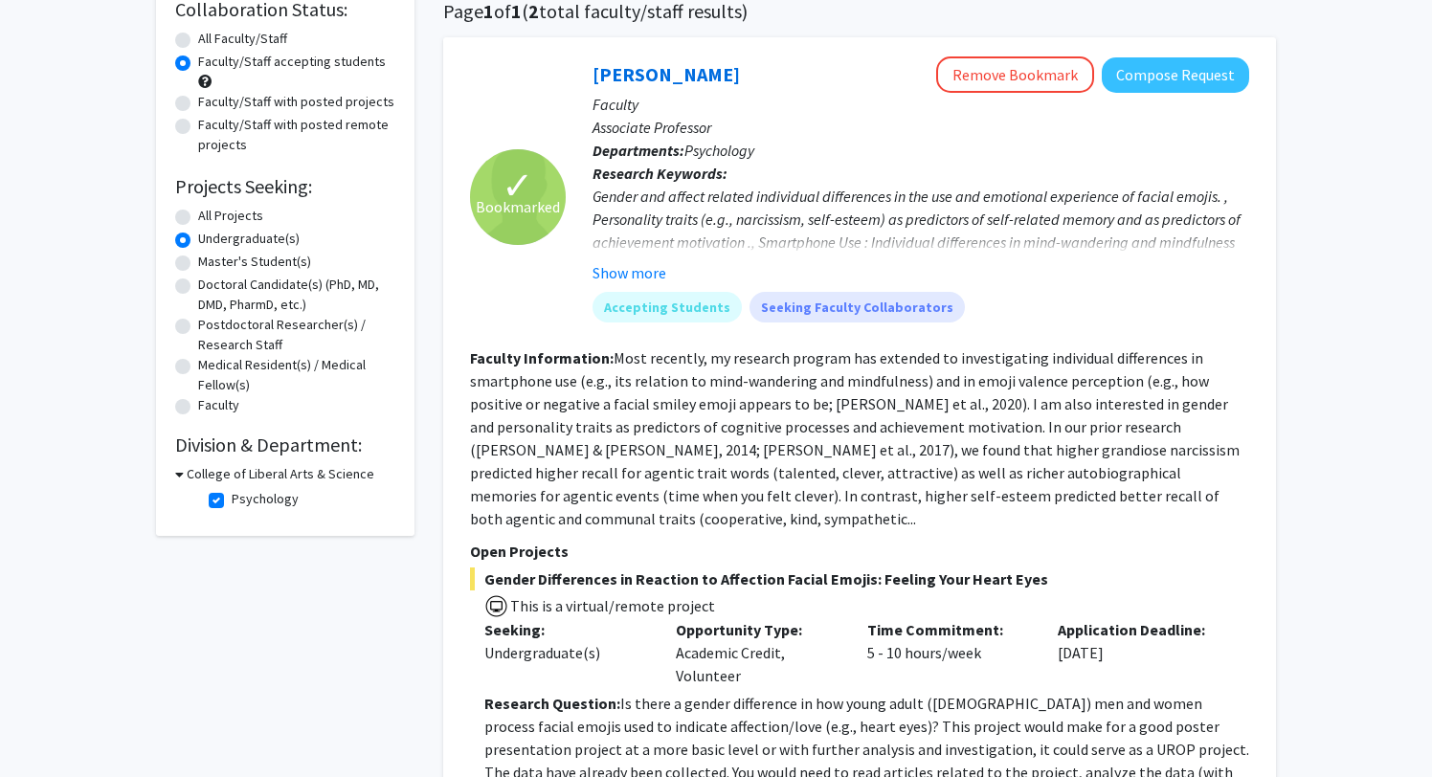
scroll to position [170, 0]
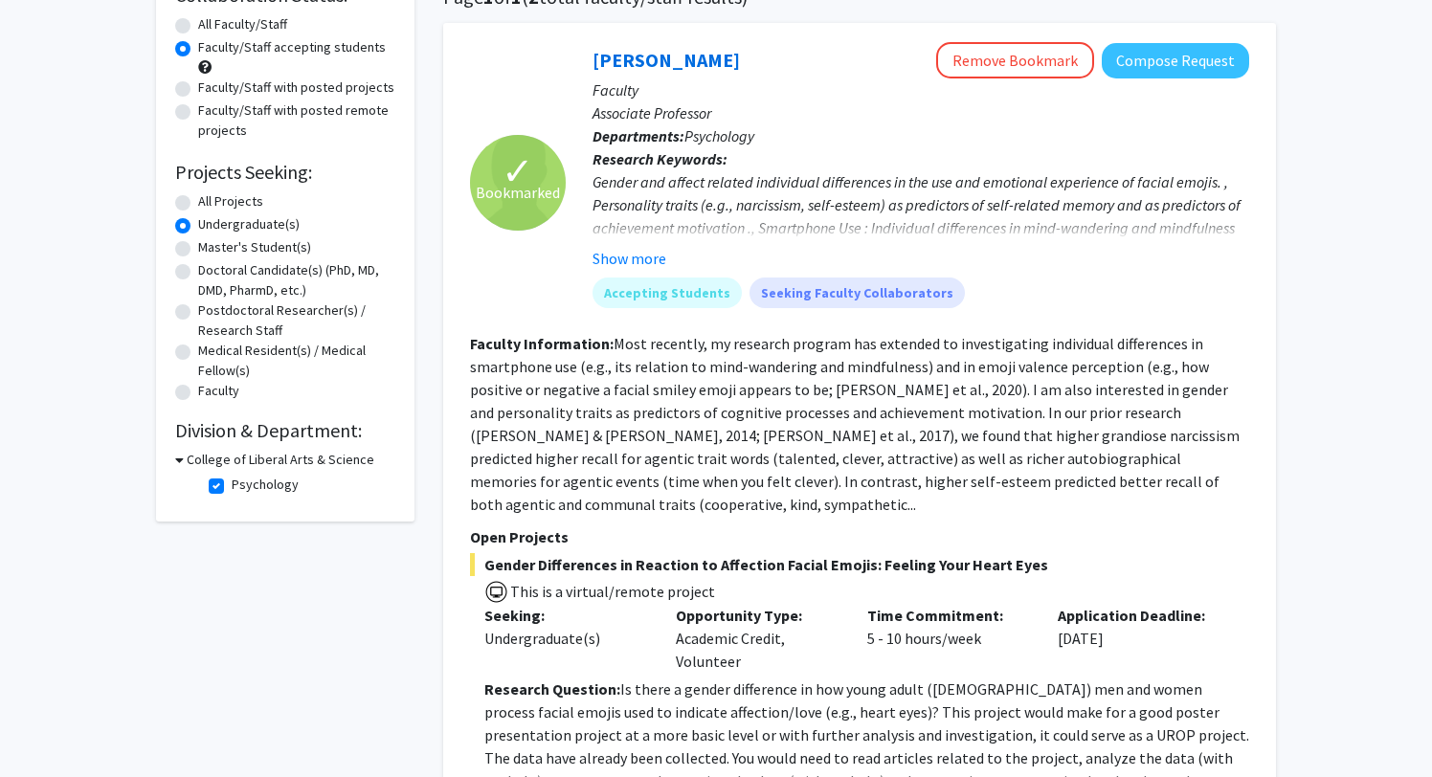
click at [267, 486] on label "Psychology" at bounding box center [265, 485] width 67 height 20
click at [244, 486] on input "Psychology" at bounding box center [238, 481] width 12 height 12
checkbox input "false"
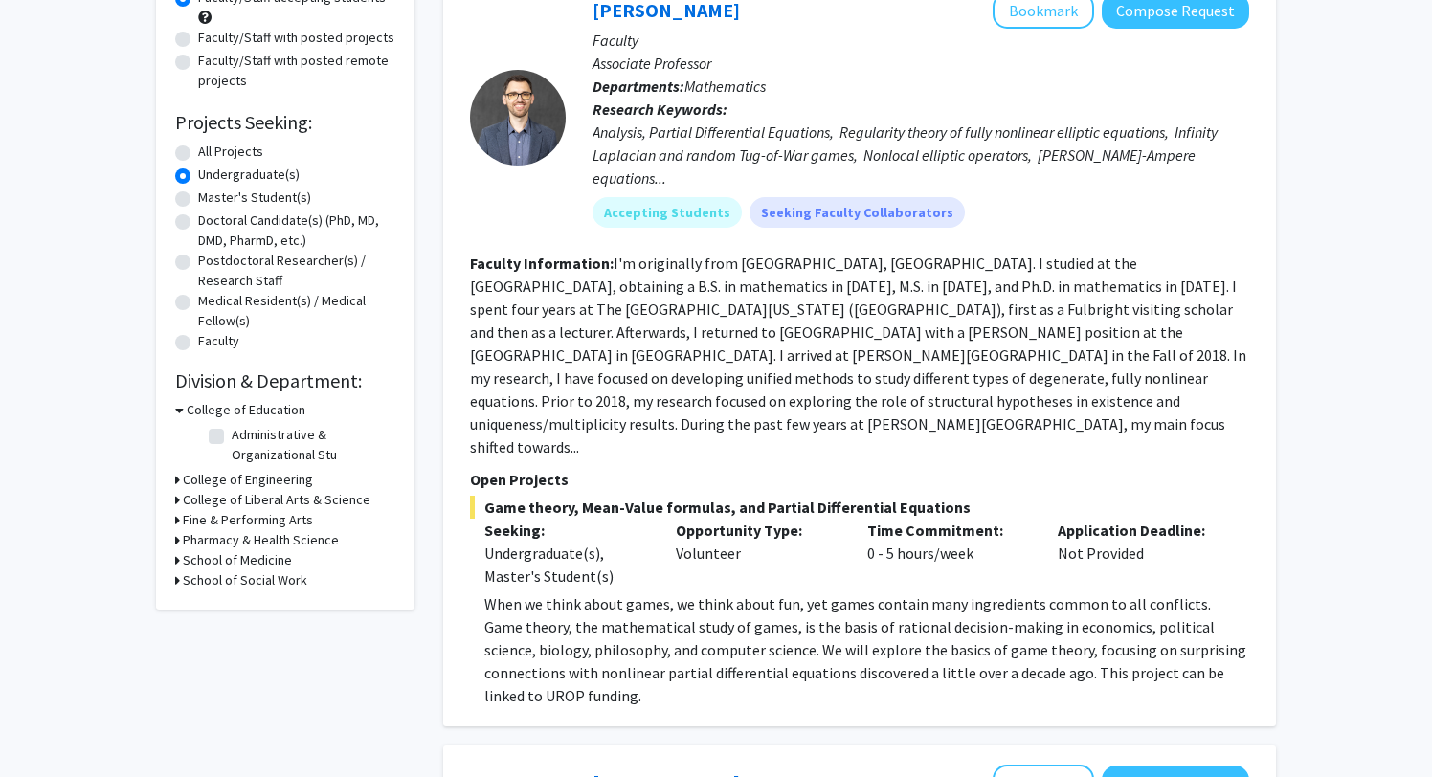
scroll to position [303, 0]
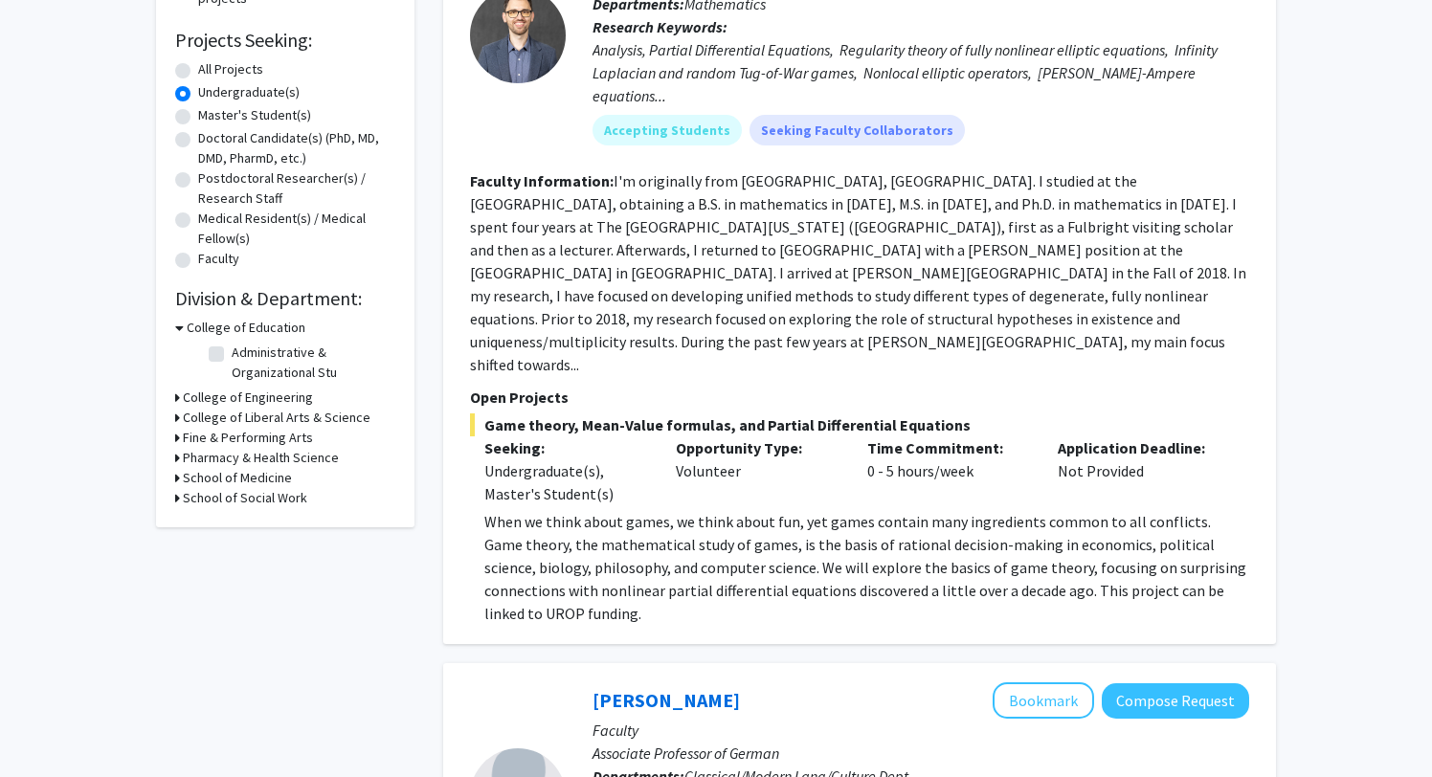
click at [268, 460] on h3 "Pharmacy & Health Science" at bounding box center [261, 458] width 156 height 20
click at [280, 412] on h3 "College of Liberal Arts & Science" at bounding box center [277, 418] width 188 height 20
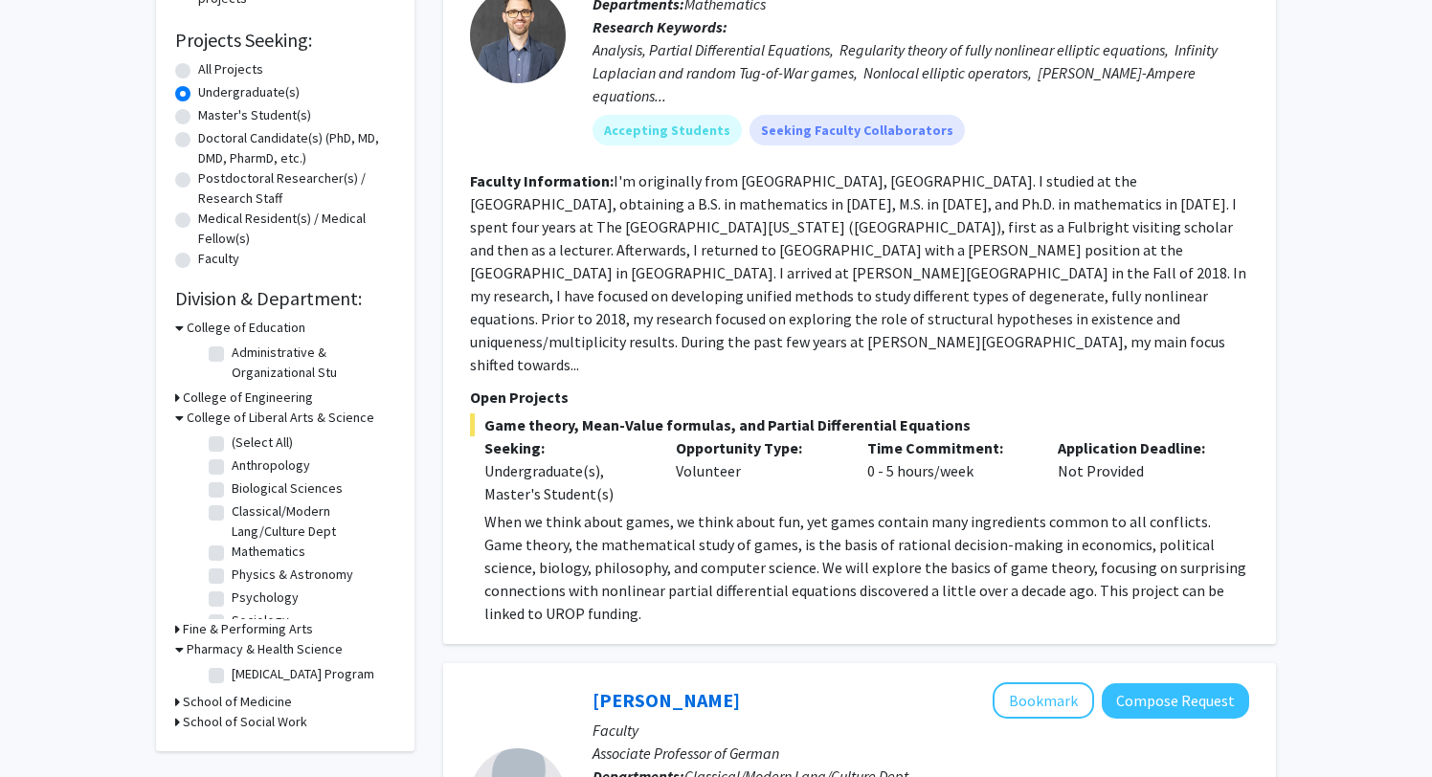
click at [281, 435] on label "(Select All)" at bounding box center [262, 443] width 61 height 20
click at [244, 435] on input "(Select All)" at bounding box center [238, 439] width 12 height 12
checkbox input "true"
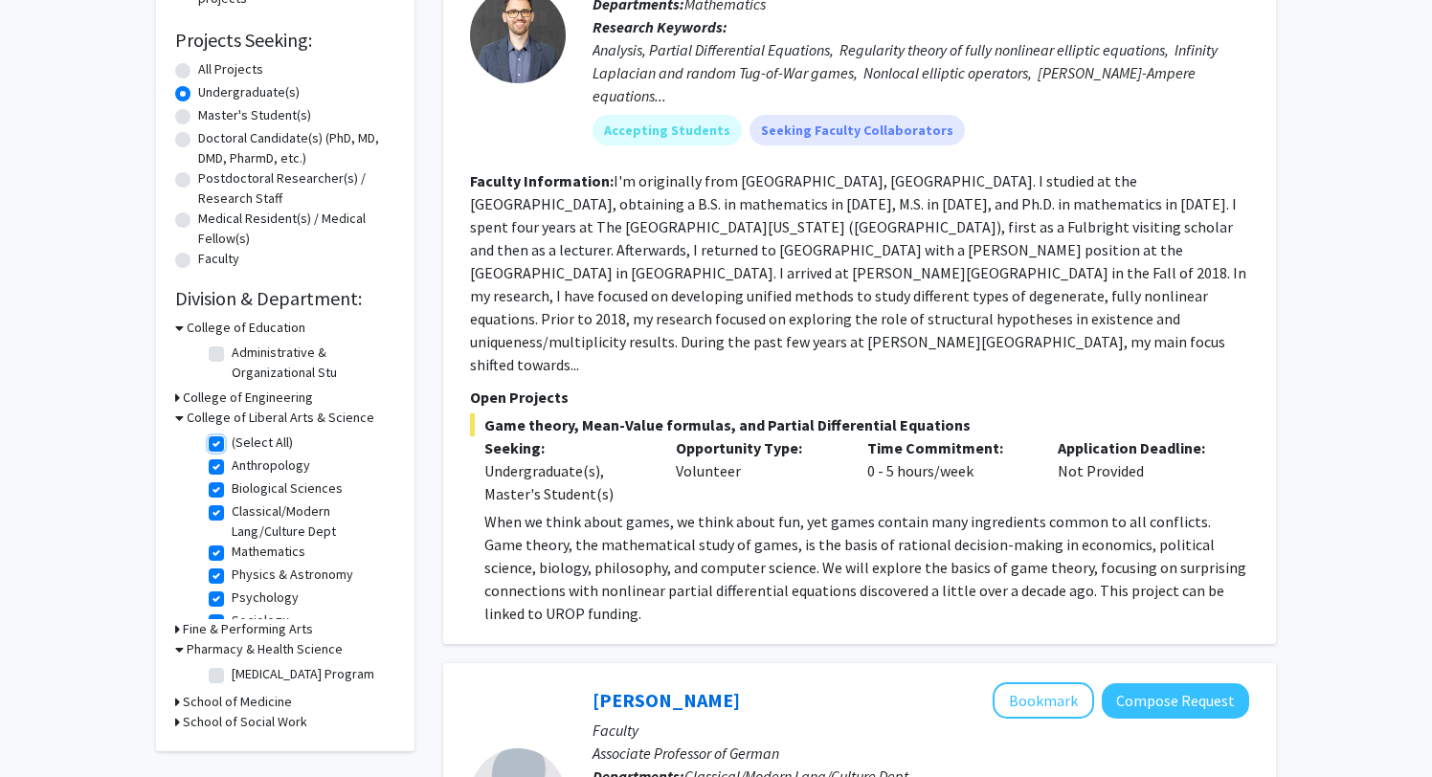
checkbox input "true"
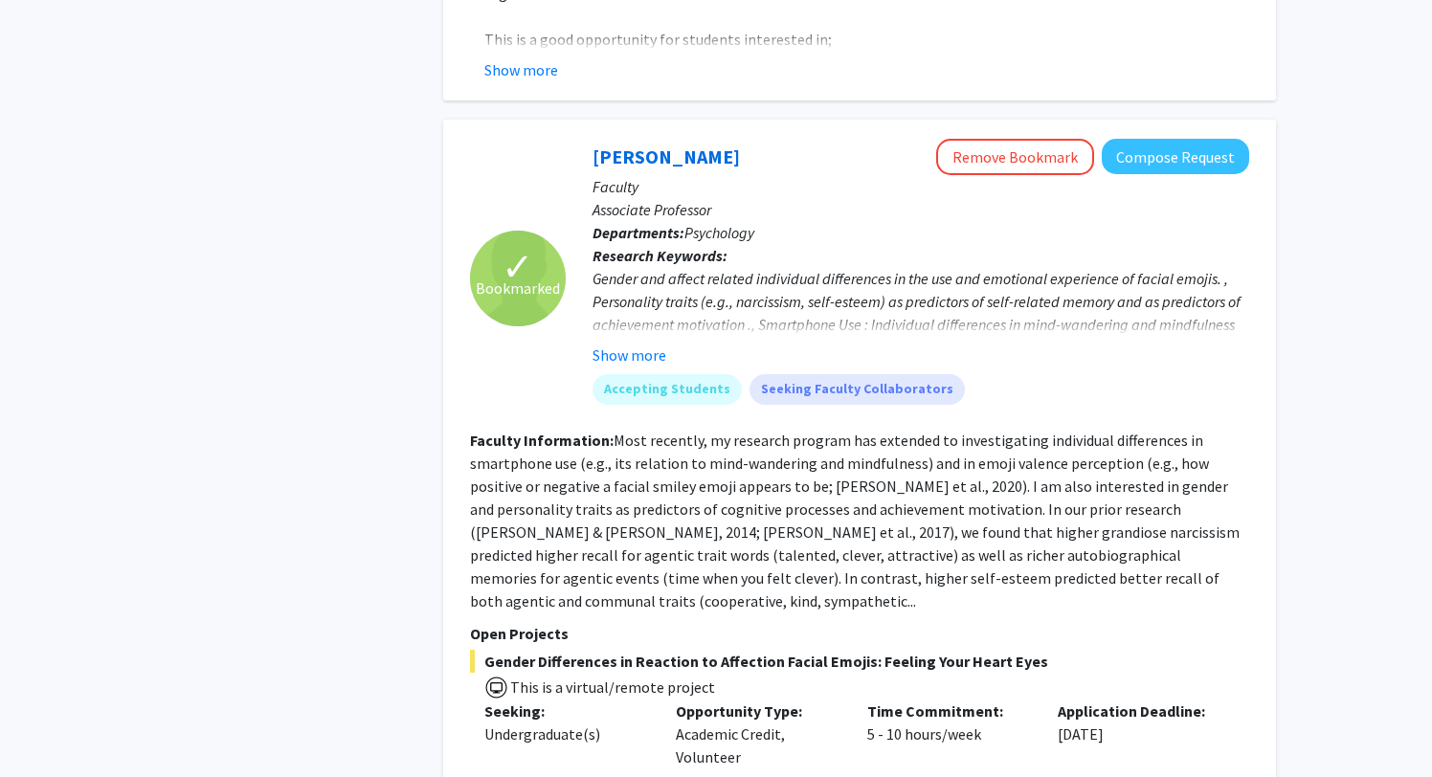
scroll to position [2829, 0]
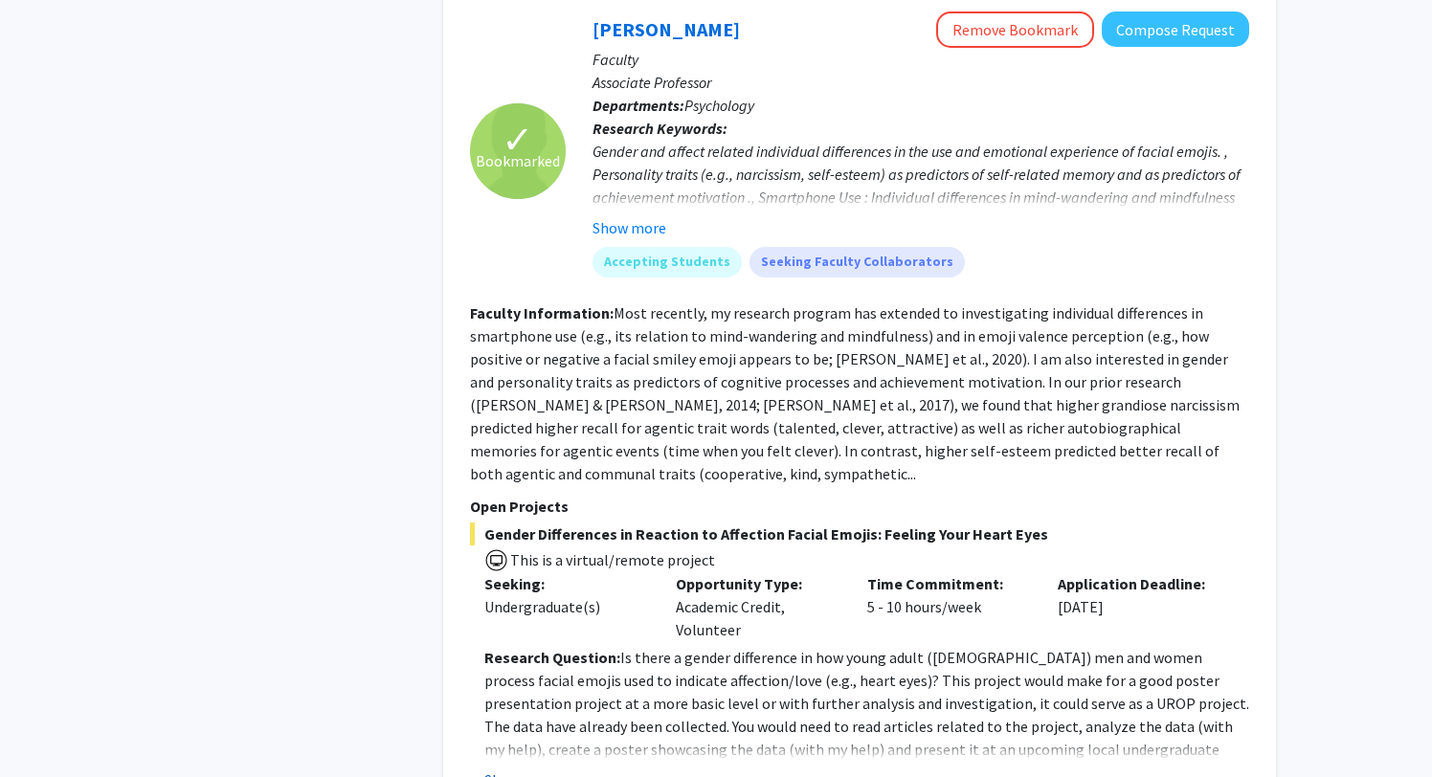
click at [544, 769] on button "Show more" at bounding box center [521, 780] width 74 height 23
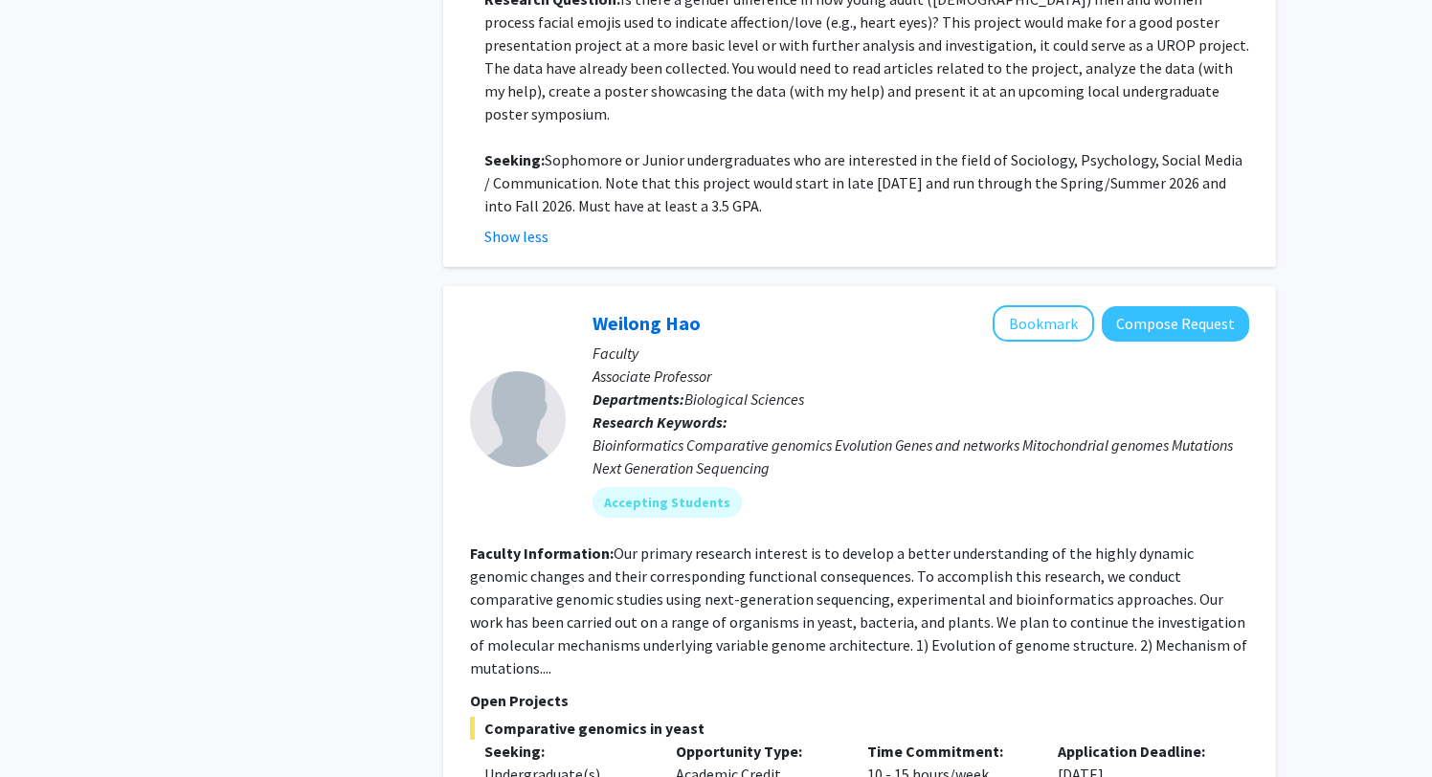
scroll to position [3677, 0]
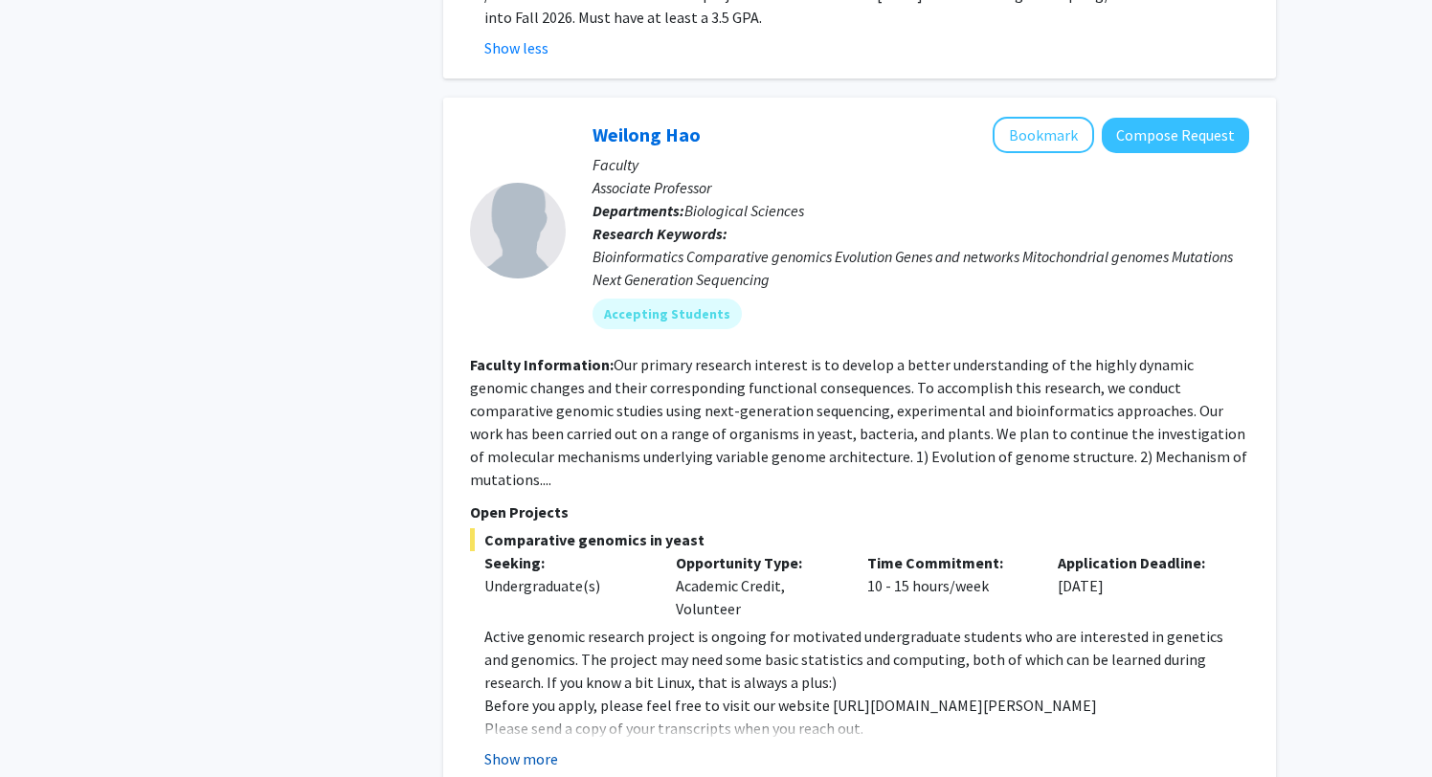
click at [530, 748] on button "Show more" at bounding box center [521, 759] width 74 height 23
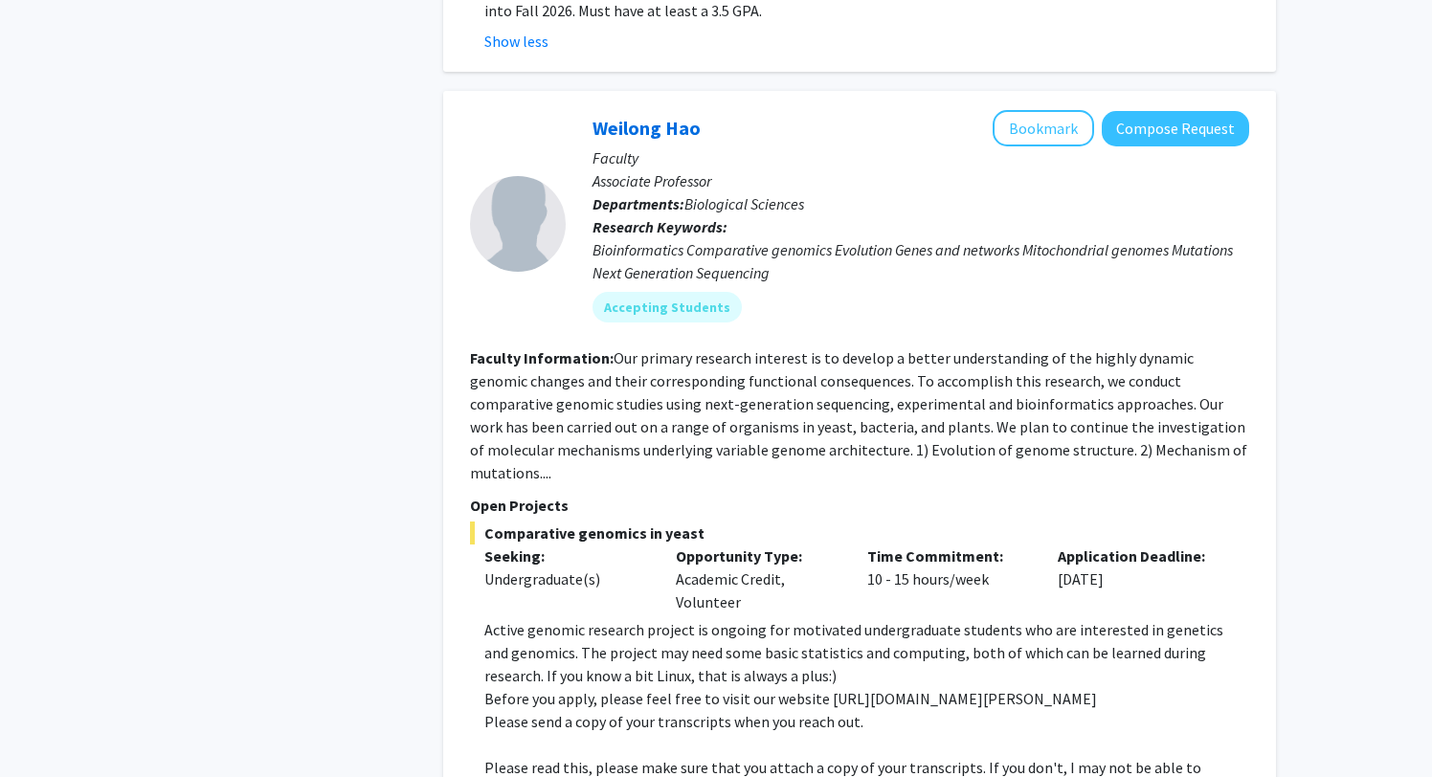
scroll to position [3666, 0]
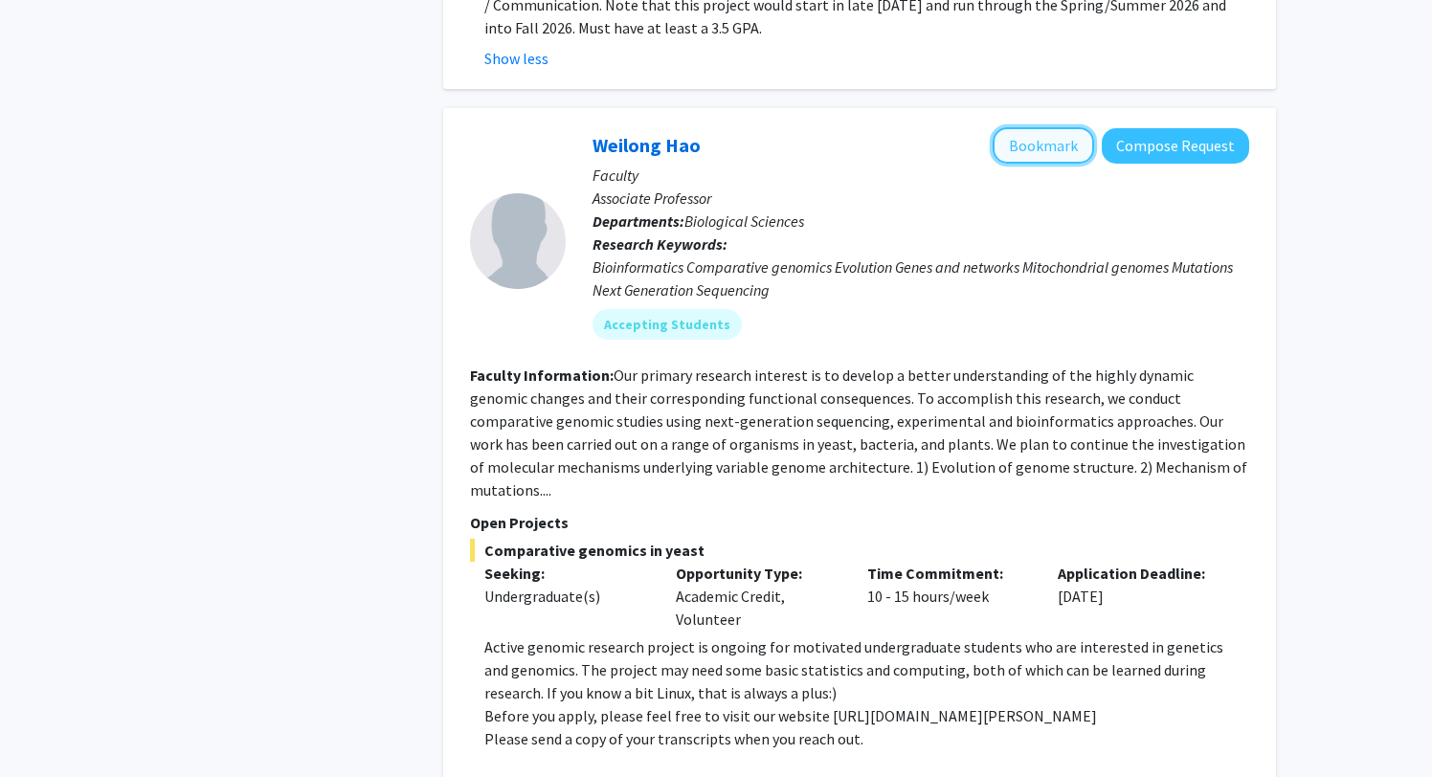
click at [1047, 127] on button "Bookmark" at bounding box center [1043, 145] width 101 height 36
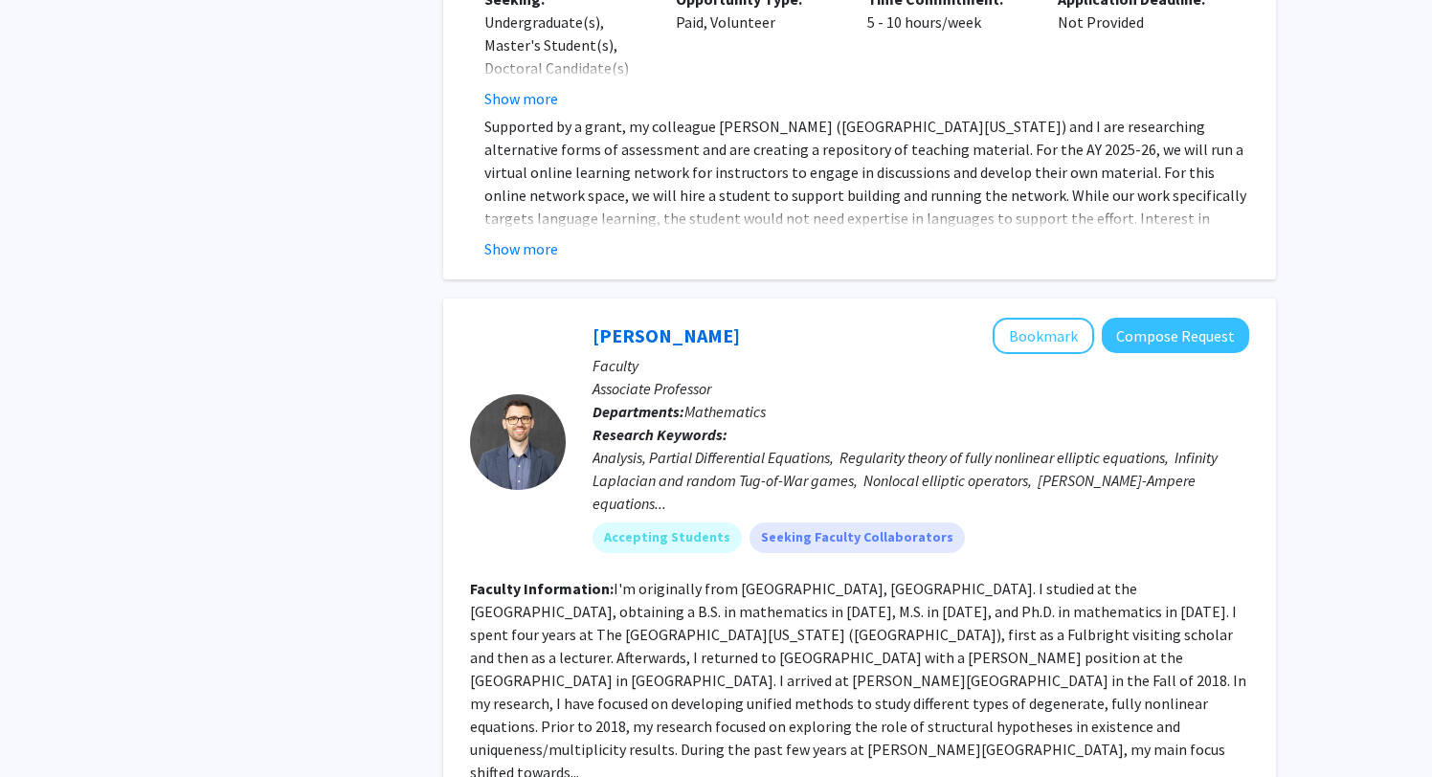
scroll to position [6056, 0]
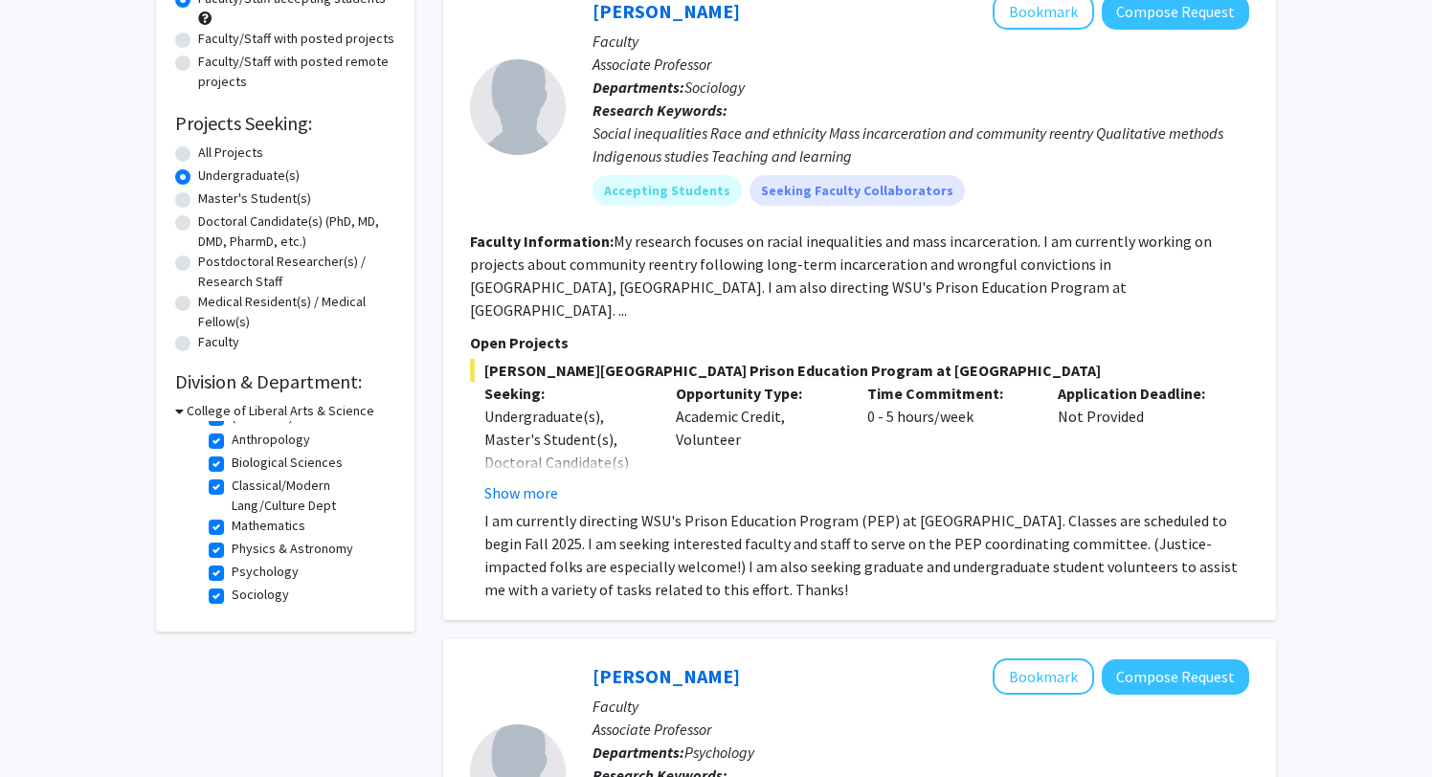
scroll to position [0, 0]
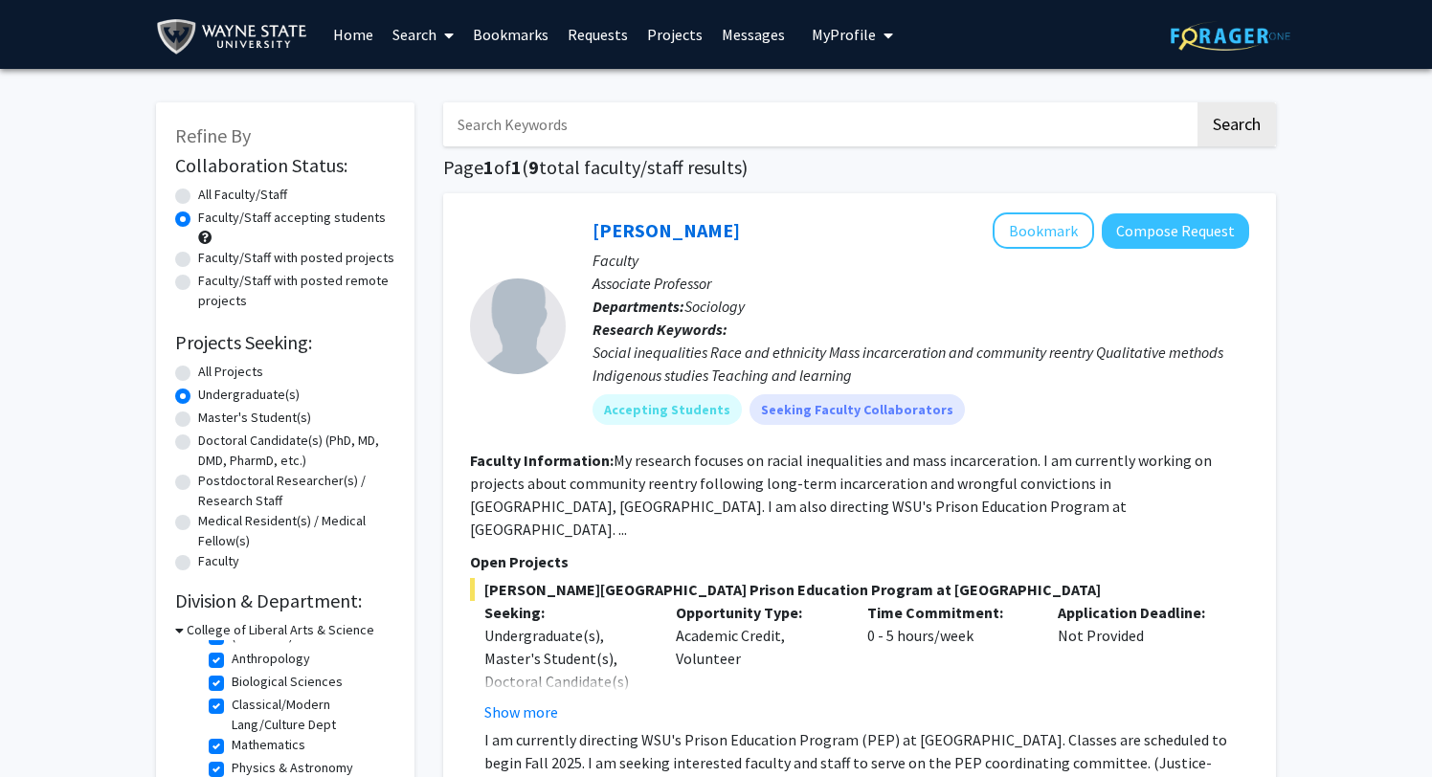
click at [426, 32] on link "Search" at bounding box center [423, 34] width 80 height 67
click at [589, 42] on link "Requests" at bounding box center [597, 34] width 79 height 67
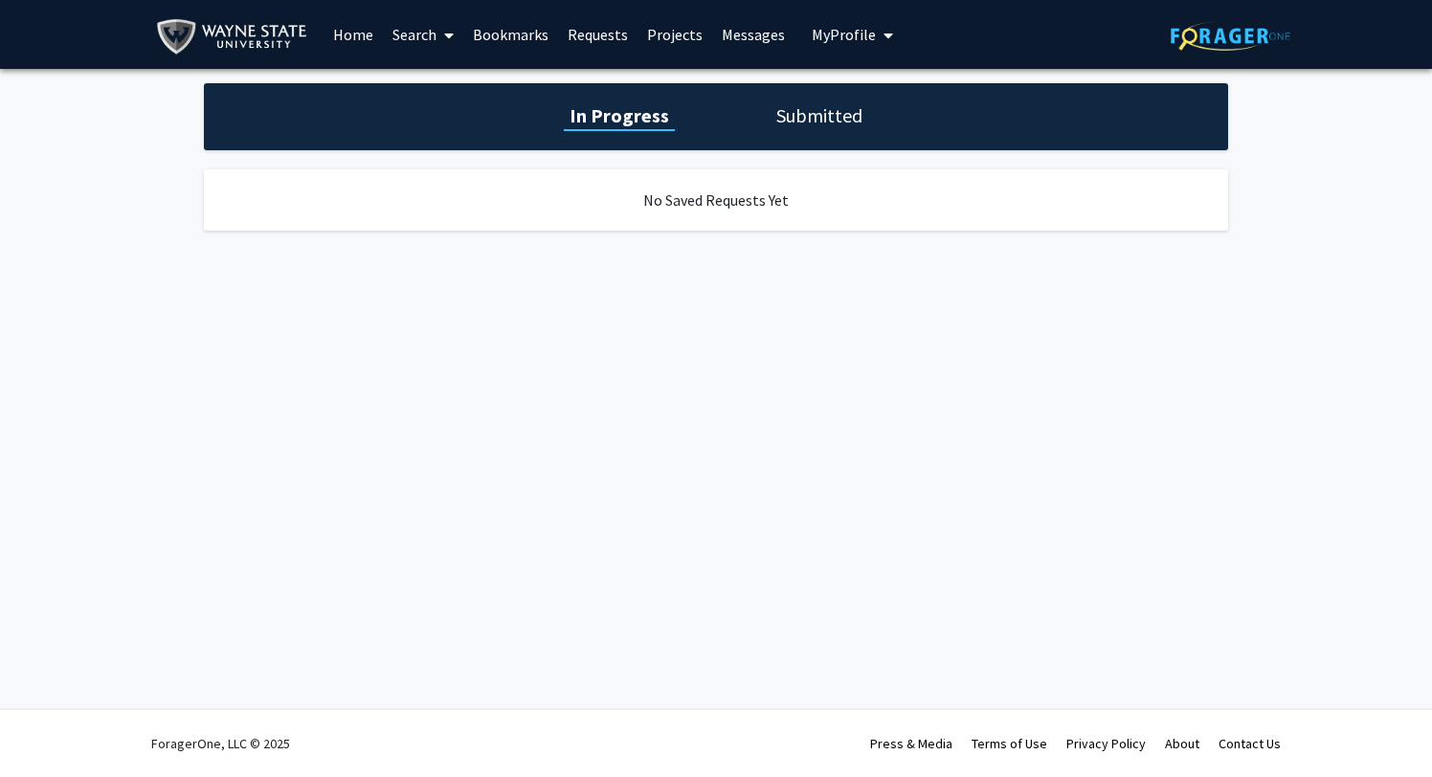
click at [676, 37] on link "Projects" at bounding box center [675, 34] width 75 height 67
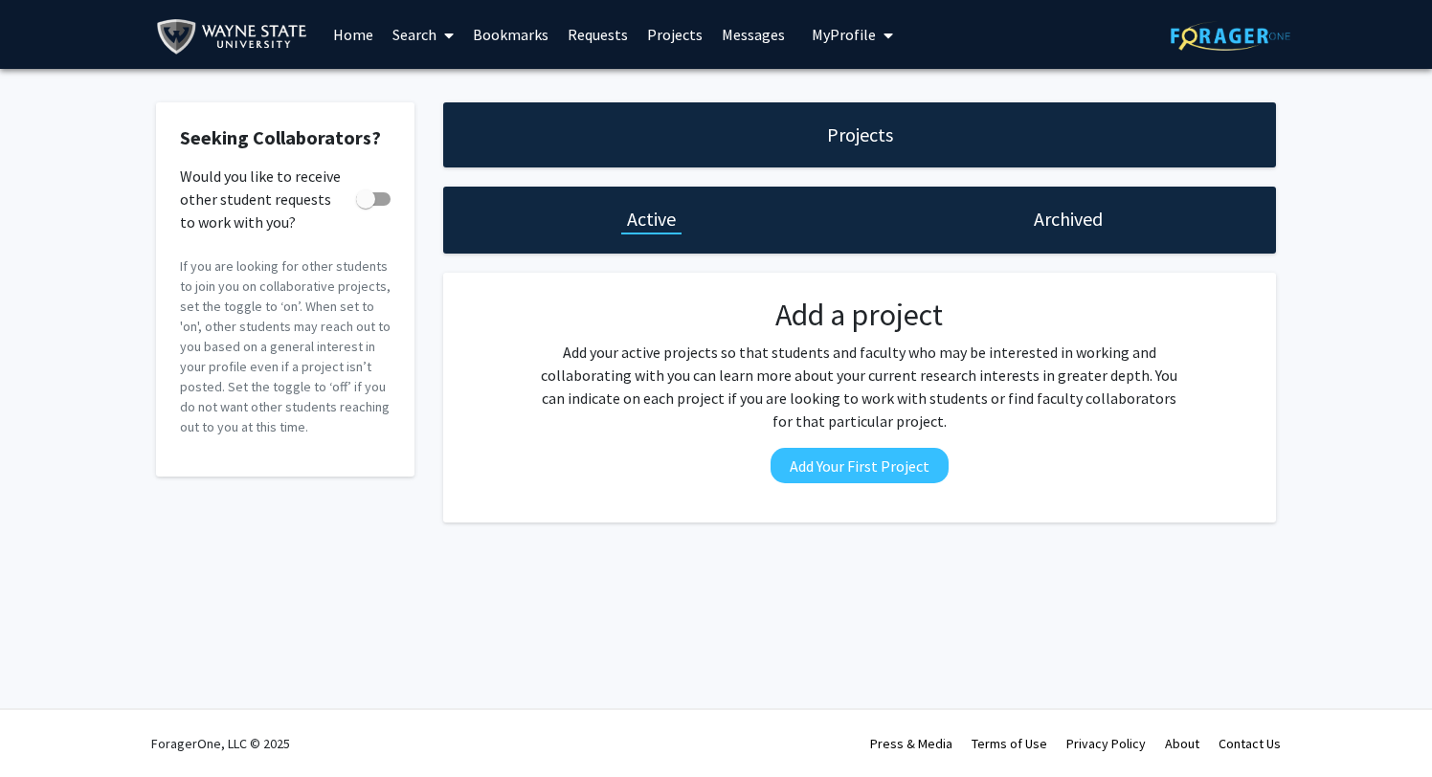
click at [364, 32] on link "Home" at bounding box center [353, 34] width 59 height 67
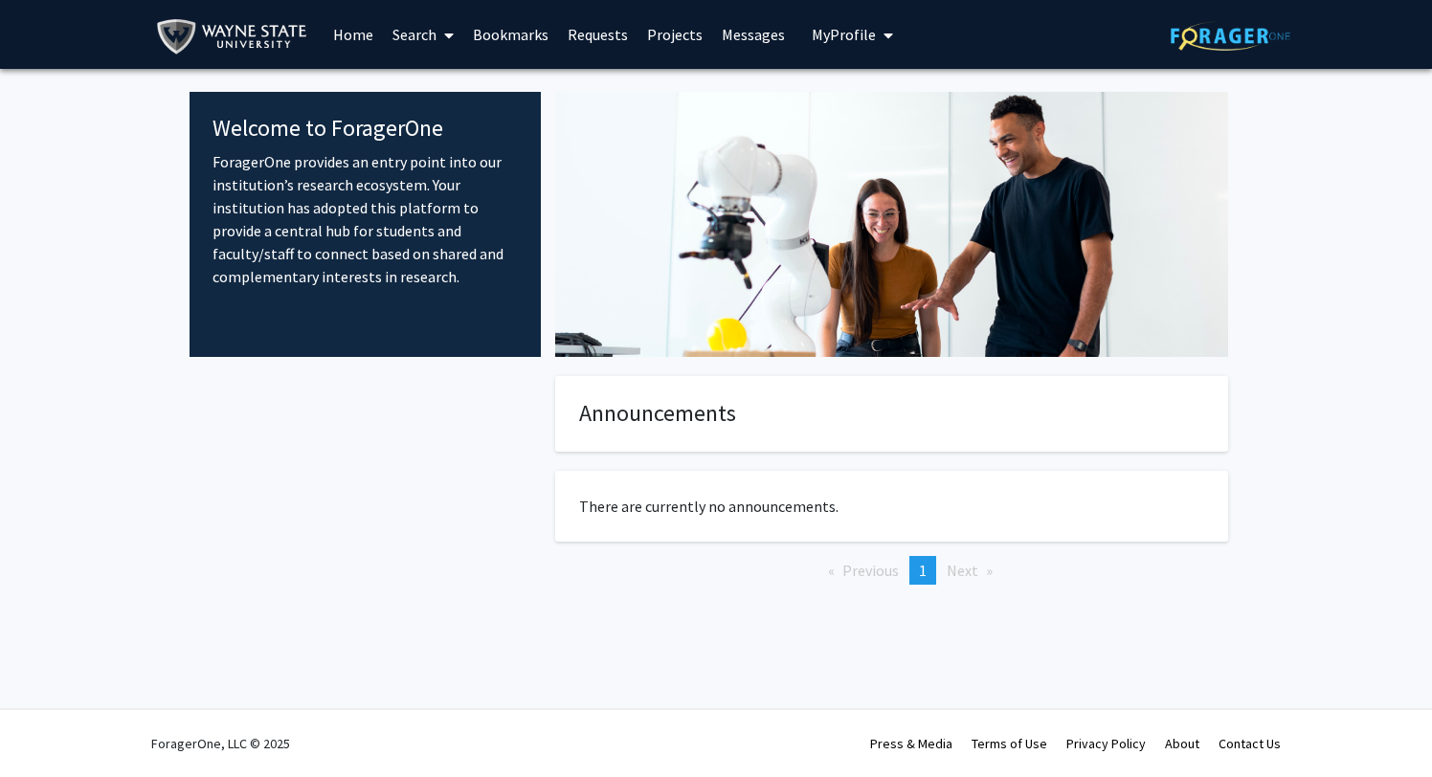
click at [267, 24] on img at bounding box center [236, 36] width 160 height 43
